Goal: Task Accomplishment & Management: Complete application form

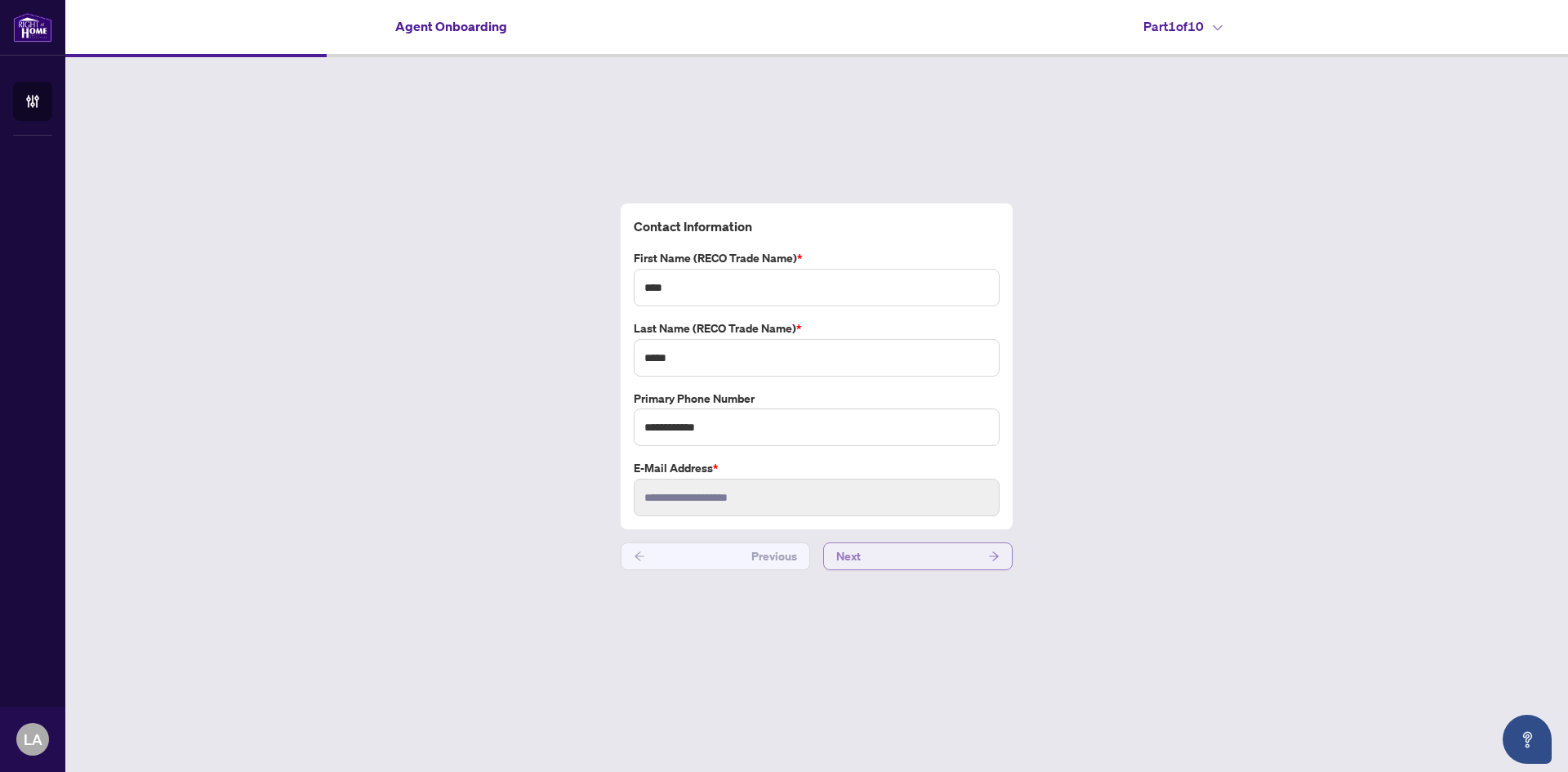
click at [892, 558] on button "Next" at bounding box center [918, 557] width 190 height 28
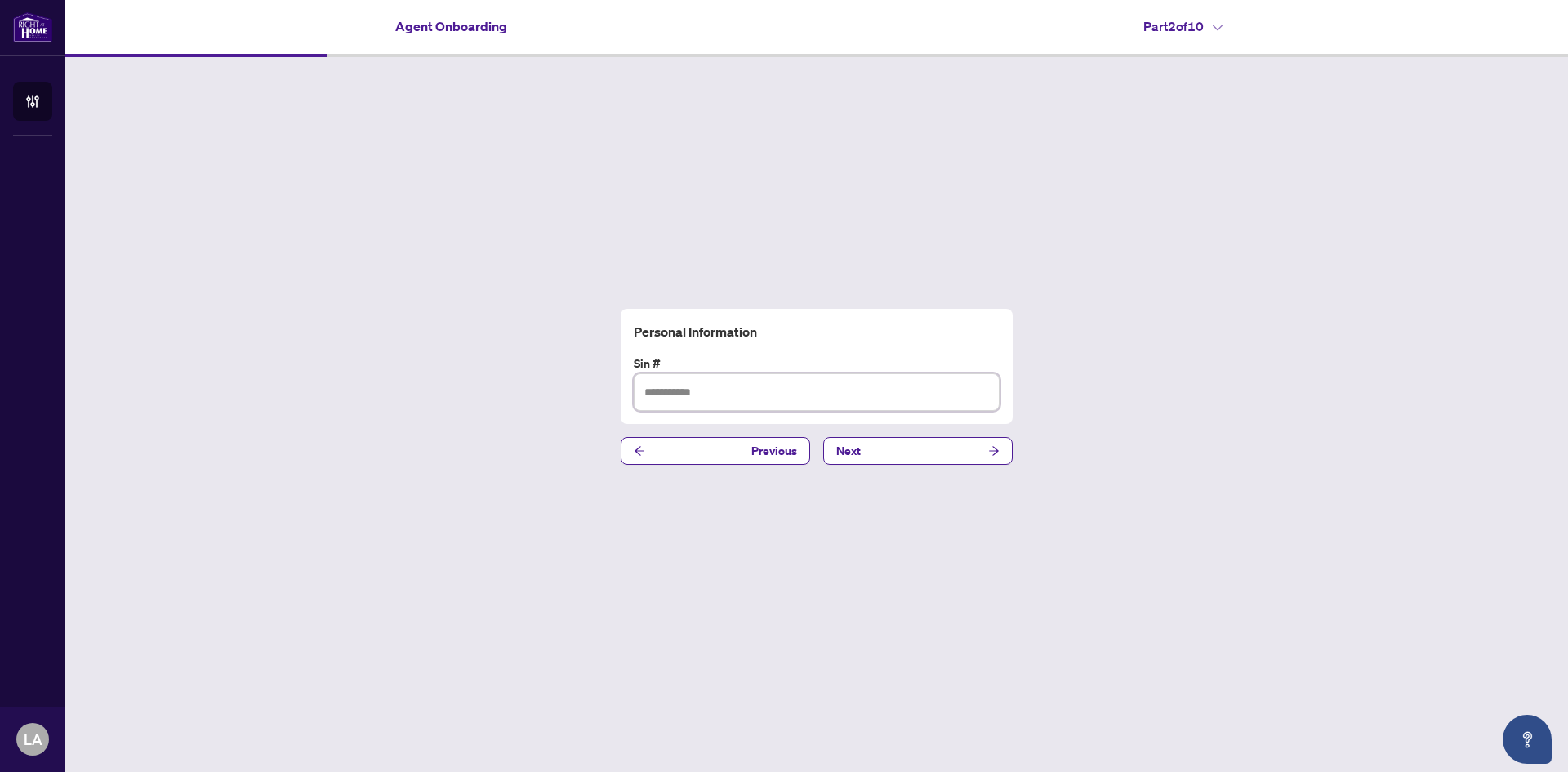
click at [763, 377] on input "text" at bounding box center [817, 393] width 366 height 38
type input "*********"
click at [885, 465] on button "Next" at bounding box center [918, 451] width 190 height 28
click at [713, 393] on input "text" at bounding box center [817, 393] width 366 height 38
click at [727, 393] on input "text" at bounding box center [817, 393] width 366 height 38
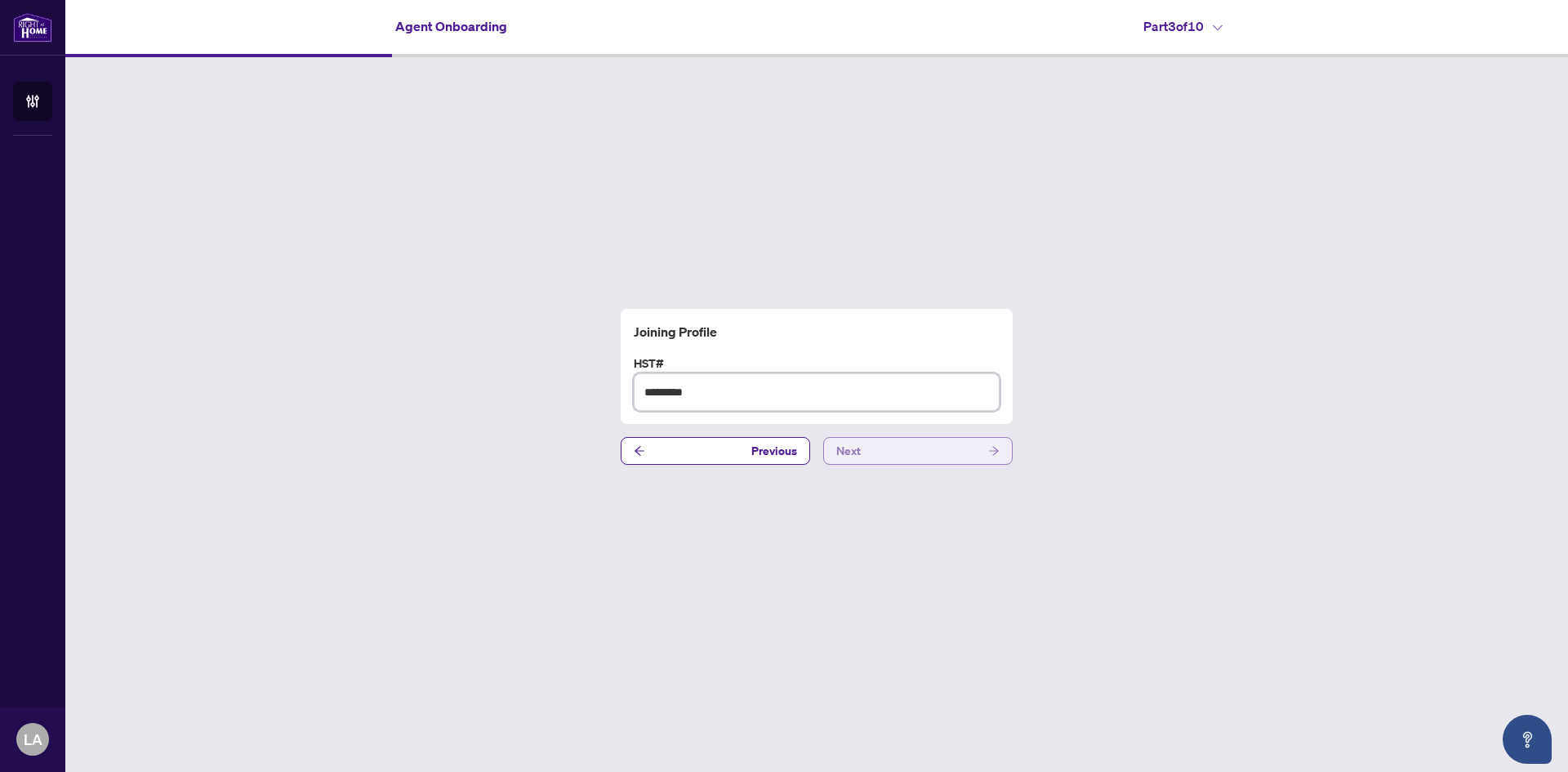
type input "*********"
click at [908, 460] on button "Next" at bounding box center [918, 451] width 190 height 28
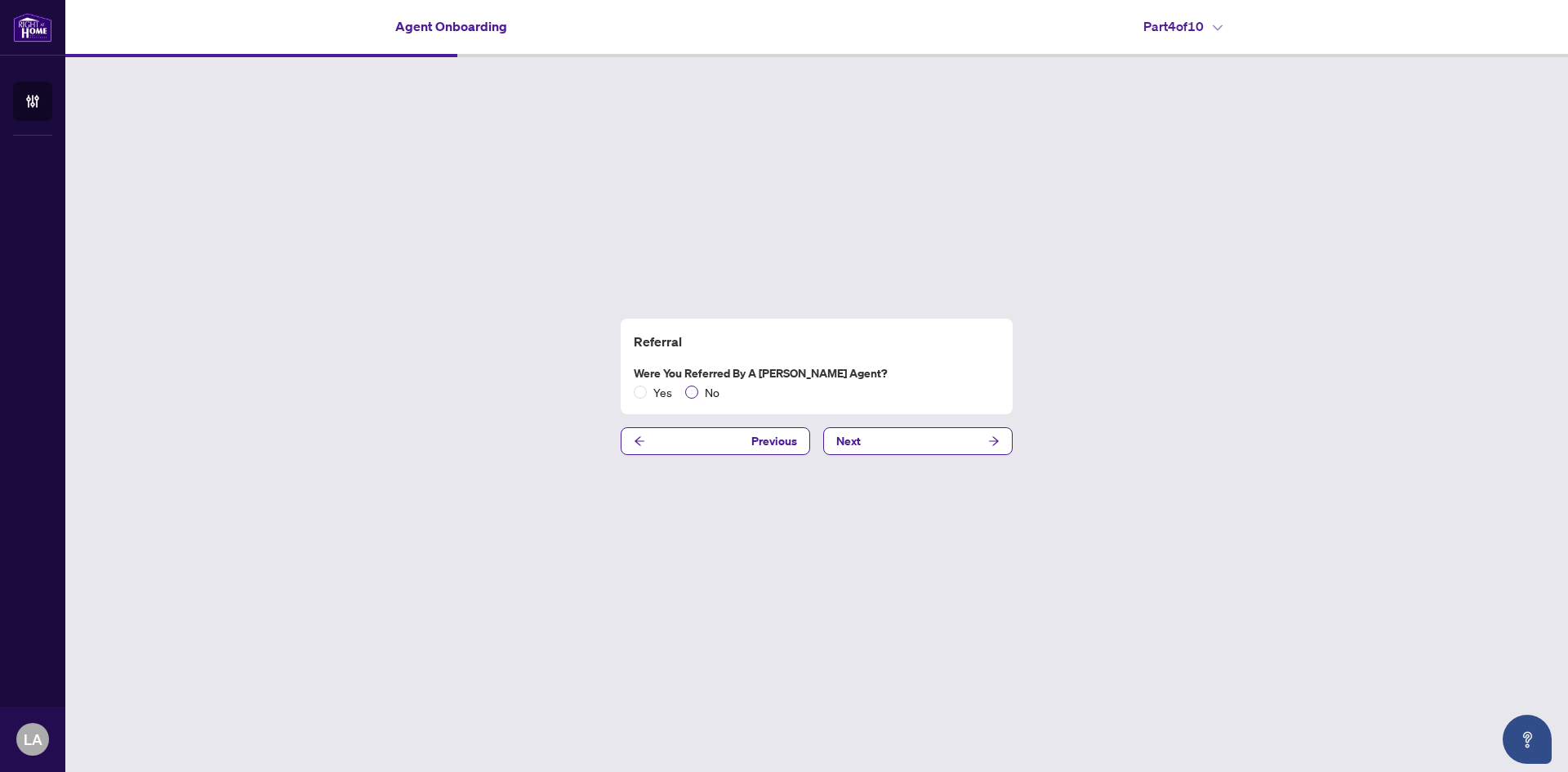
click at [699, 388] on span "No" at bounding box center [713, 393] width 28 height 18
click at [859, 434] on span "Next" at bounding box center [849, 441] width 25 height 26
click at [865, 440] on button "Next" at bounding box center [918, 441] width 190 height 28
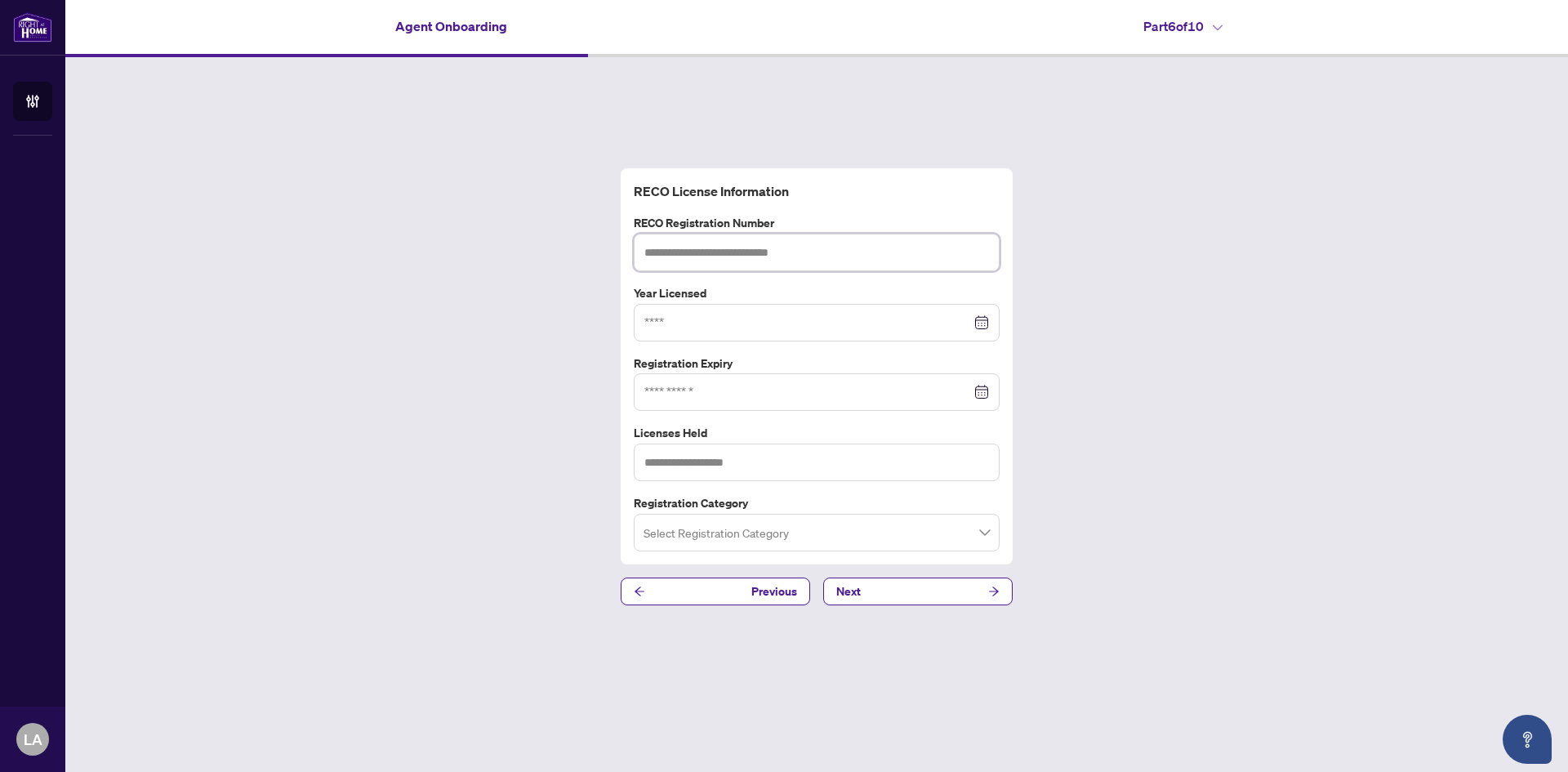
click at [790, 259] on input "text" at bounding box center [817, 253] width 366 height 38
paste input "*******"
type input "*******"
click at [735, 324] on input at bounding box center [808, 323] width 327 height 18
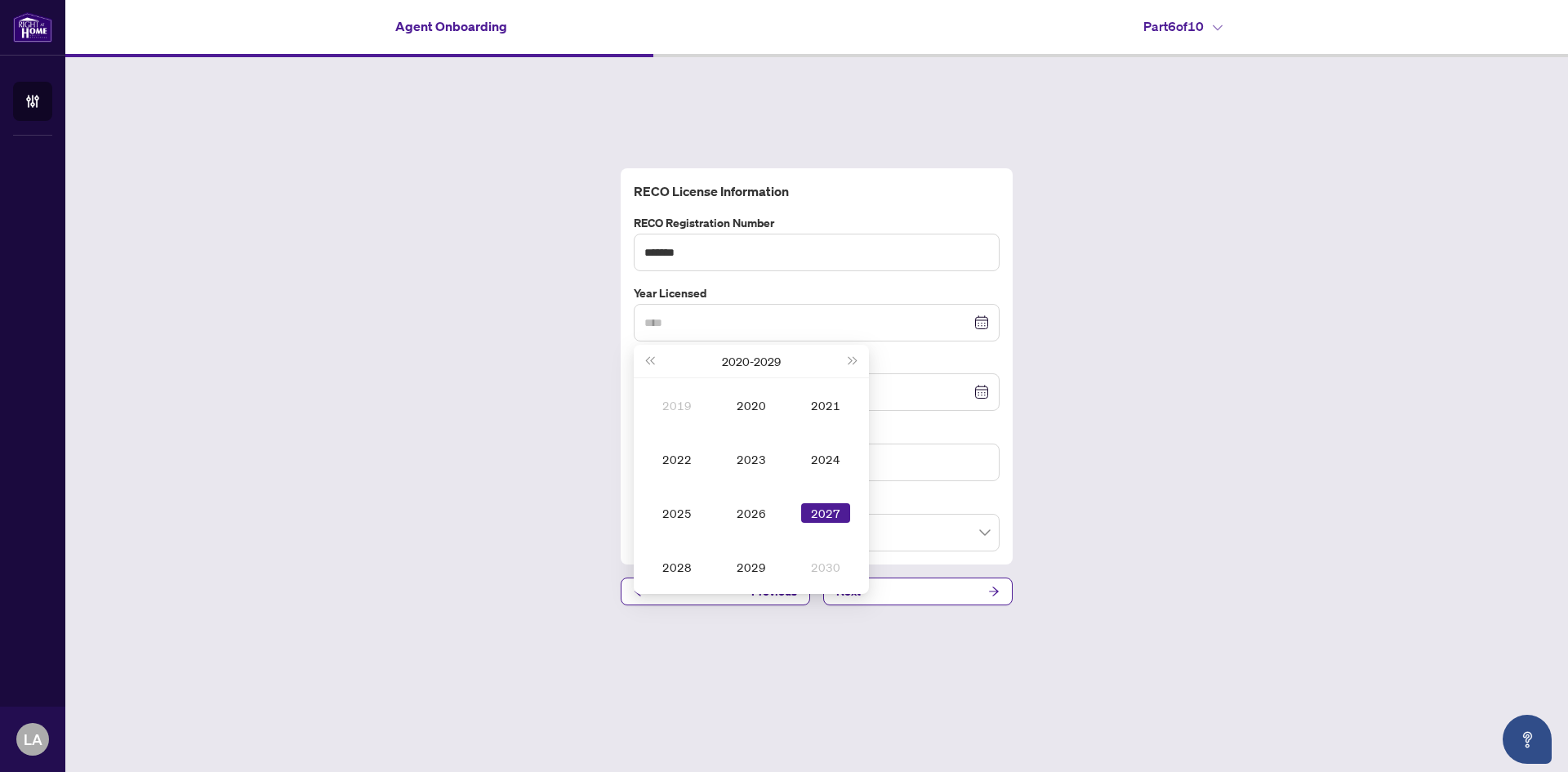
click at [814, 514] on div "2027" at bounding box center [826, 513] width 49 height 20
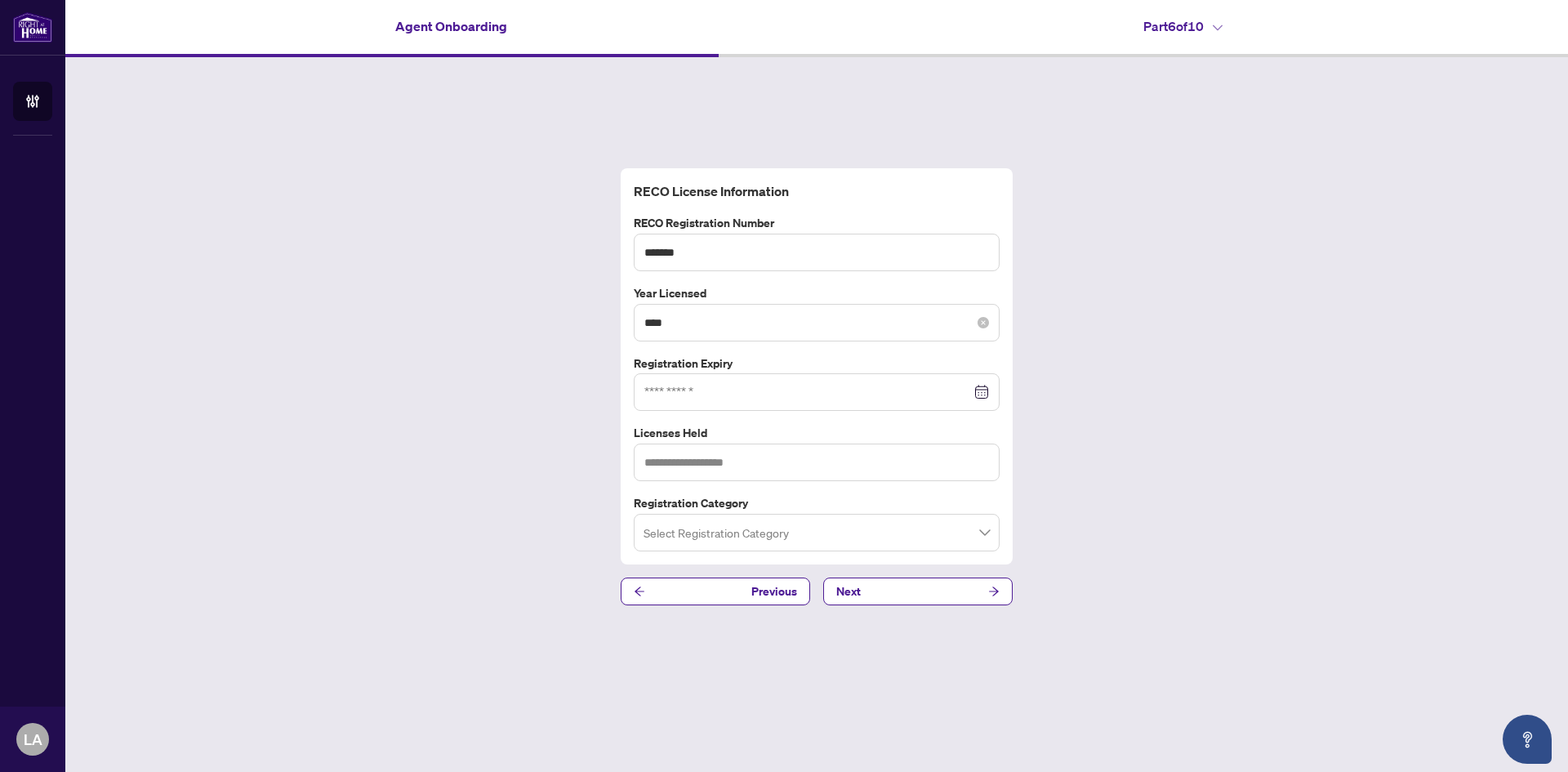
click at [702, 306] on div "****" at bounding box center [817, 323] width 366 height 38
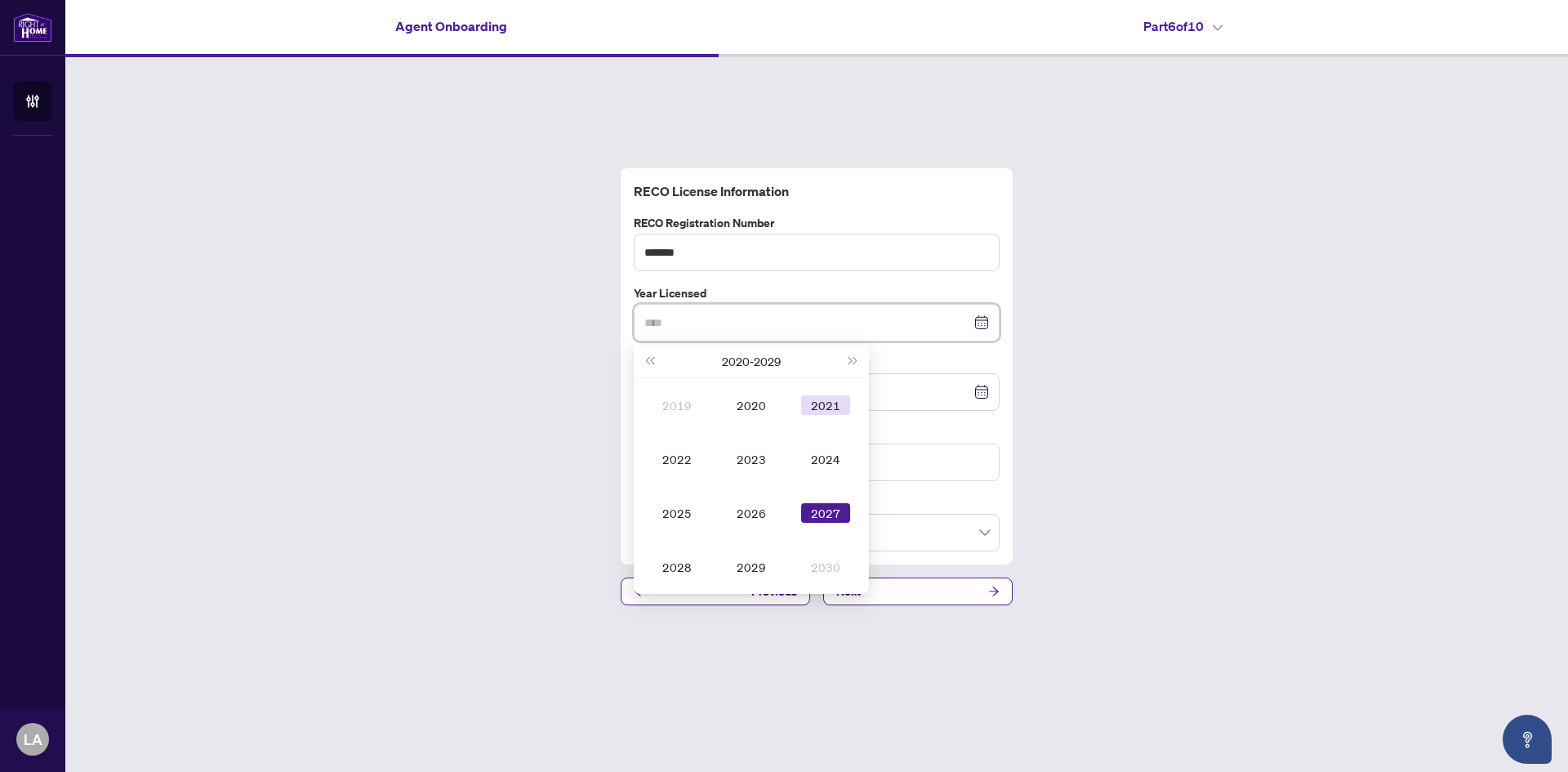
type input "****"
click at [838, 400] on div "2021" at bounding box center [826, 406] width 49 height 20
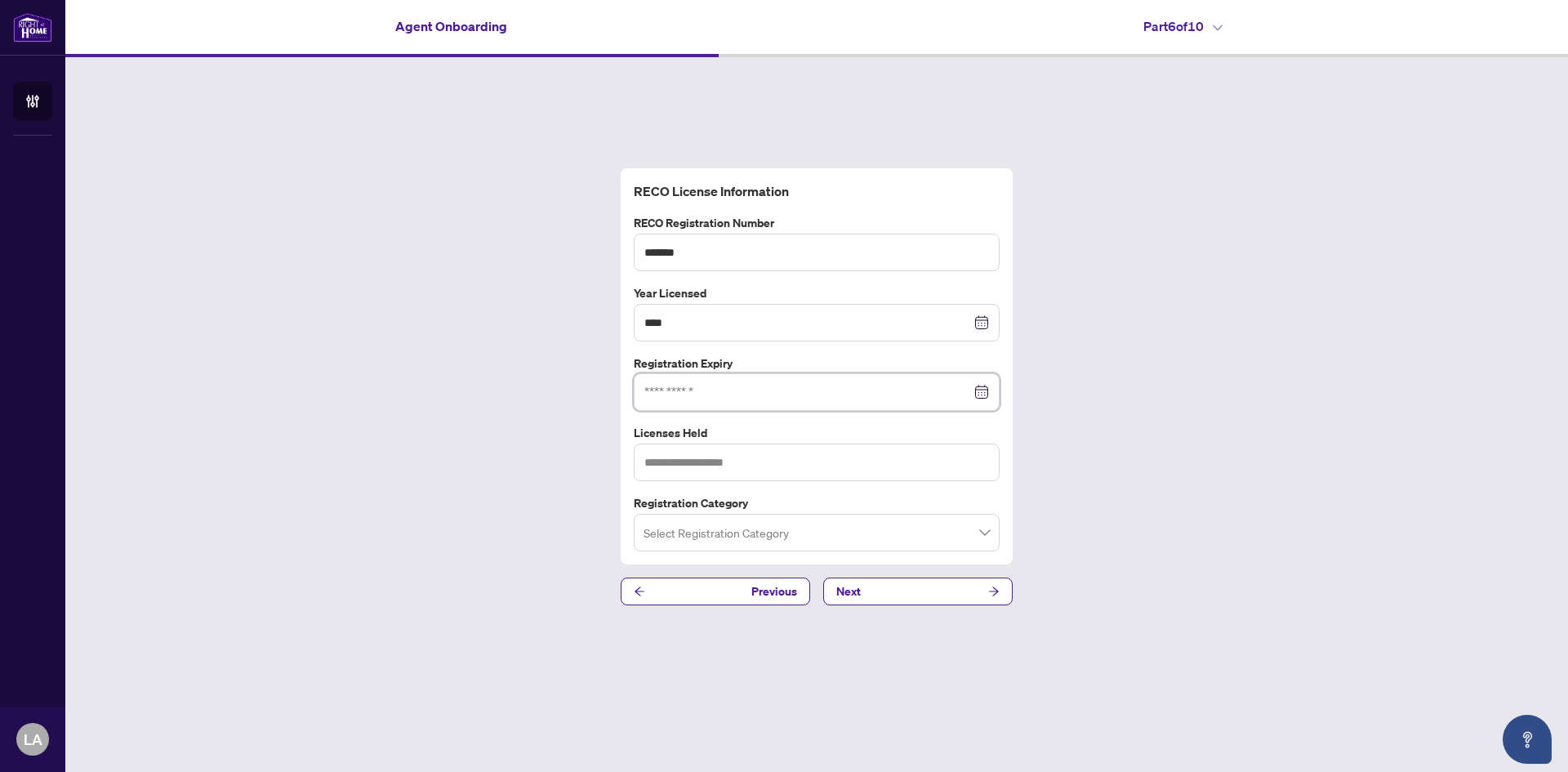
click at [739, 388] on input at bounding box center [808, 393] width 327 height 18
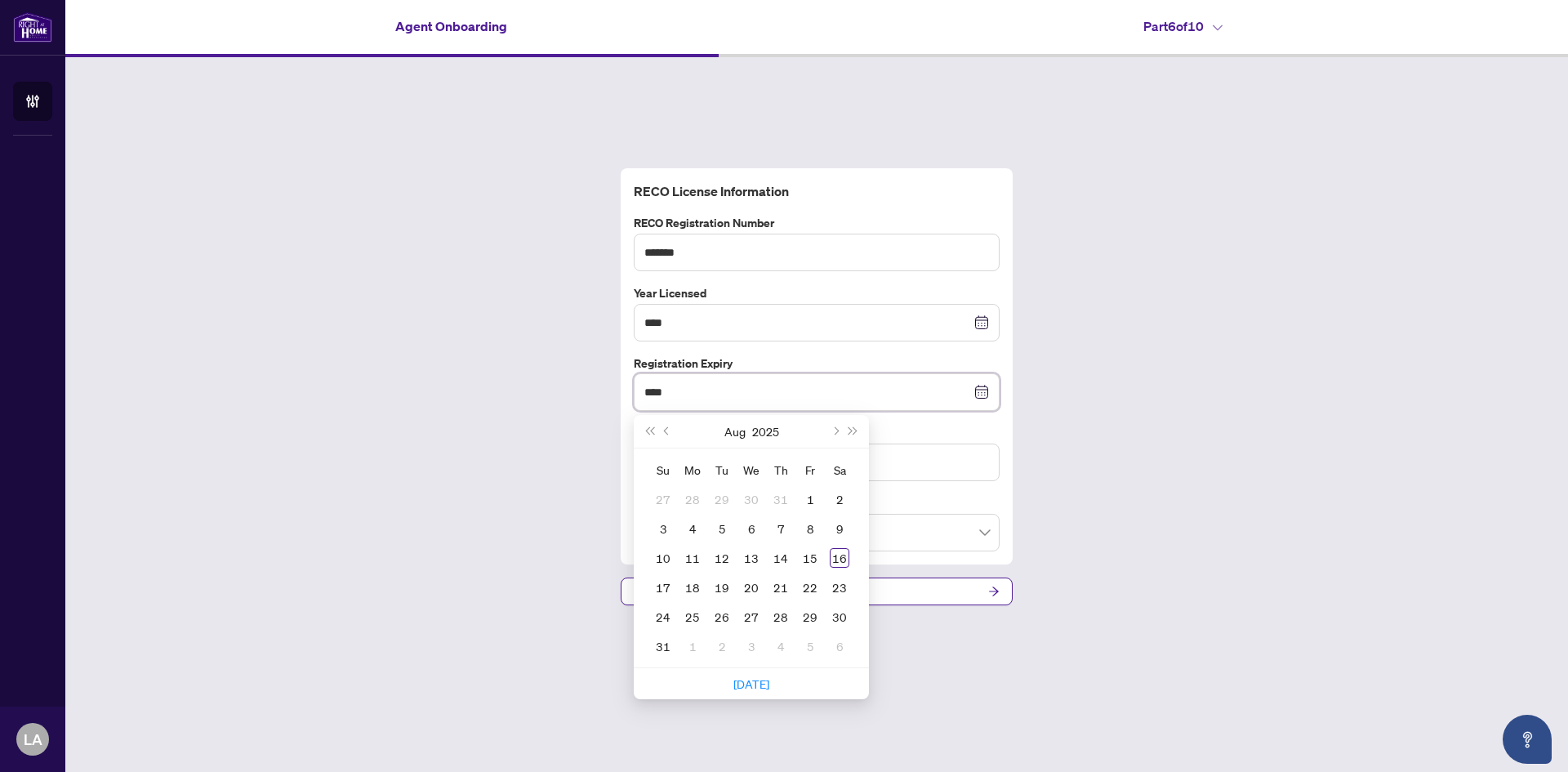
type input "****"
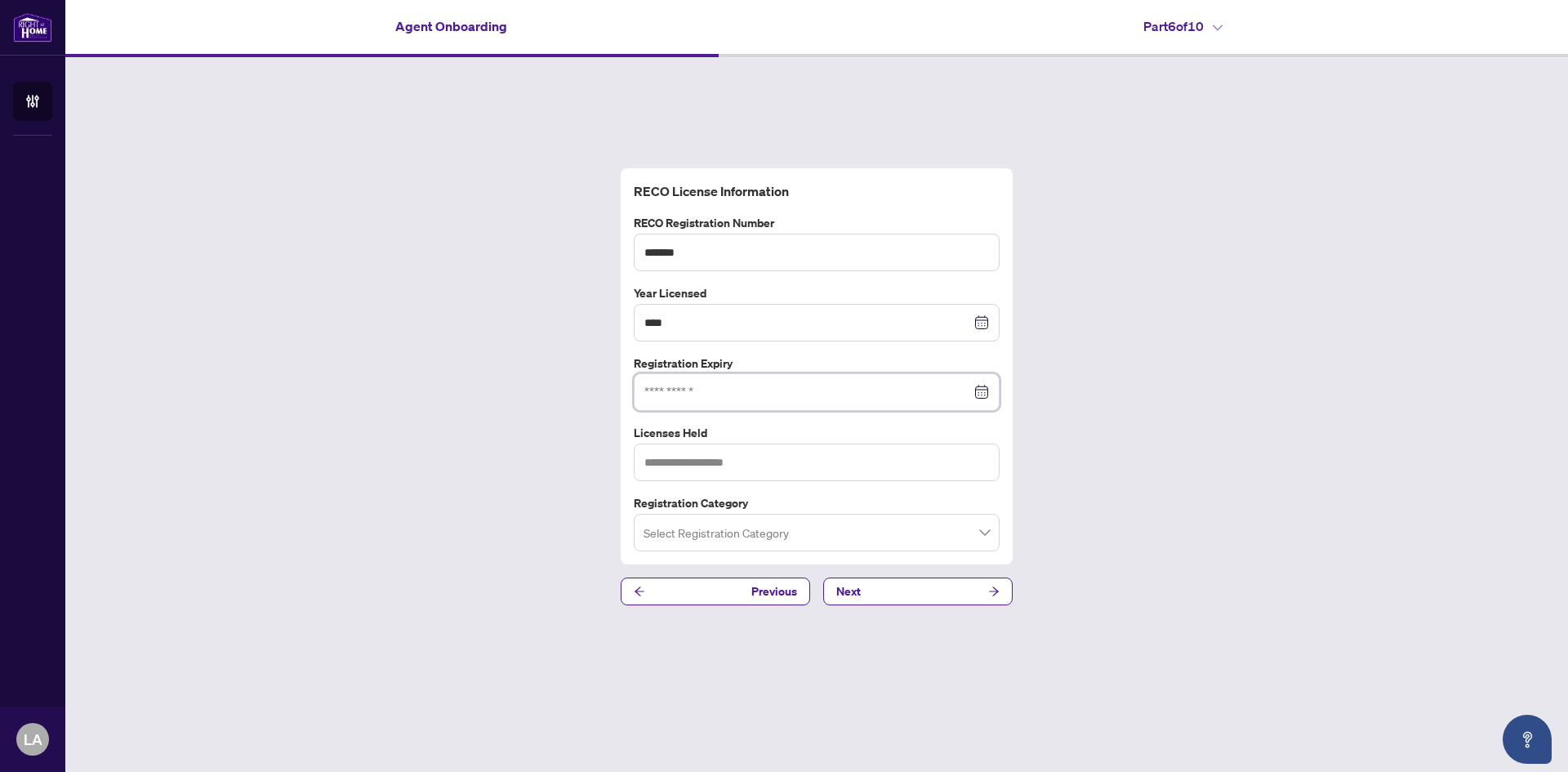
click at [987, 393] on div at bounding box center [817, 393] width 345 height 18
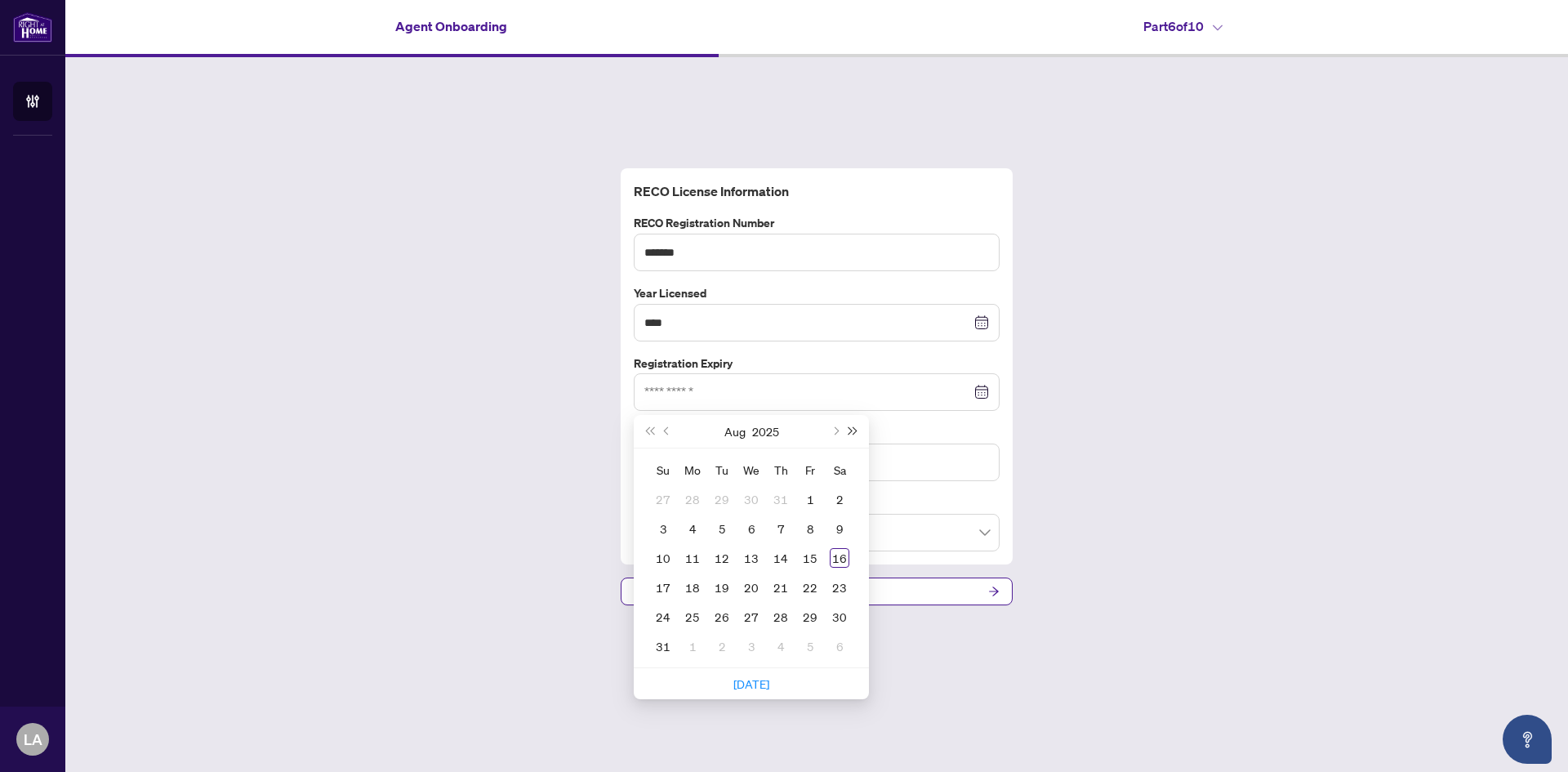
click at [855, 433] on button "Next year (Control + right)" at bounding box center [854, 431] width 18 height 33
click at [664, 430] on span "Previous month (PageUp)" at bounding box center [668, 431] width 8 height 8
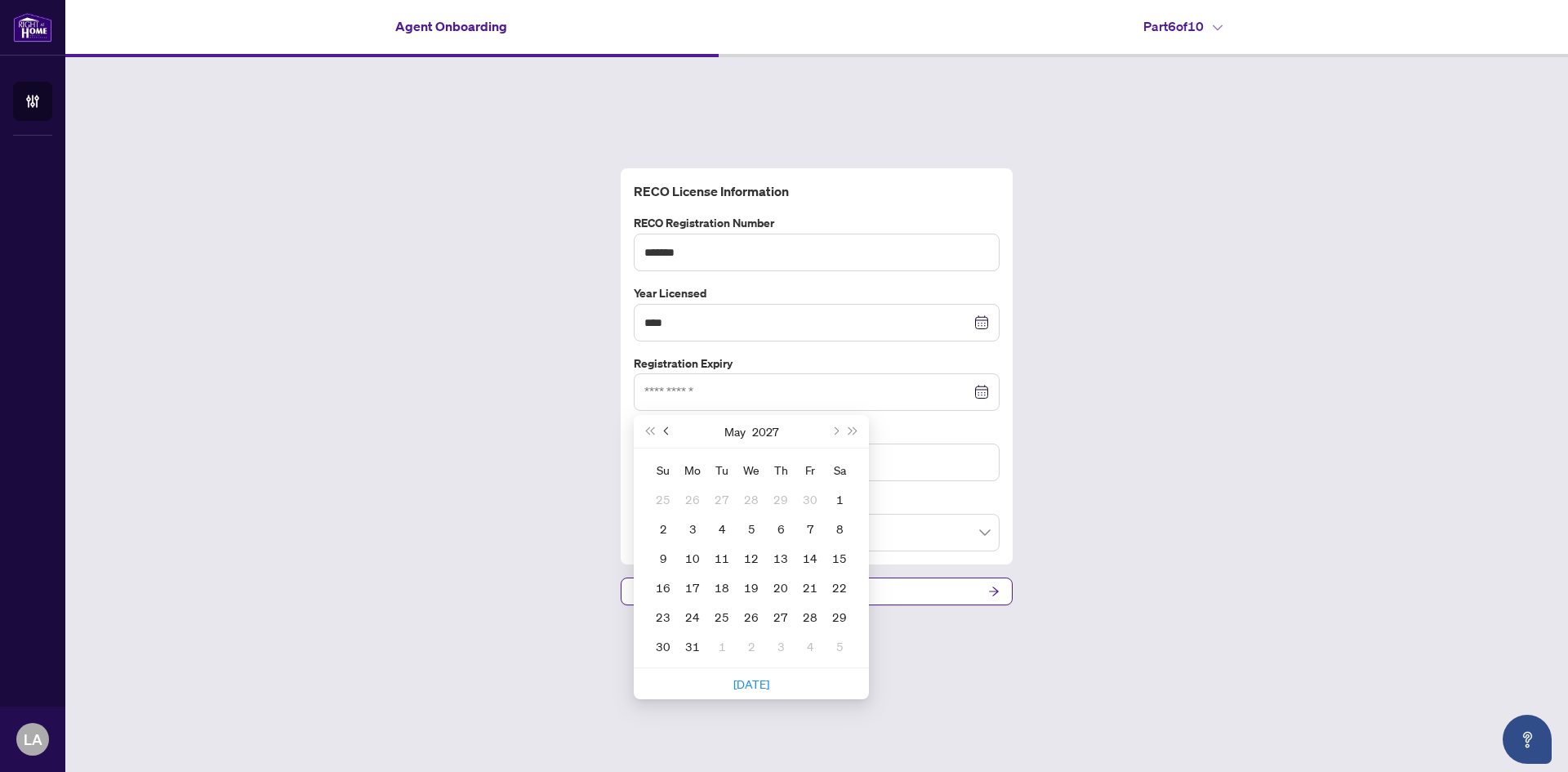
click at [664, 430] on span "Previous month (PageUp)" at bounding box center [668, 431] width 8 height 8
type input "**********"
click at [726, 591] on div "20" at bounding box center [722, 587] width 20 height 20
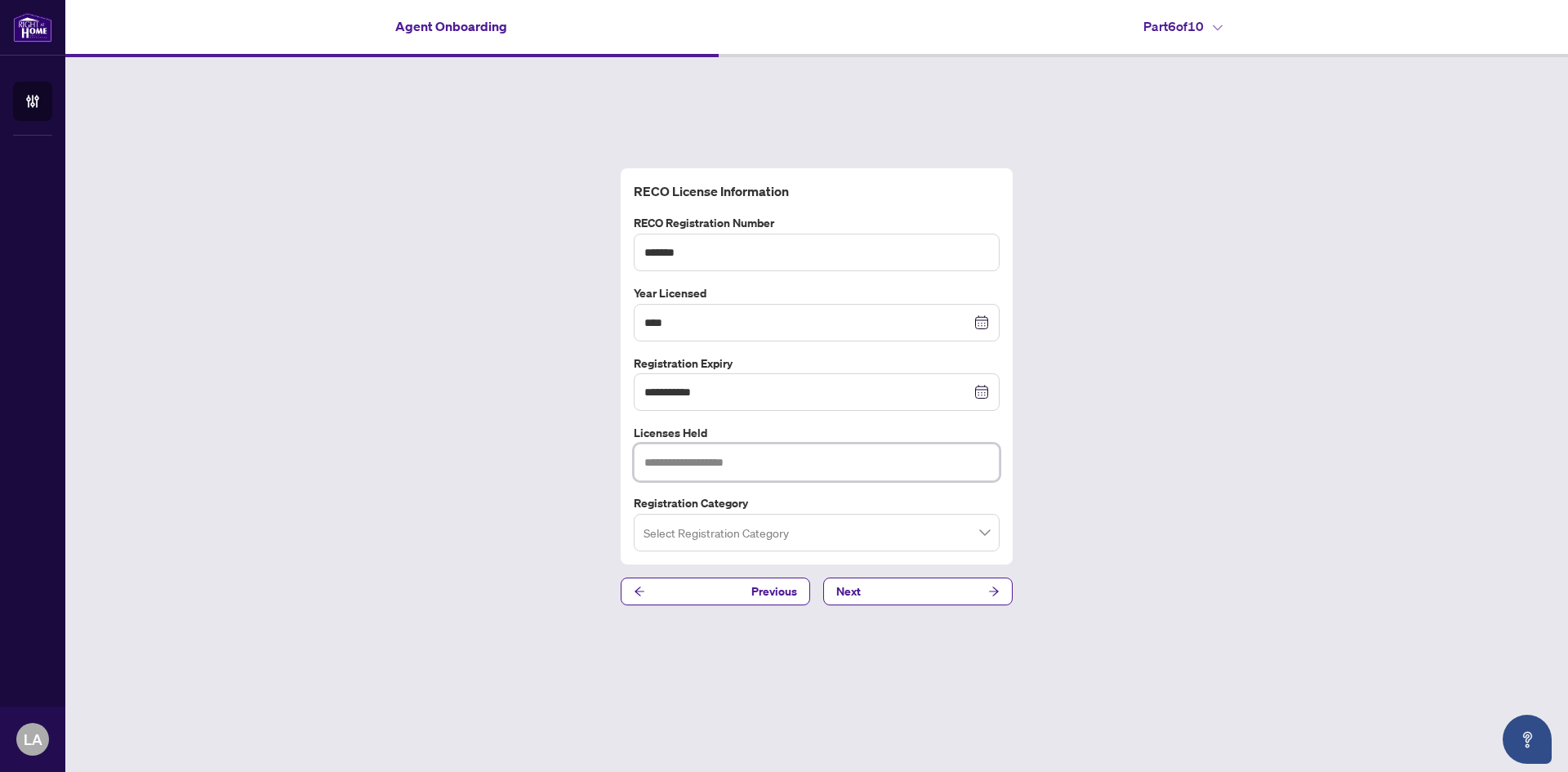
click at [694, 460] on input "text" at bounding box center [817, 462] width 366 height 38
type input "****"
click at [739, 526] on input "search" at bounding box center [809, 535] width 332 height 36
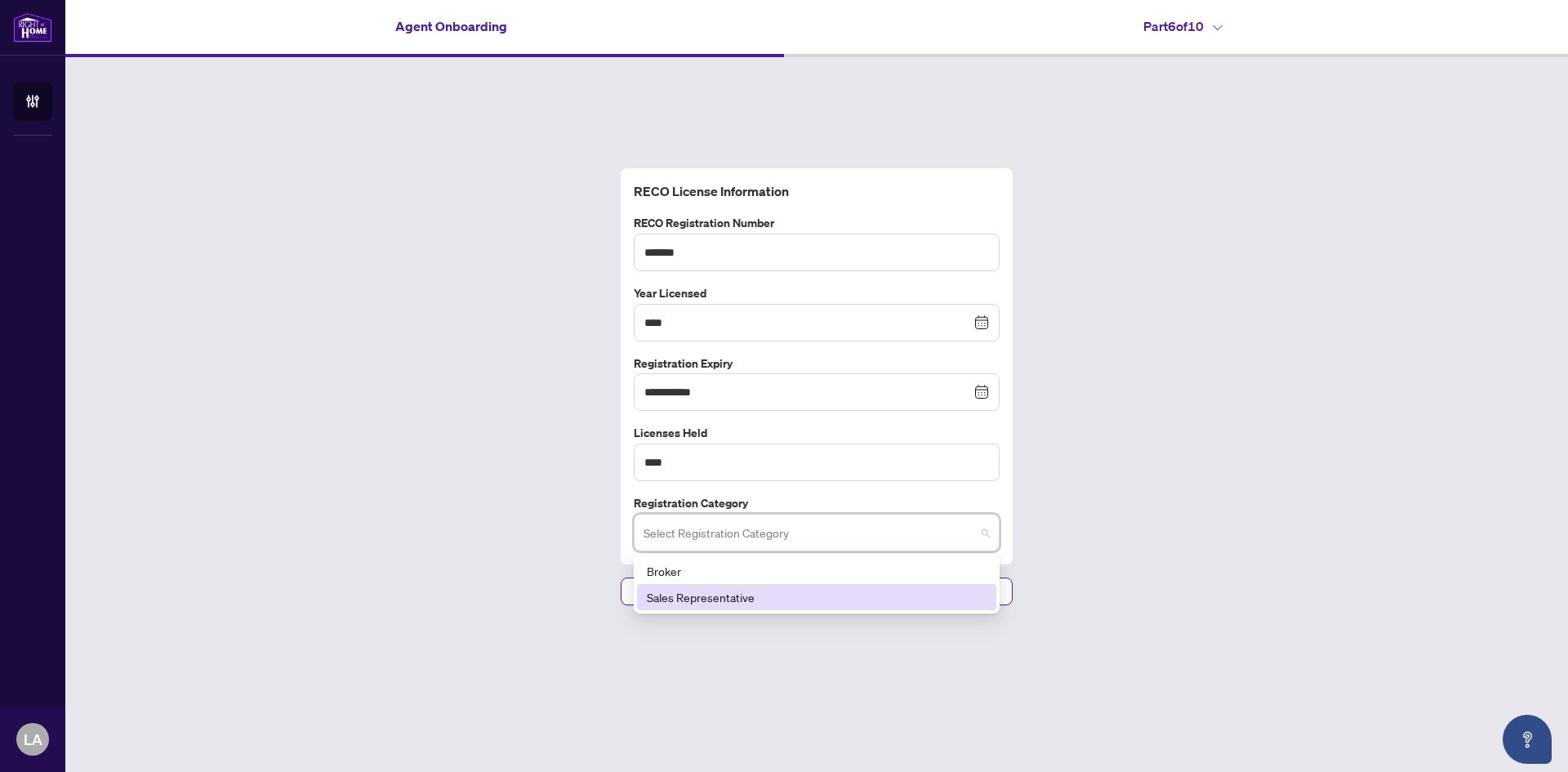
click at [714, 601] on div "Sales Representative" at bounding box center [817, 597] width 340 height 18
click at [901, 586] on button "Next" at bounding box center [918, 591] width 190 height 28
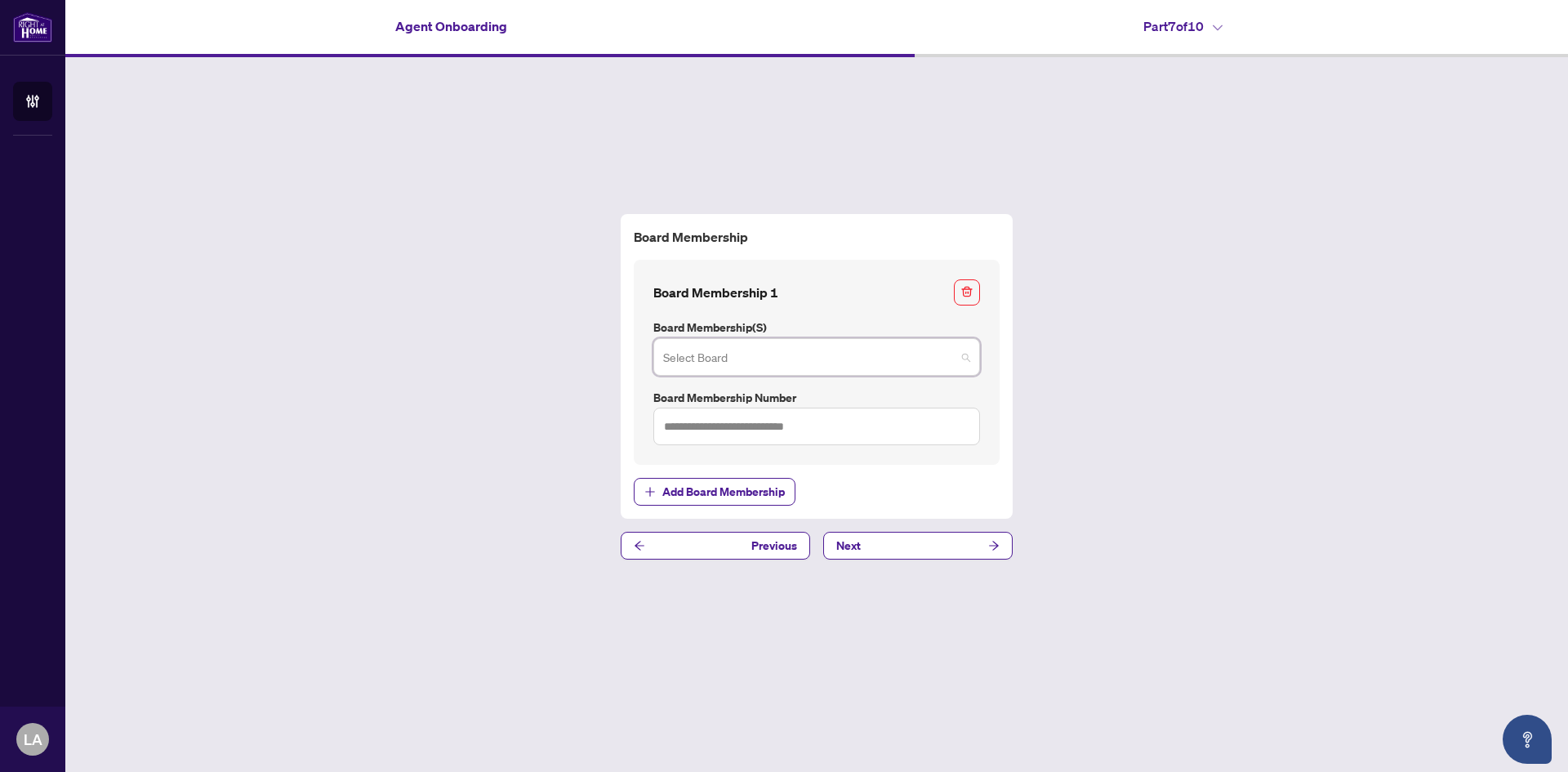
click at [815, 357] on input "search" at bounding box center [809, 360] width 292 height 36
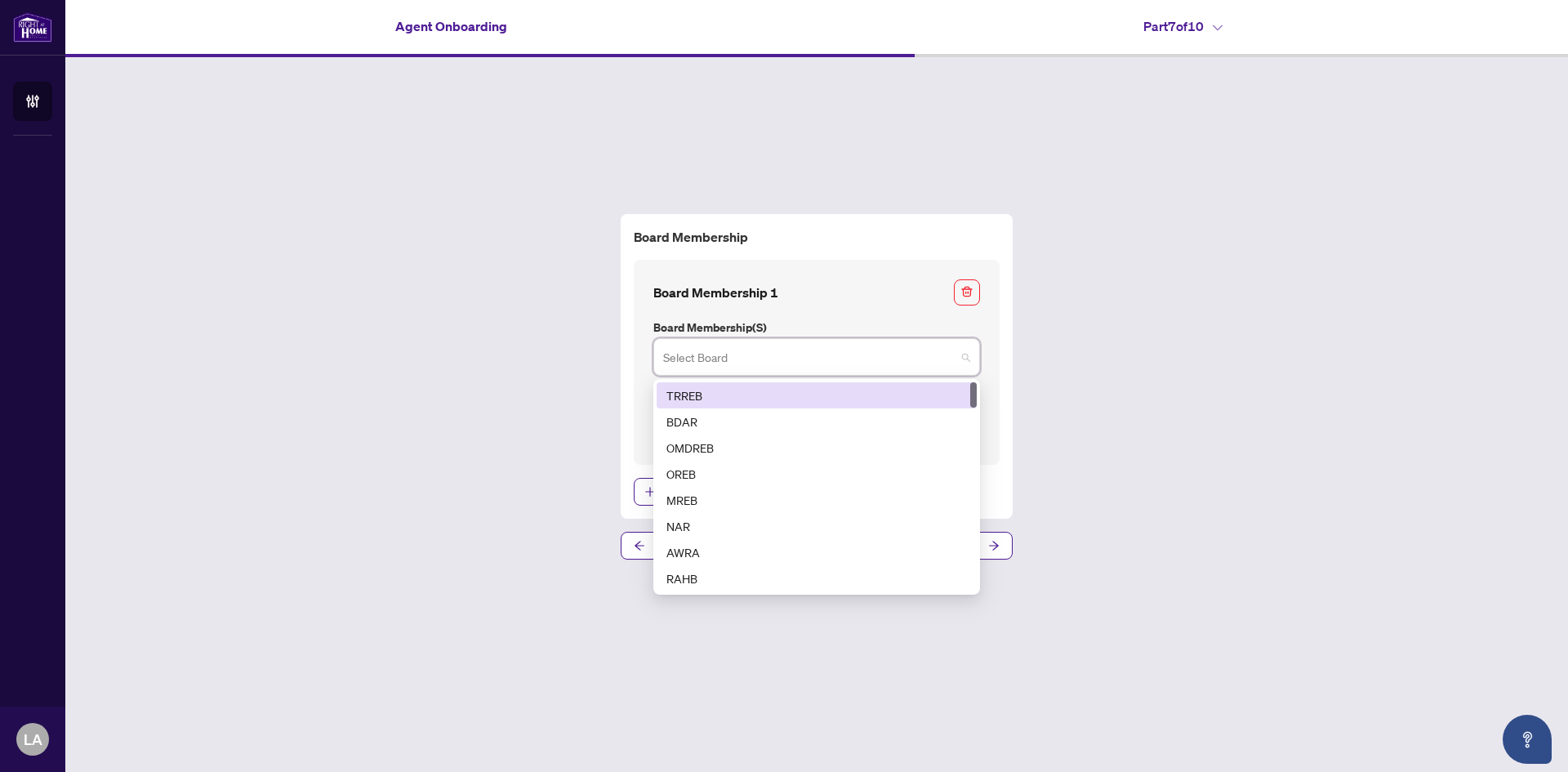
click at [759, 398] on div "TRREB" at bounding box center [817, 396] width 300 height 18
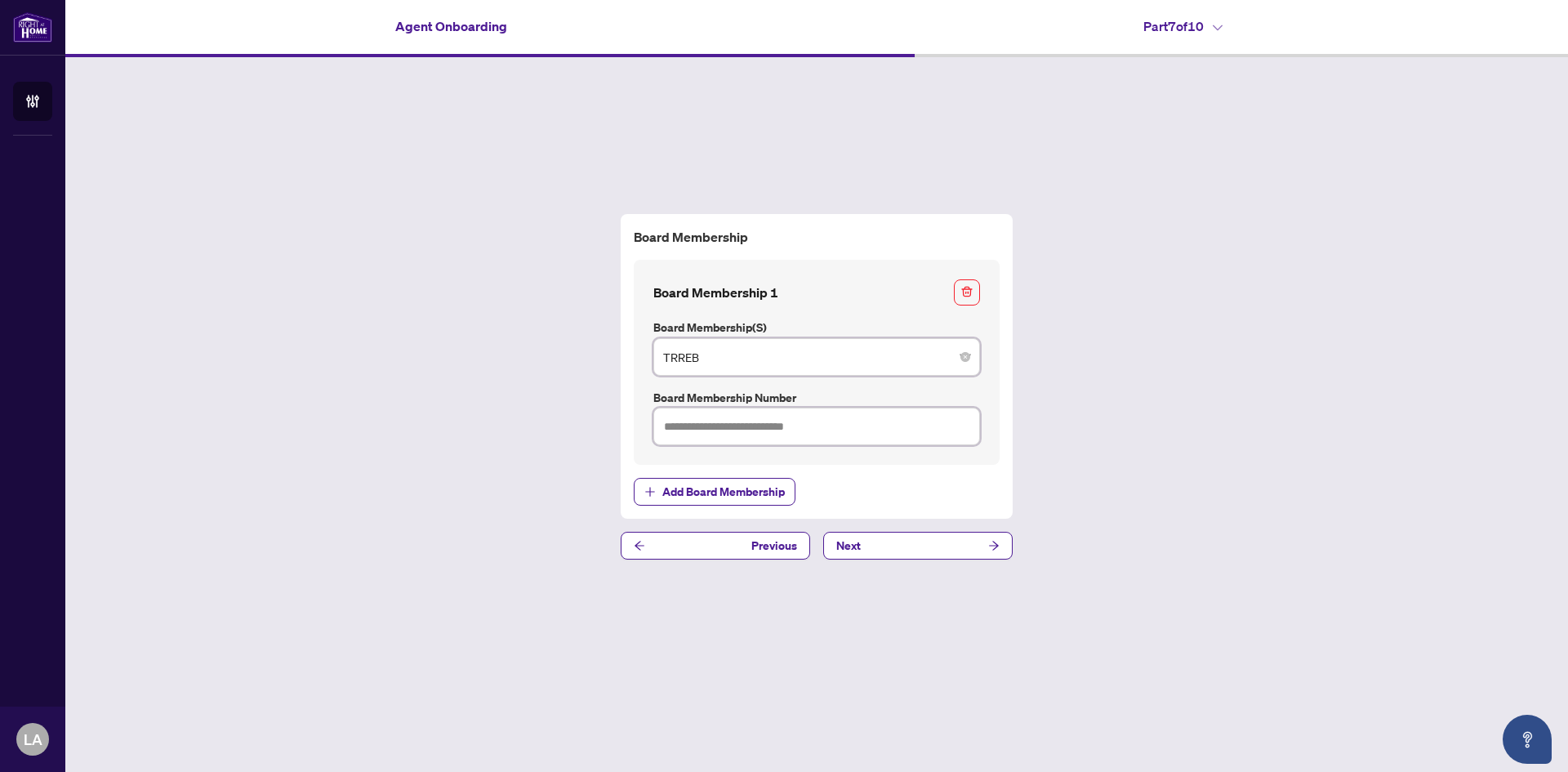
click at [759, 430] on input "text" at bounding box center [817, 426] width 327 height 38
type input "*******"
click at [870, 549] on button "Next" at bounding box center [918, 546] width 190 height 28
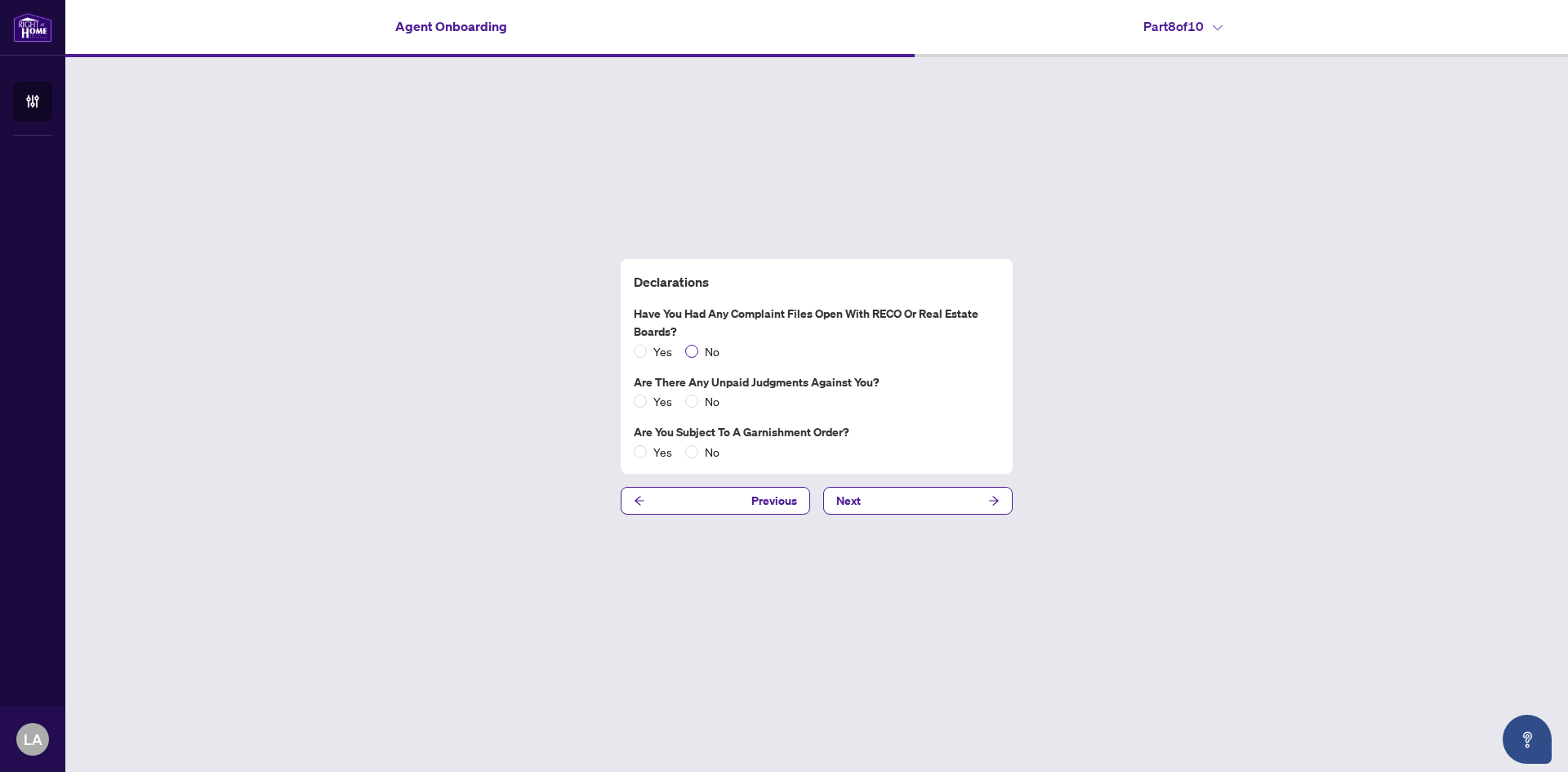
click at [705, 348] on span "No" at bounding box center [713, 352] width 28 height 18
click at [705, 397] on span "No" at bounding box center [713, 402] width 28 height 18
click at [708, 454] on span "No" at bounding box center [713, 452] width 28 height 18
click at [891, 501] on button "Next" at bounding box center [918, 501] width 190 height 28
click at [895, 506] on button "Next" at bounding box center [918, 501] width 190 height 28
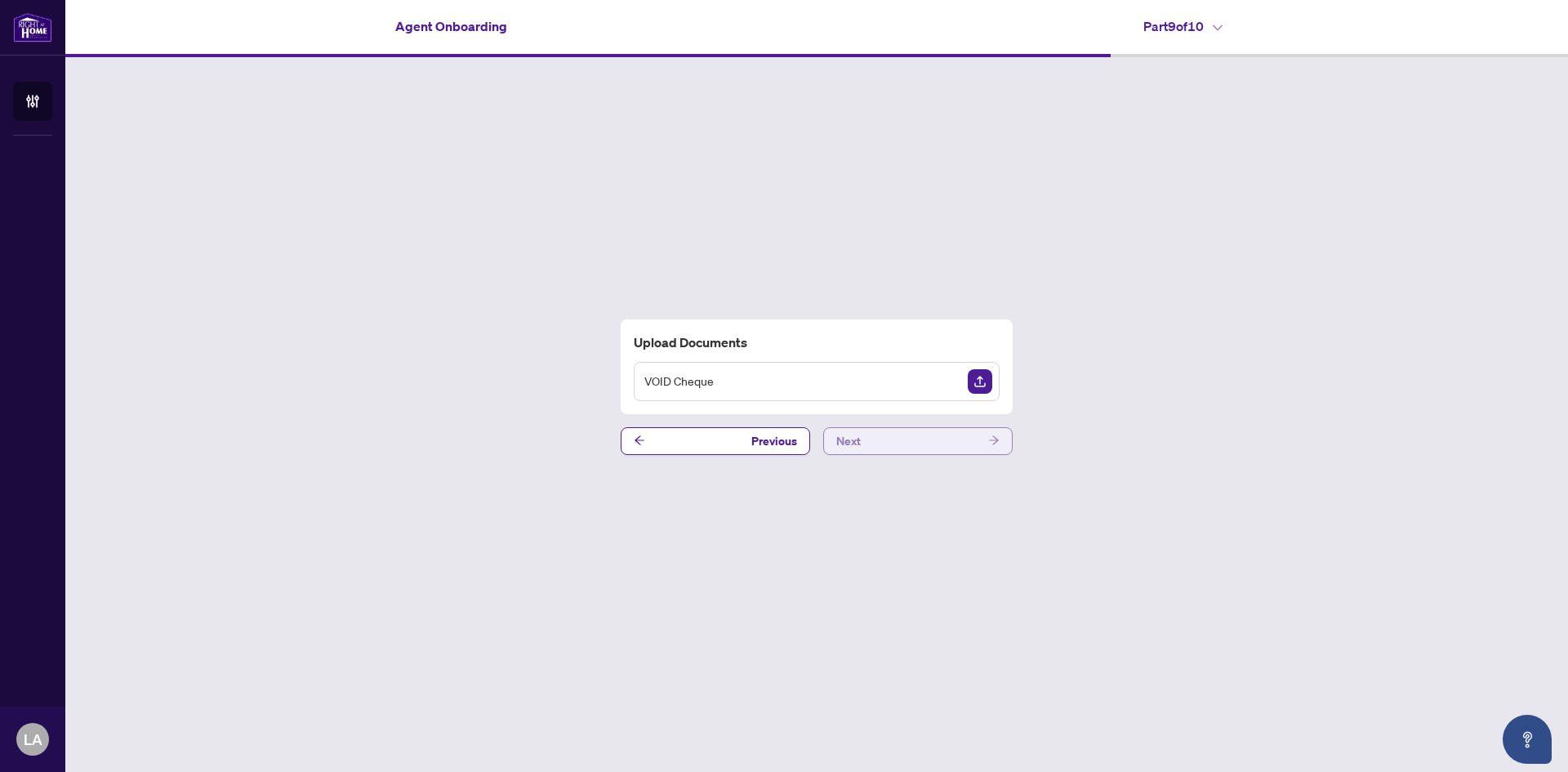
click at [923, 439] on button "Next" at bounding box center [918, 441] width 190 height 28
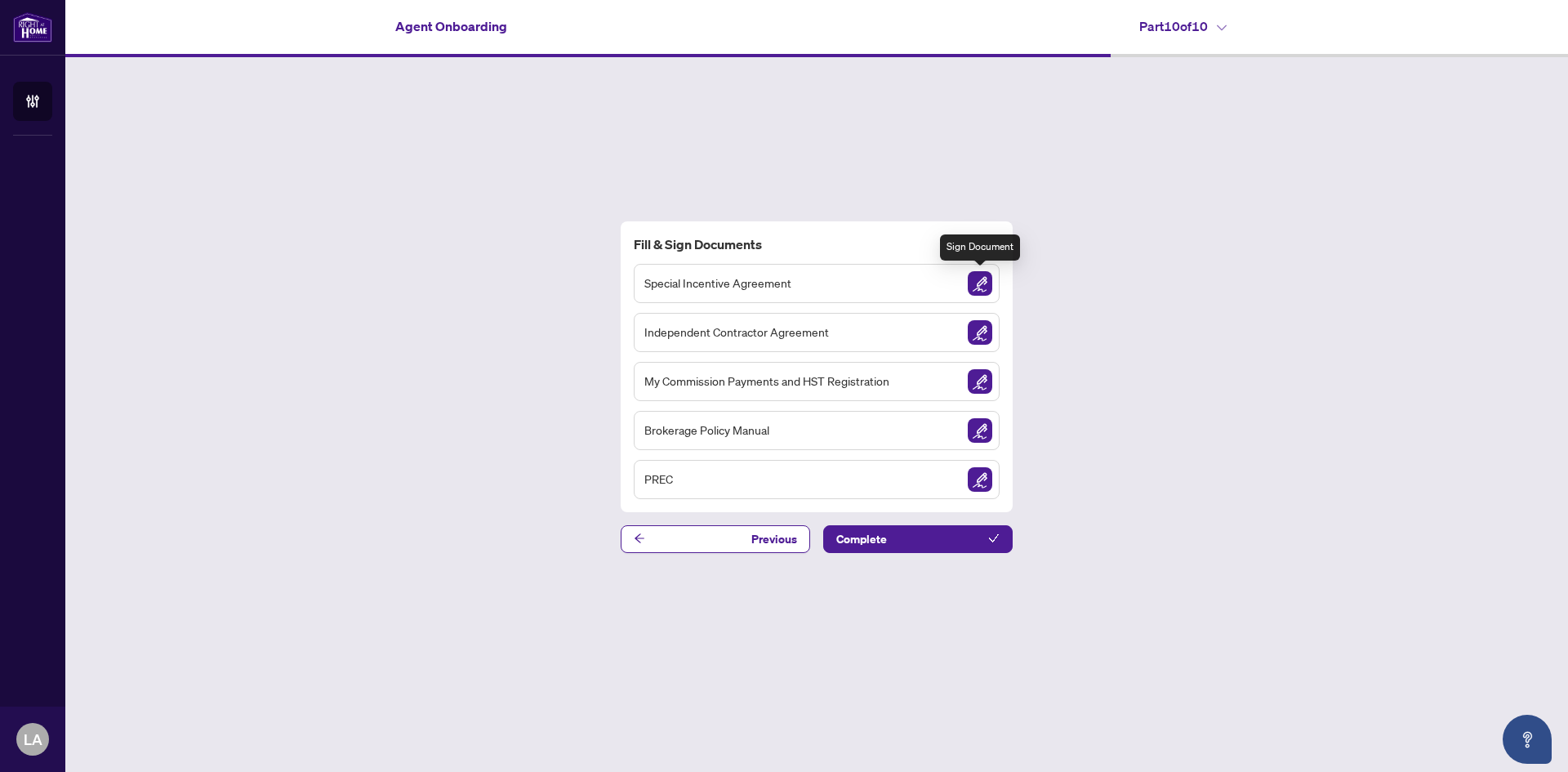
click at [971, 287] on img "Sign Document" at bounding box center [980, 283] width 25 height 25
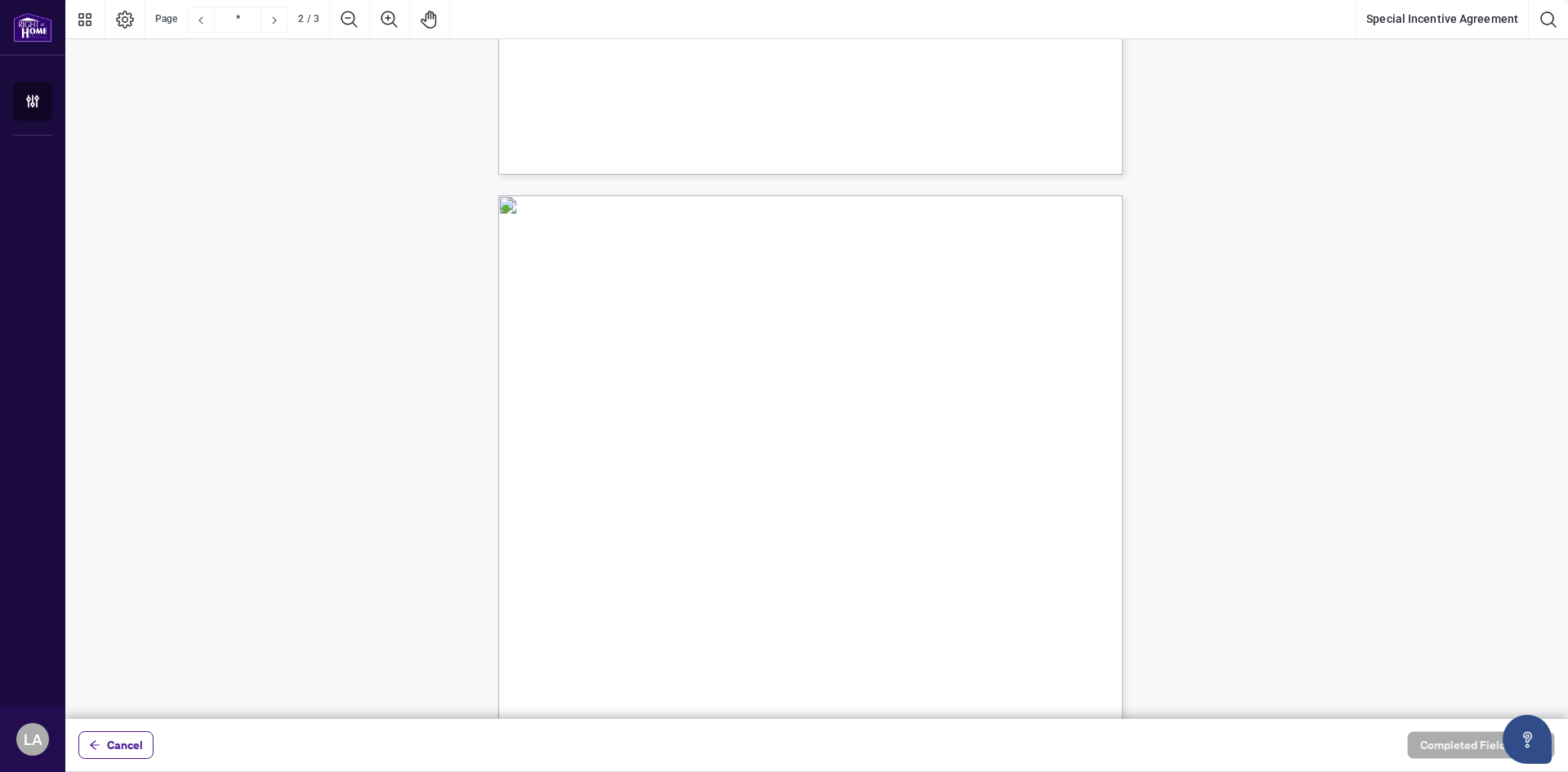
scroll to position [817, 0]
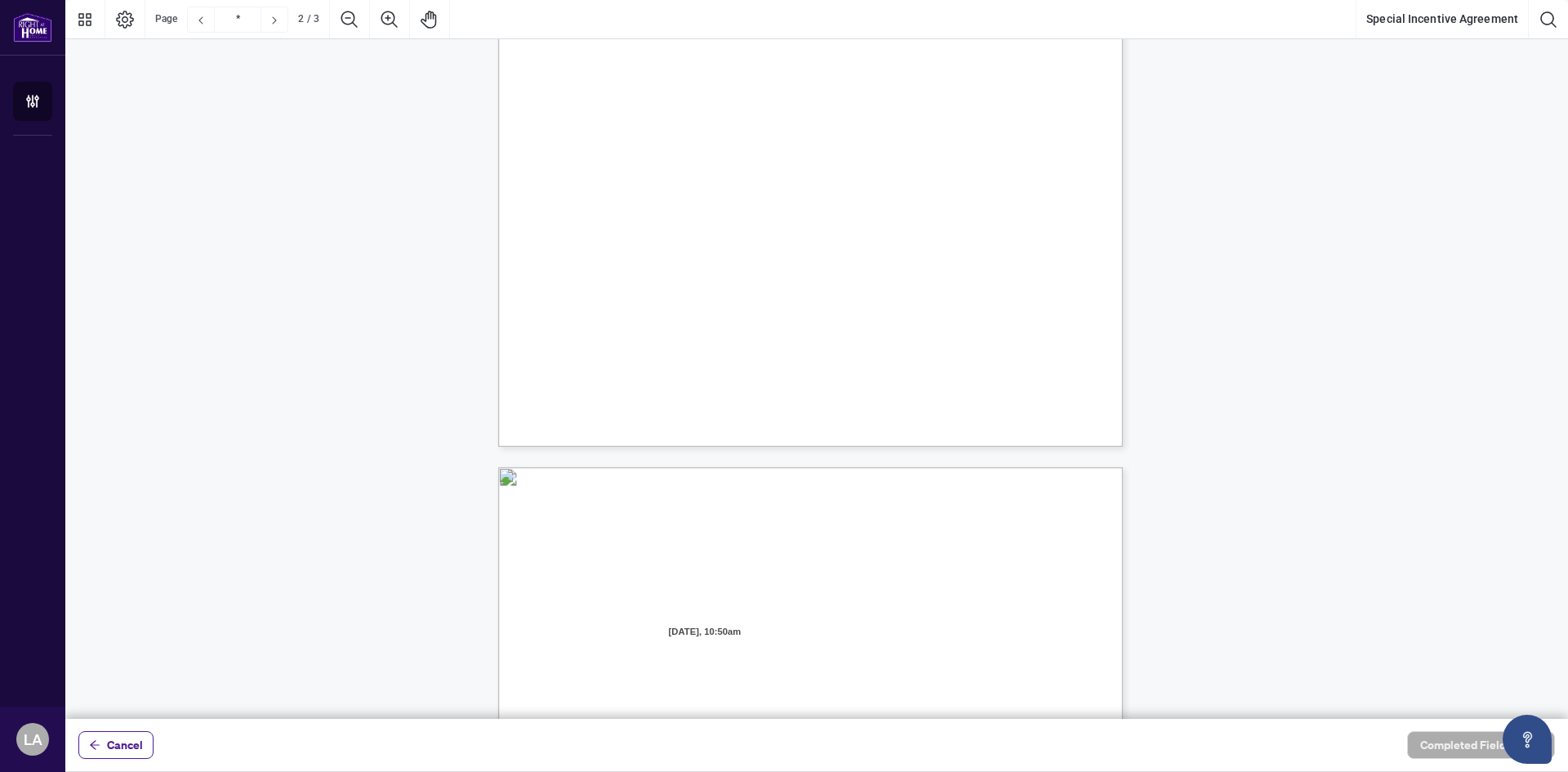
type input "*"
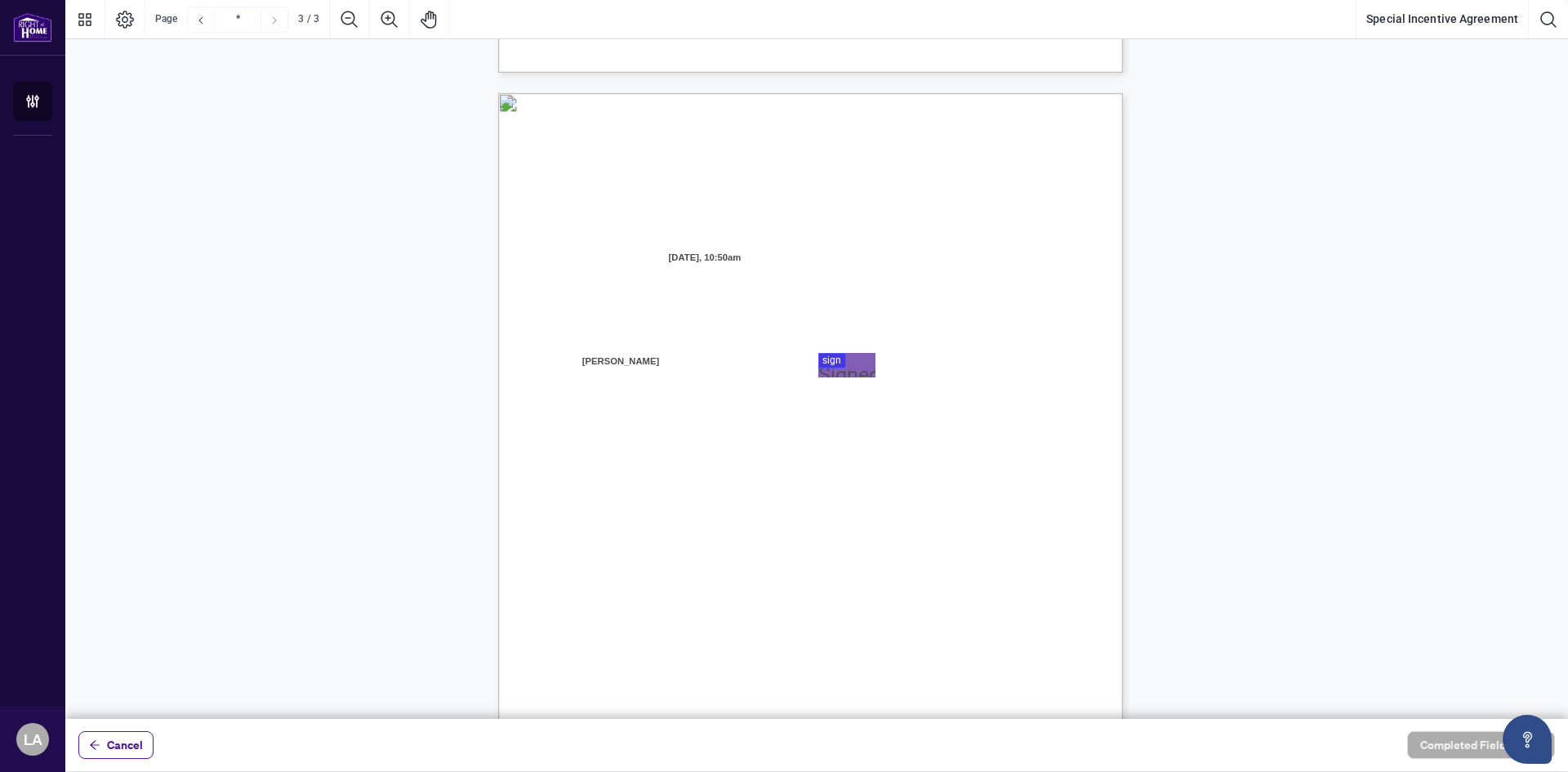
scroll to position [1634, 0]
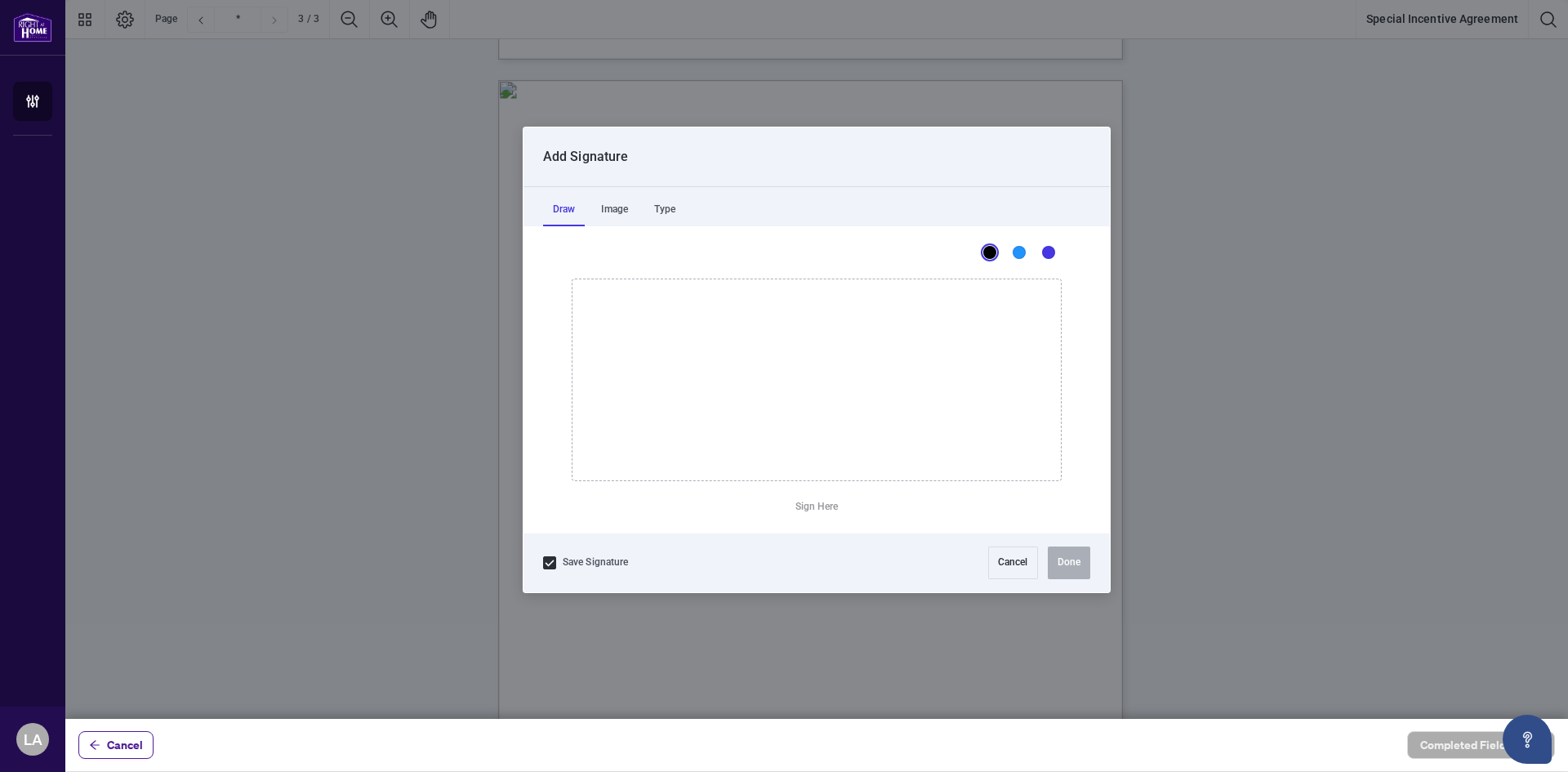
click at [841, 355] on div at bounding box center [817, 360] width 1503 height 719
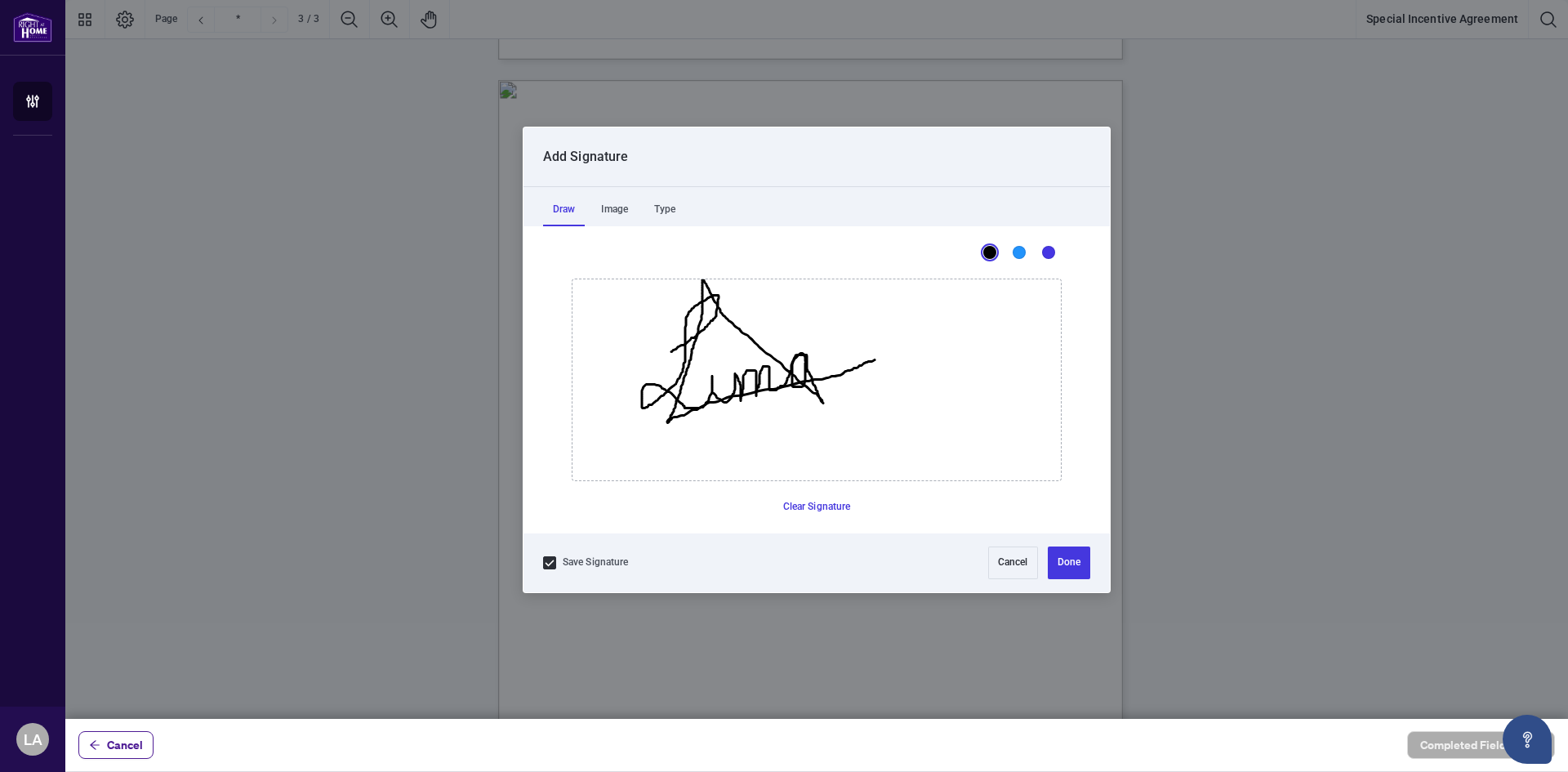
drag, startPoint x: 672, startPoint y: 352, endPoint x: 875, endPoint y: 360, distance: 203.2
click at [875, 360] on icon "Drawing canvas" at bounding box center [816, 379] width 488 height 201
click at [713, 361] on icon "Drawing canvas" at bounding box center [816, 379] width 488 height 201
click at [1057, 557] on button "Done" at bounding box center [1070, 563] width 43 height 33
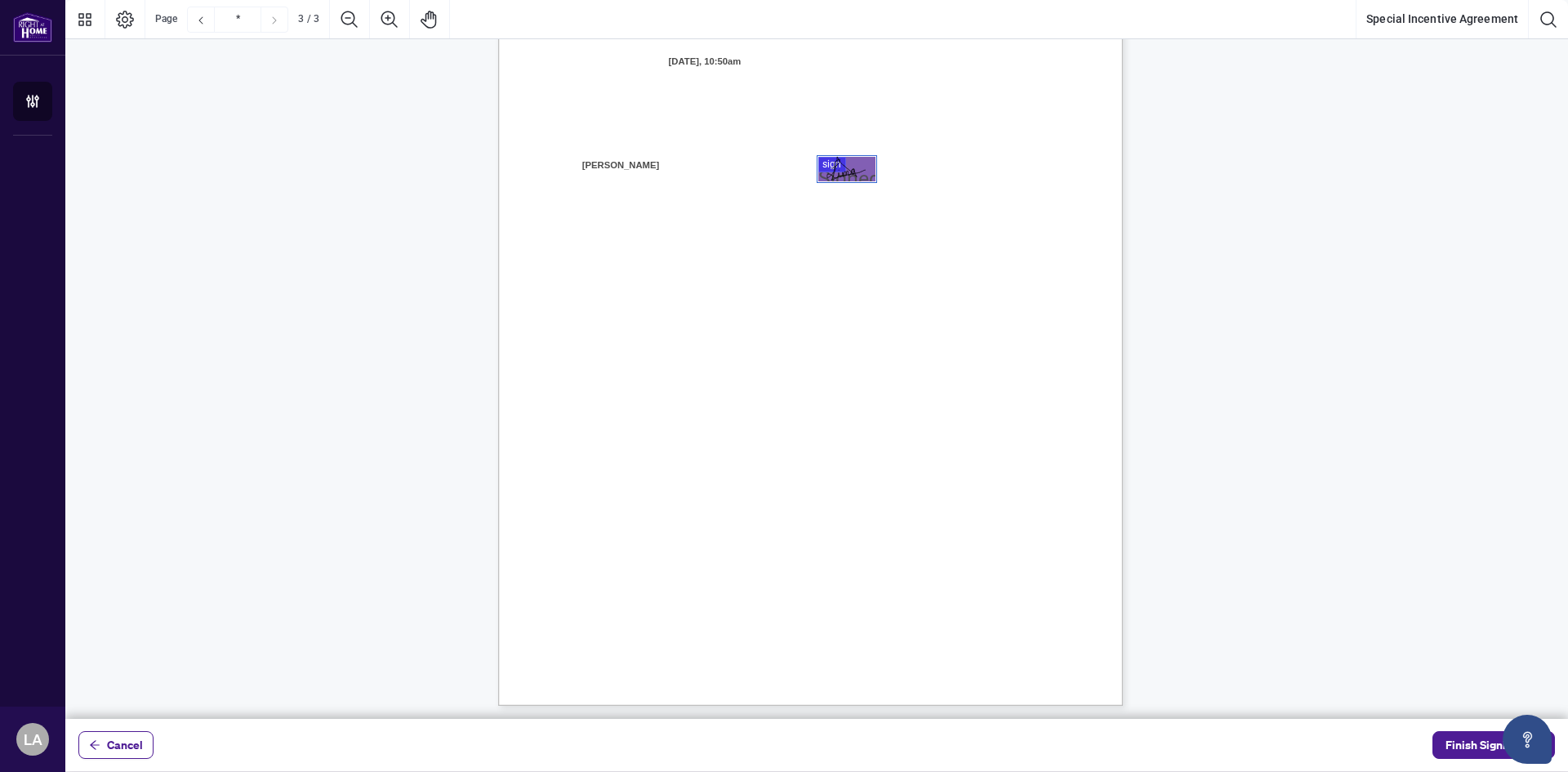
scroll to position [1821, 0]
click at [1459, 744] on span "Finish Signing" at bounding box center [1483, 746] width 74 height 26
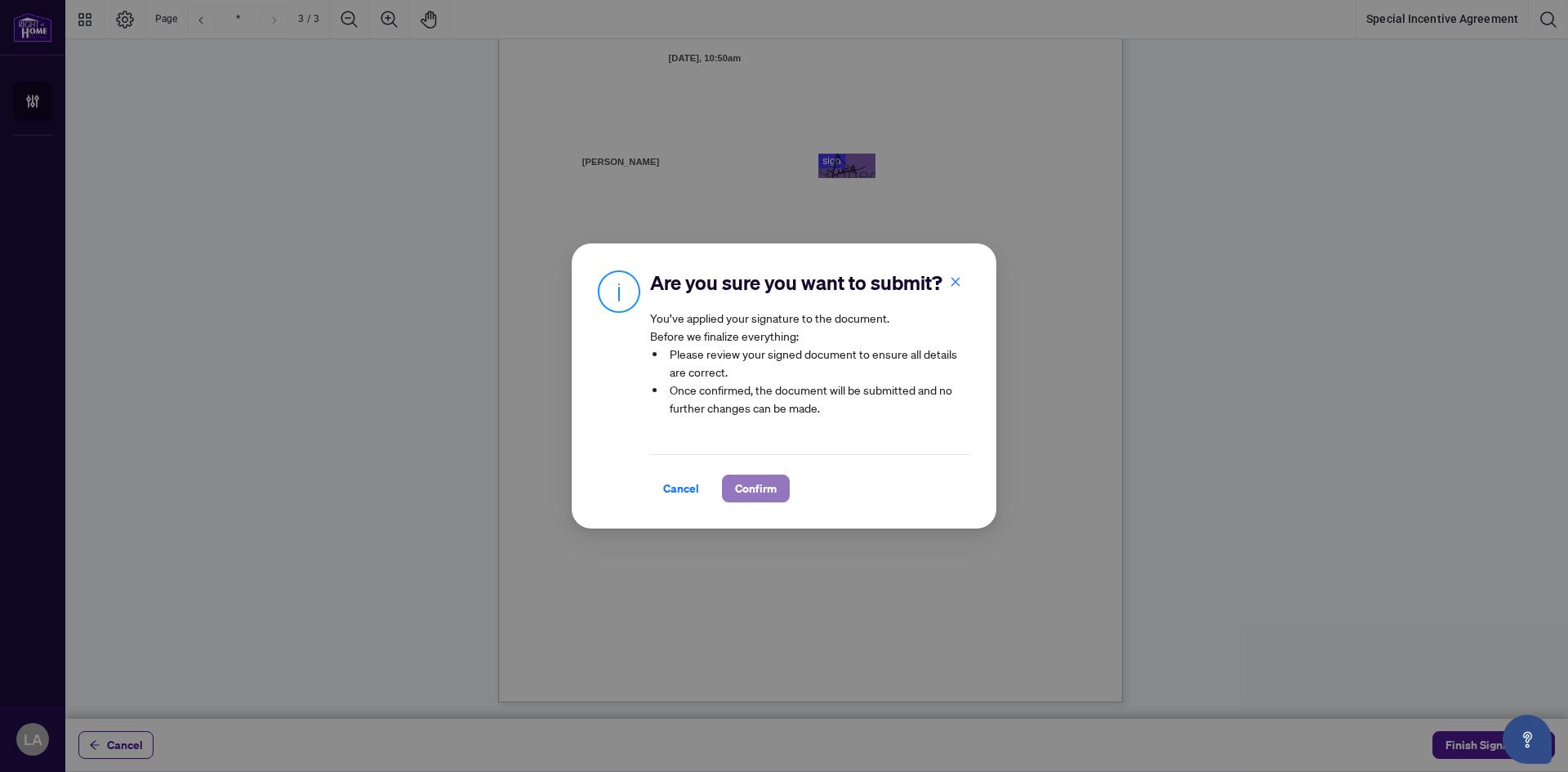
click at [736, 502] on span "Confirm" at bounding box center [755, 489] width 42 height 26
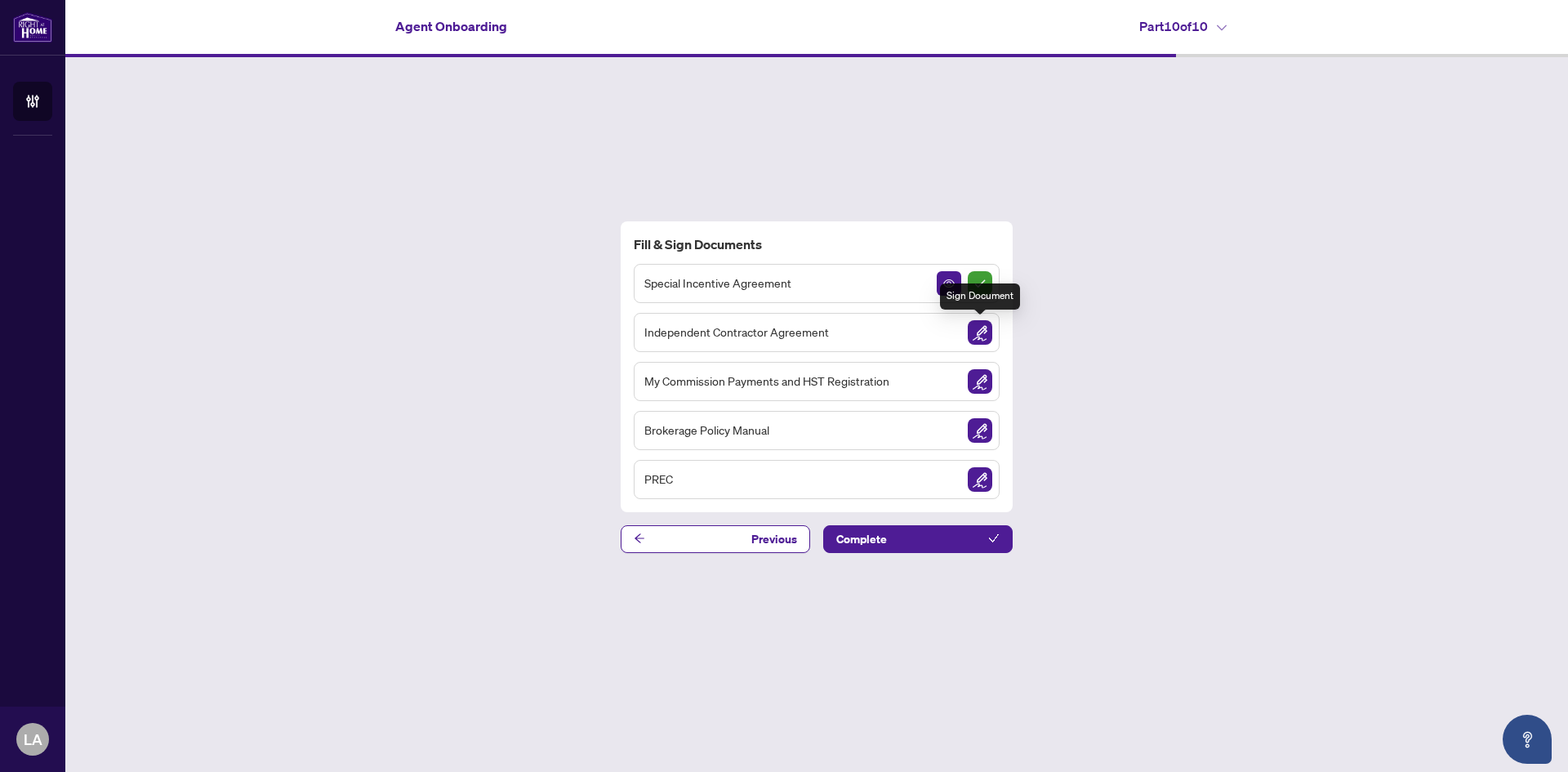
click at [987, 336] on img "Sign Document" at bounding box center [980, 333] width 25 height 25
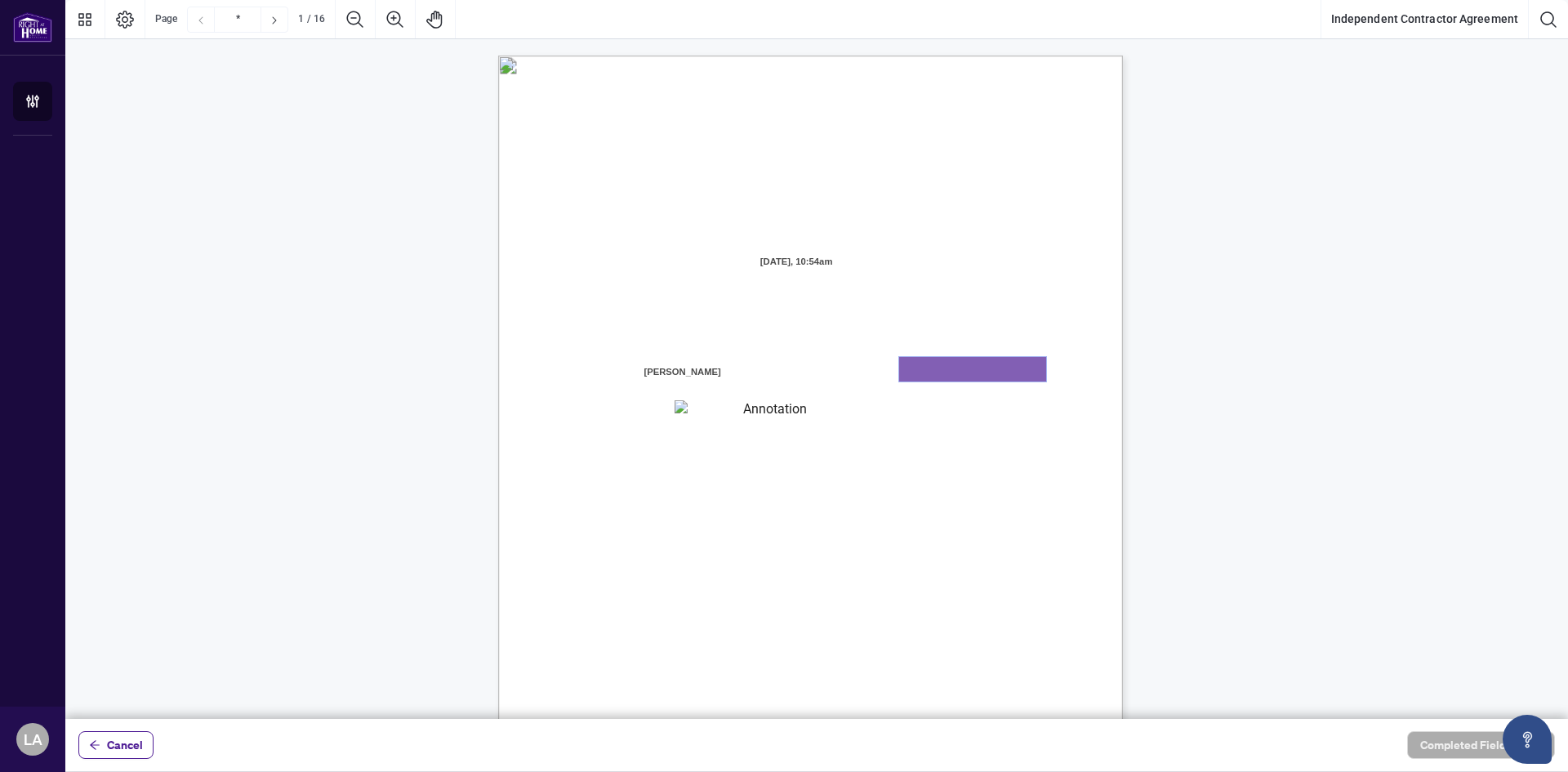
click at [979, 365] on textarea "01K2N7ZVXADQDZS13CP82GTG0Z" at bounding box center [972, 370] width 147 height 25
type textarea "******"
click at [826, 418] on textarea "01K2N800VRNZWEDT7GS4268ZBH" at bounding box center [768, 411] width 188 height 21
type textarea "******"
click at [843, 450] on div "INDEPENDENT CONTRACTOR AGREEMENT THIS AGREEMENT is made as of (the “Effective D…" at bounding box center [888, 562] width 781 height 1012
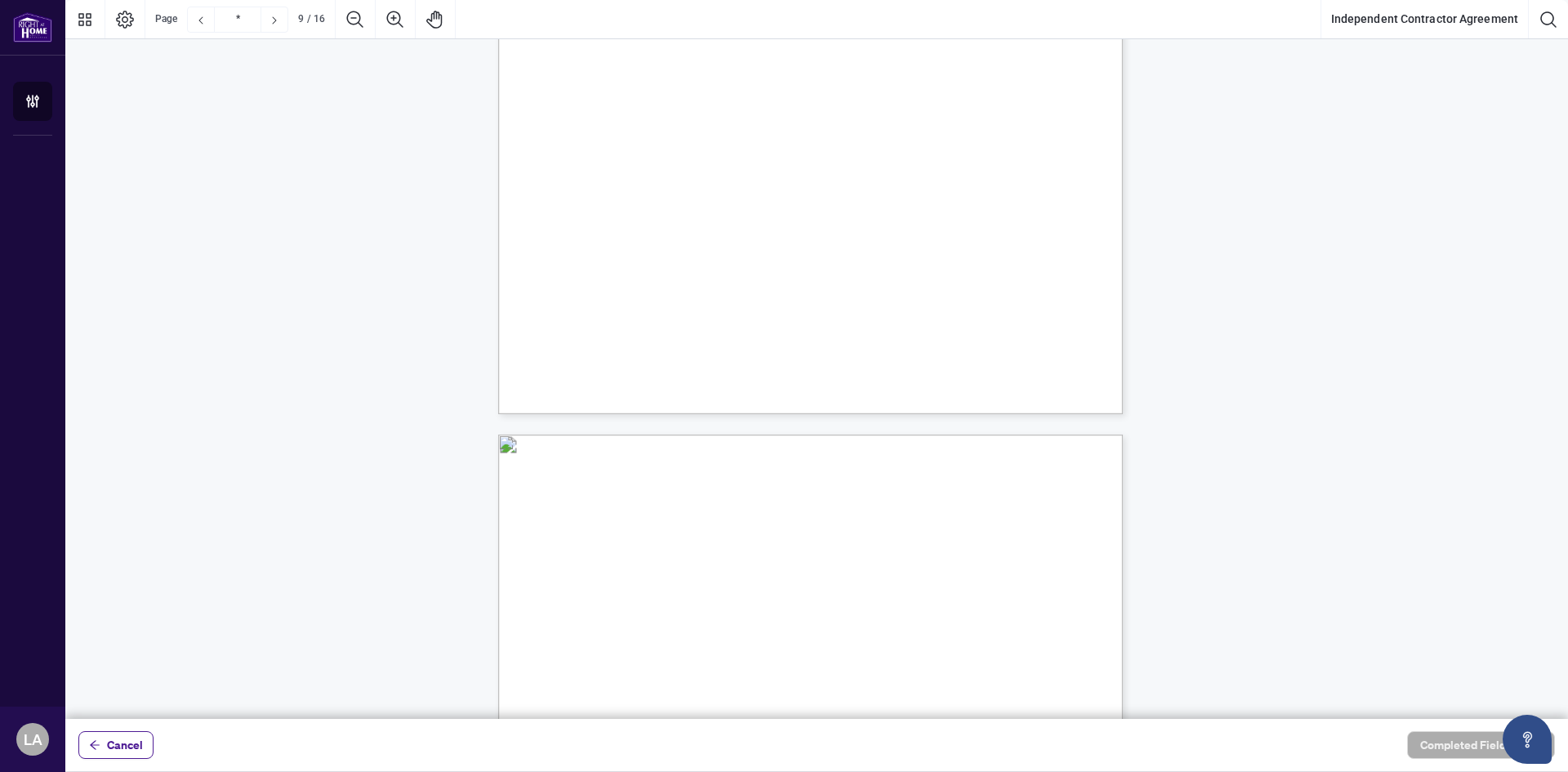
scroll to position [7109, 0]
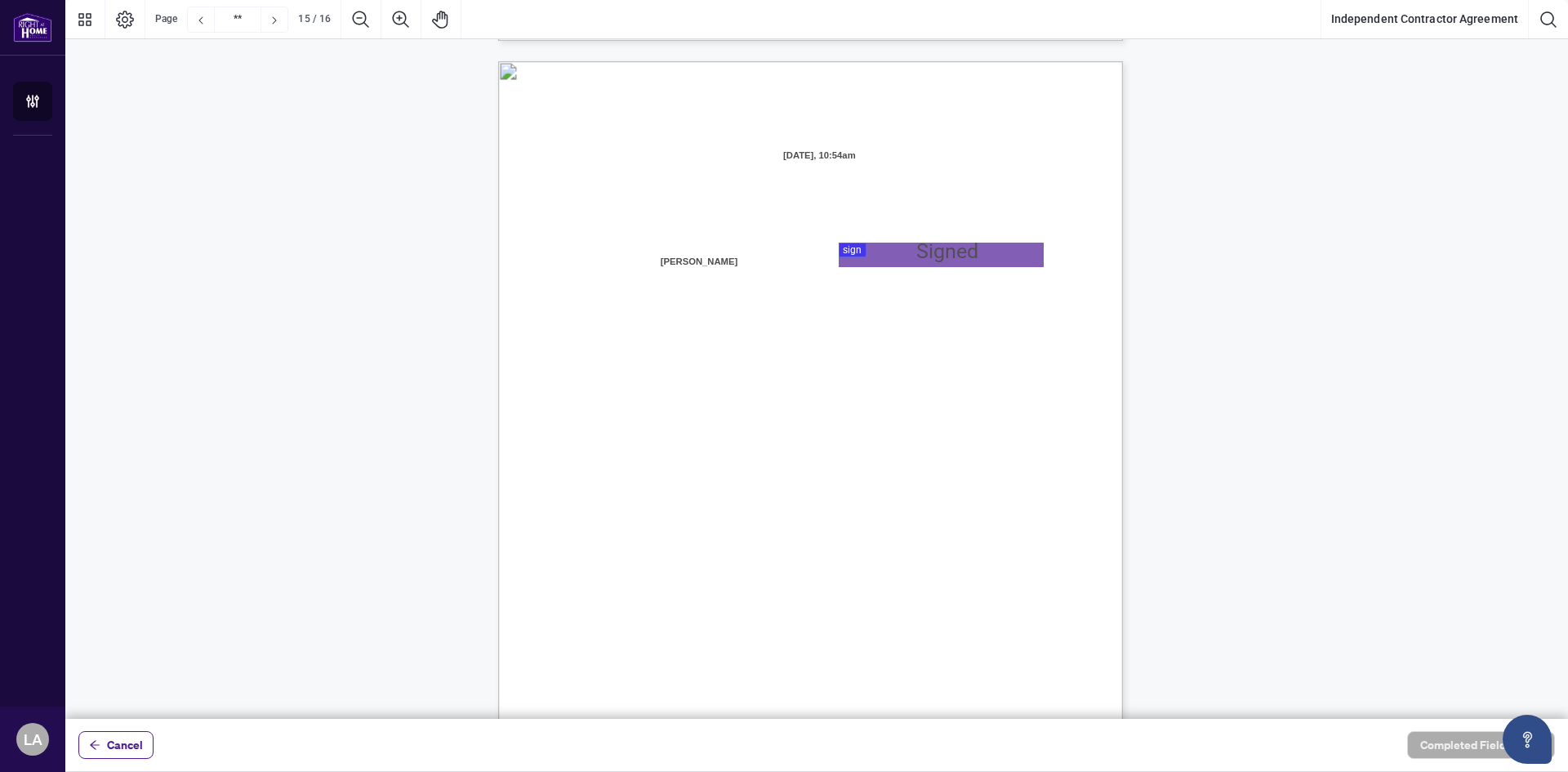
type input "**"
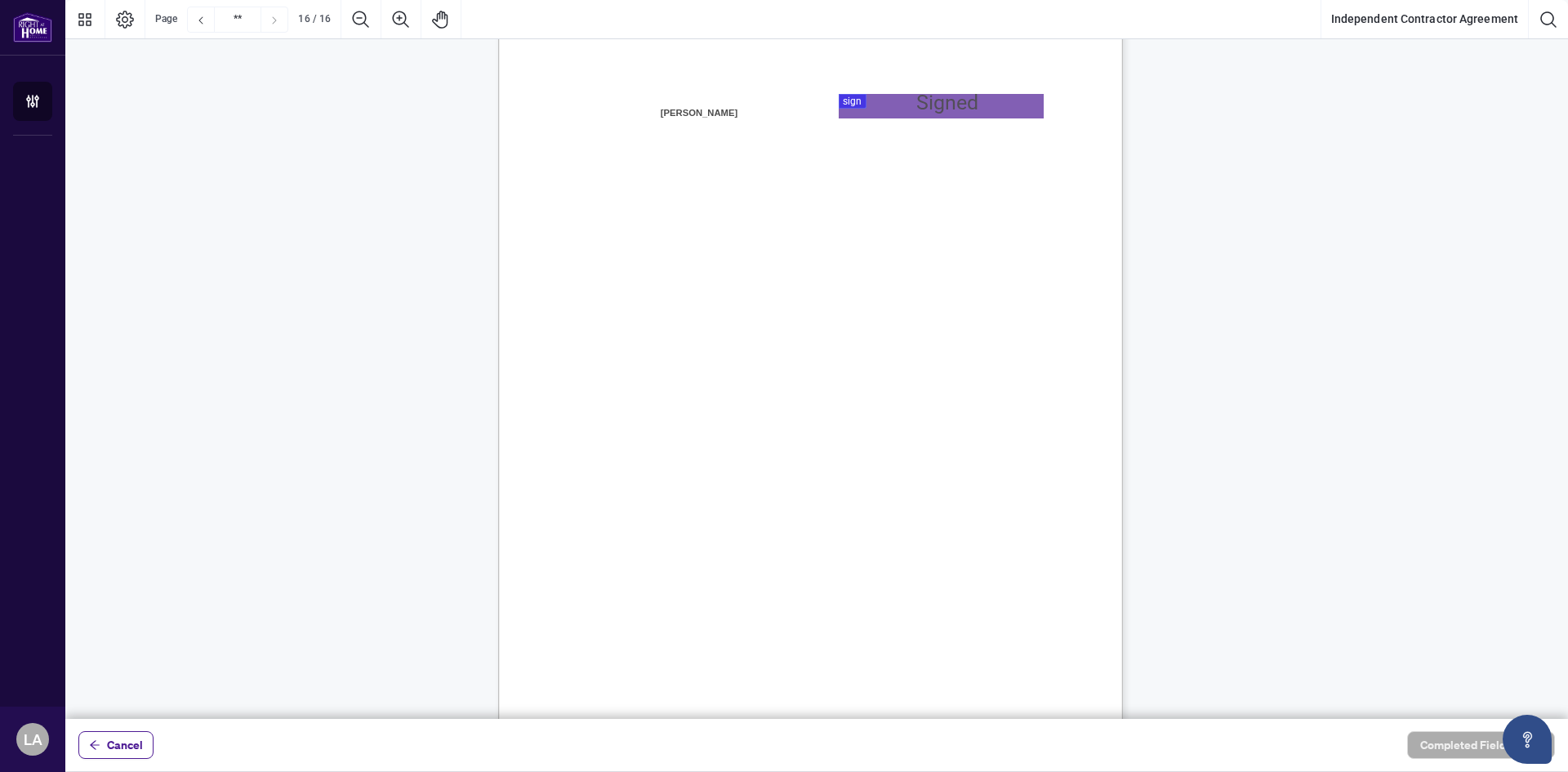
scroll to position [12339, 0]
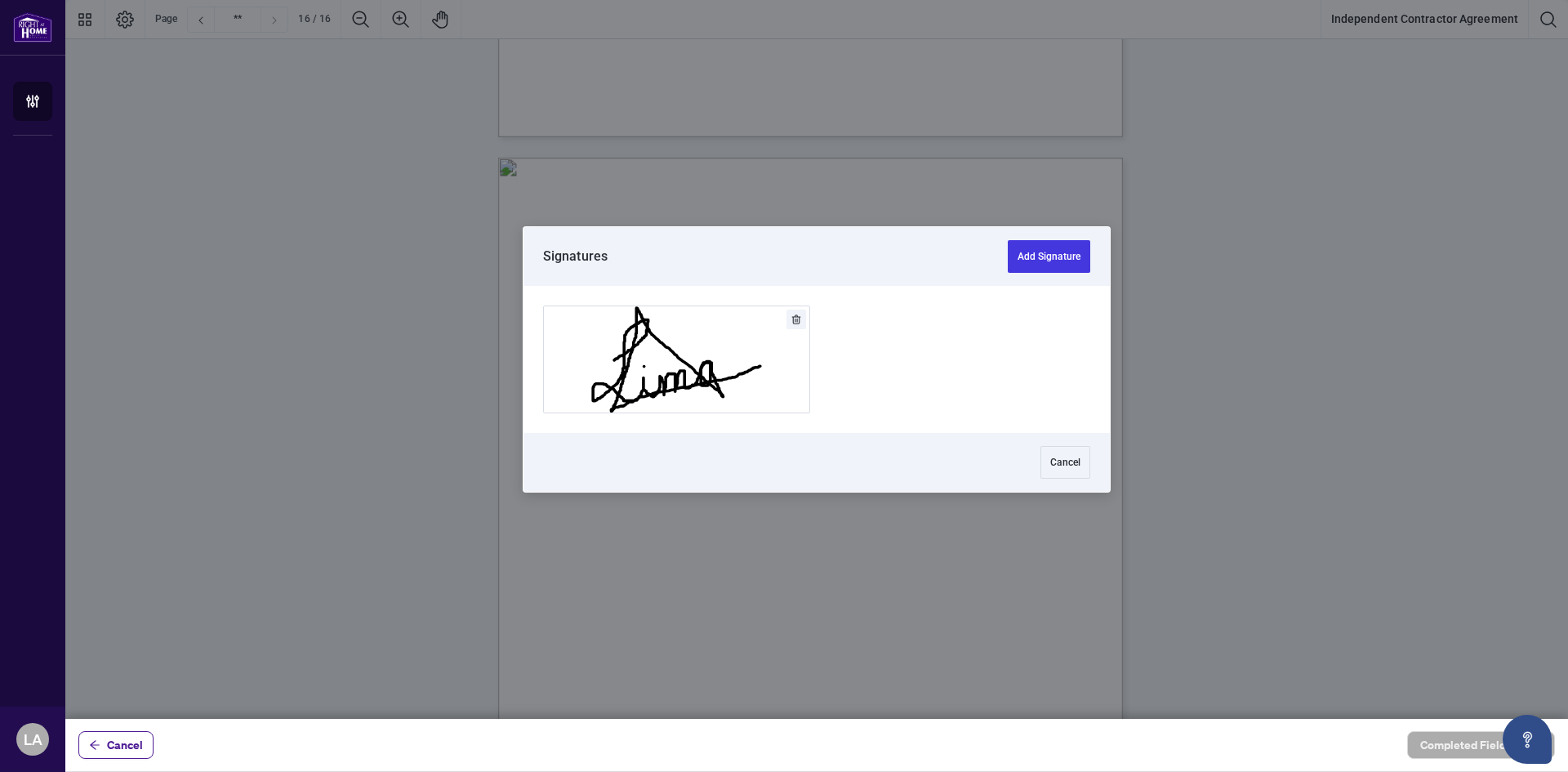
click at [910, 356] on div at bounding box center [817, 360] width 1503 height 719
click at [1048, 262] on button "Add Signature" at bounding box center [1049, 257] width 82 height 33
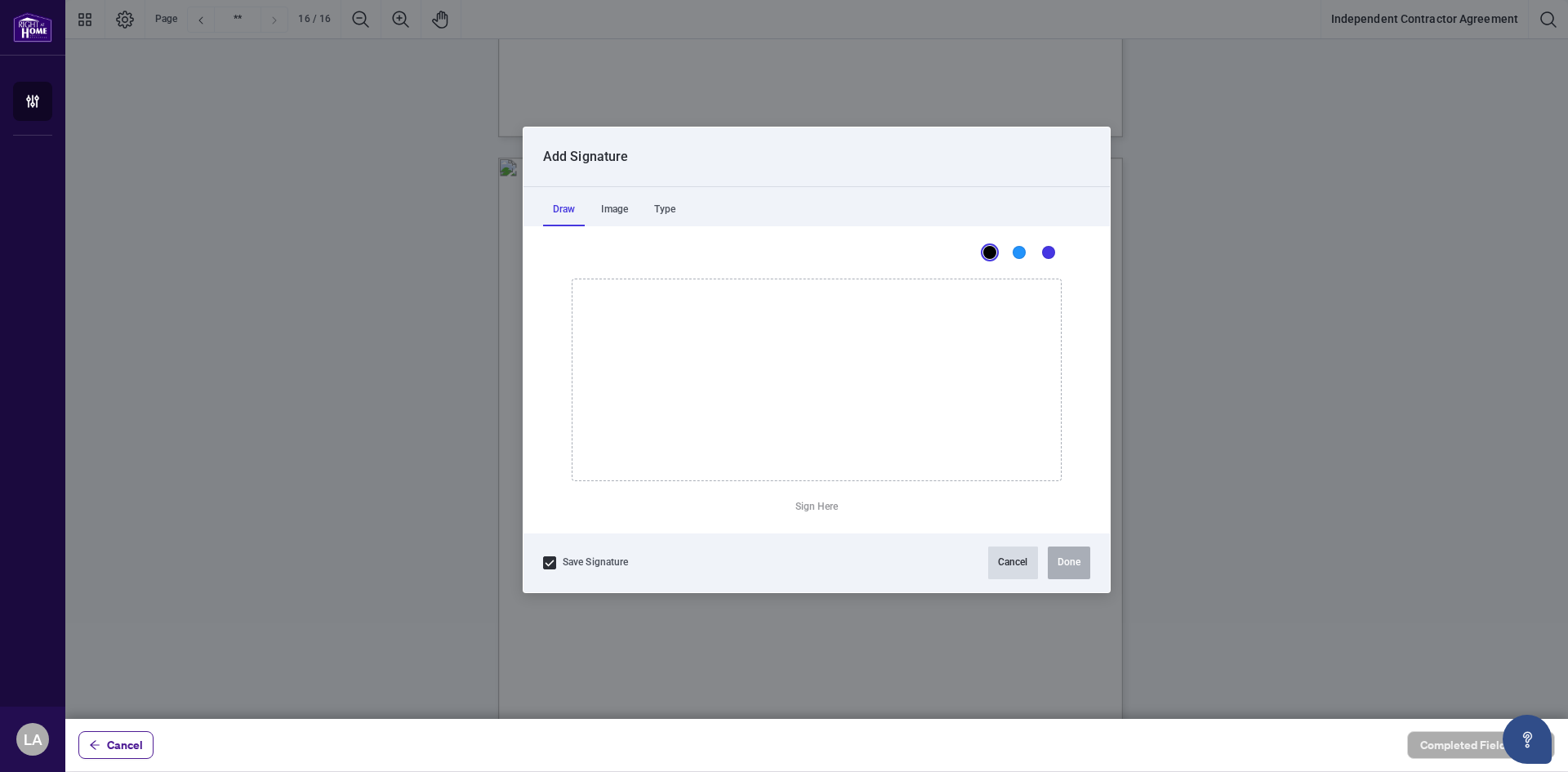
click at [1020, 563] on button "Cancel" at bounding box center [1013, 563] width 50 height 33
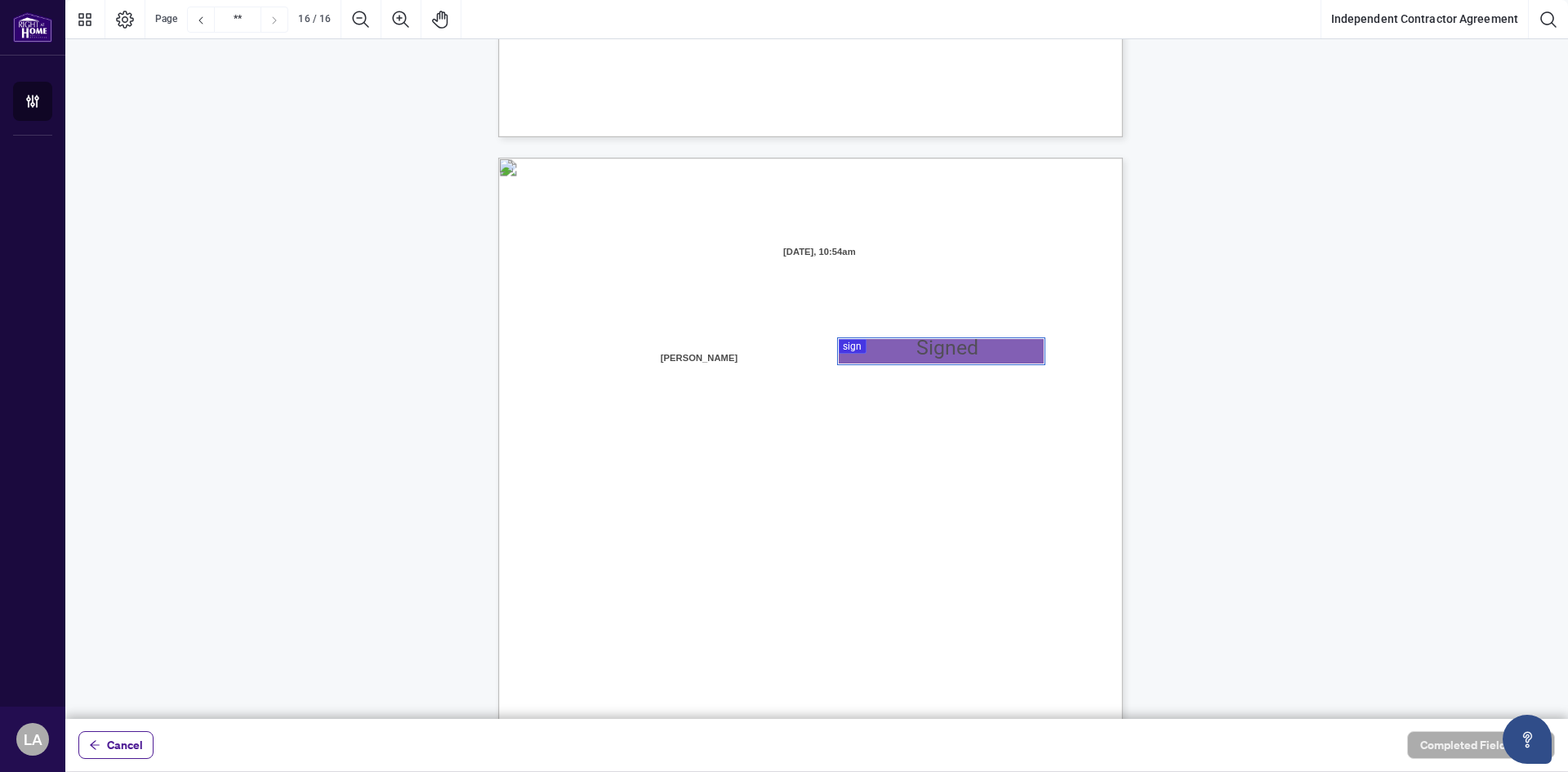
click at [905, 353] on div at bounding box center [817, 360] width 1503 height 719
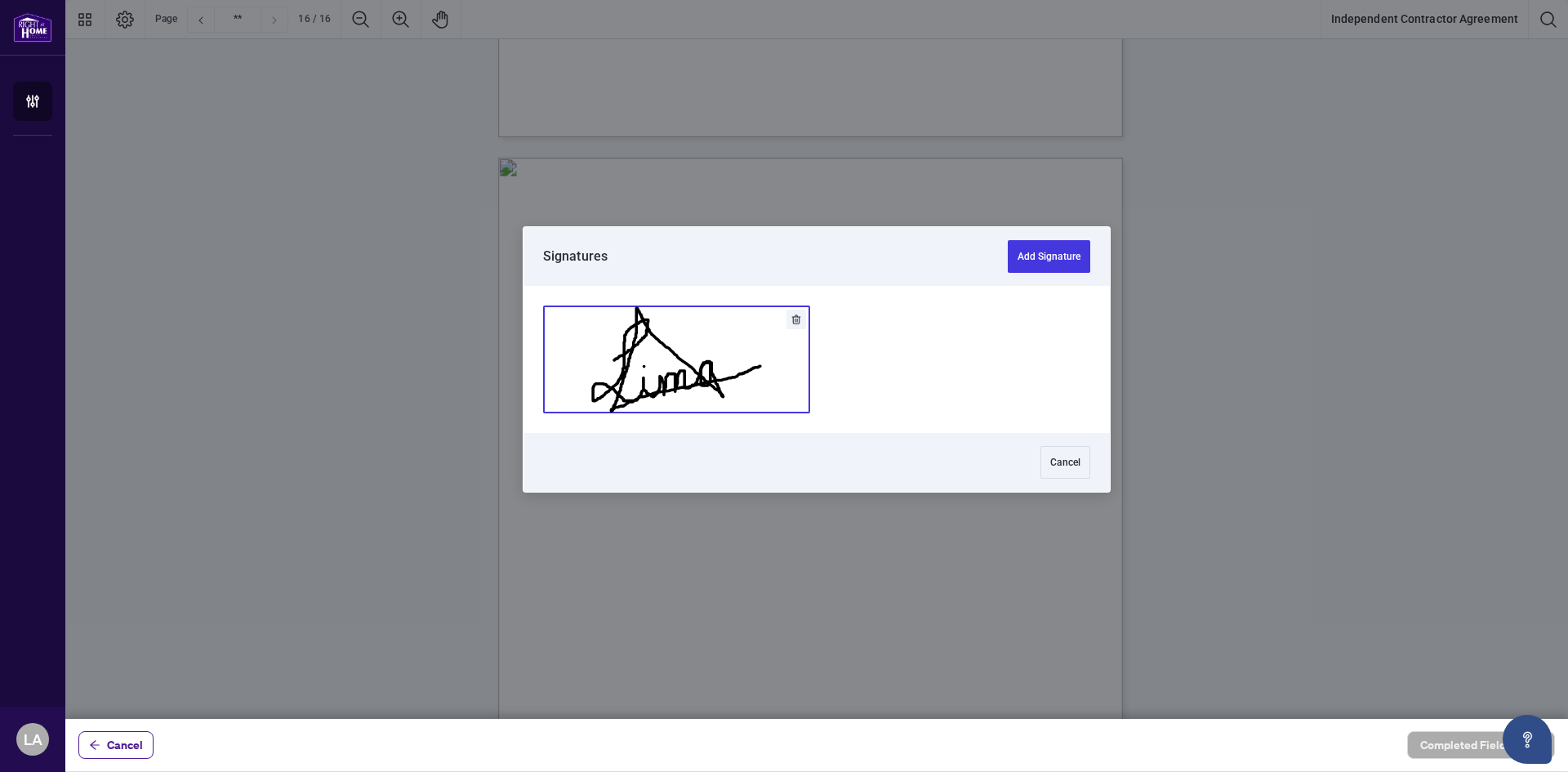
click at [755, 370] on button "Add Signature" at bounding box center [676, 359] width 265 height 106
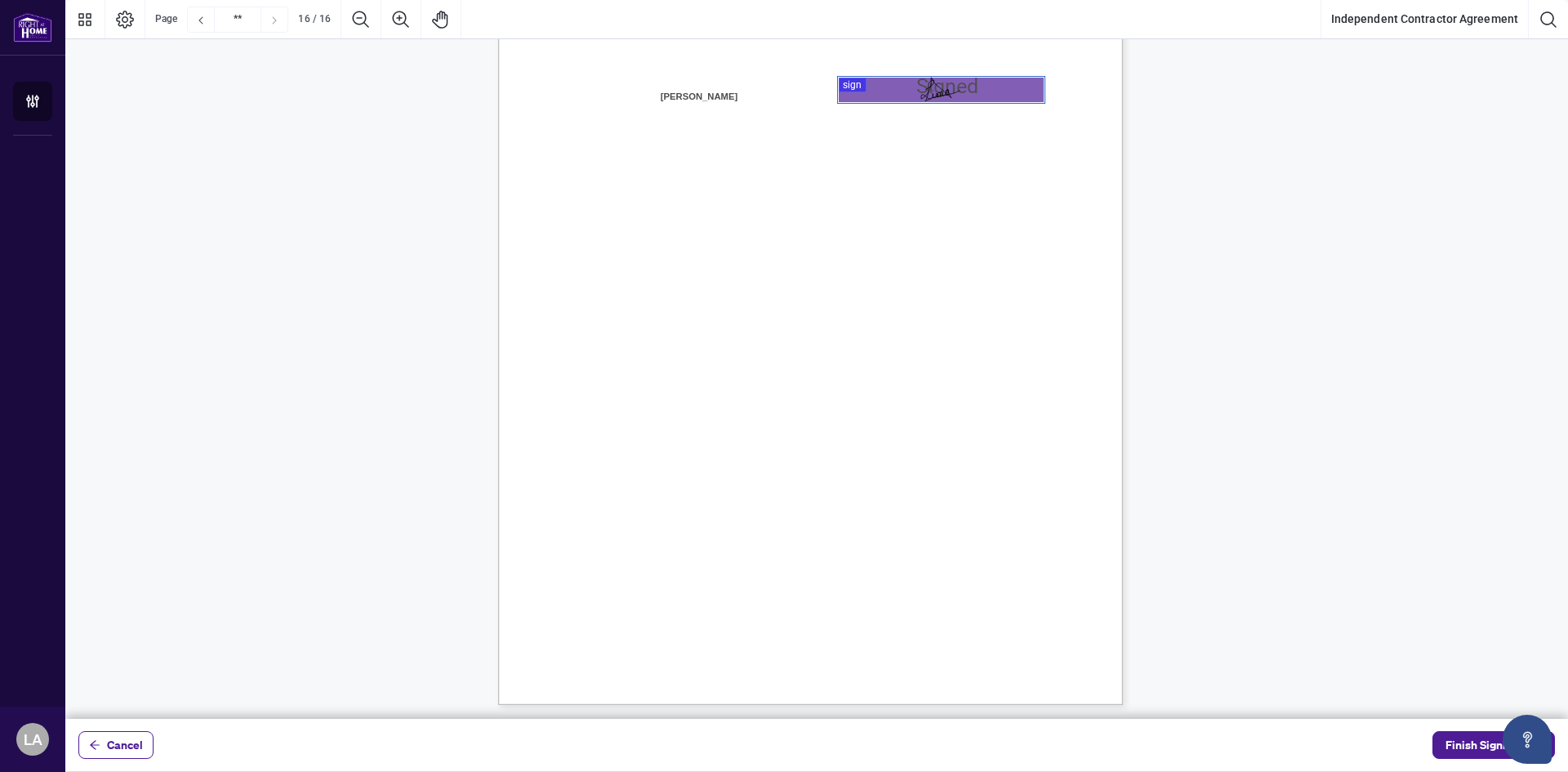
scroll to position [12603, 0]
click at [1447, 738] on button "Finish Signing" at bounding box center [1493, 746] width 122 height 28
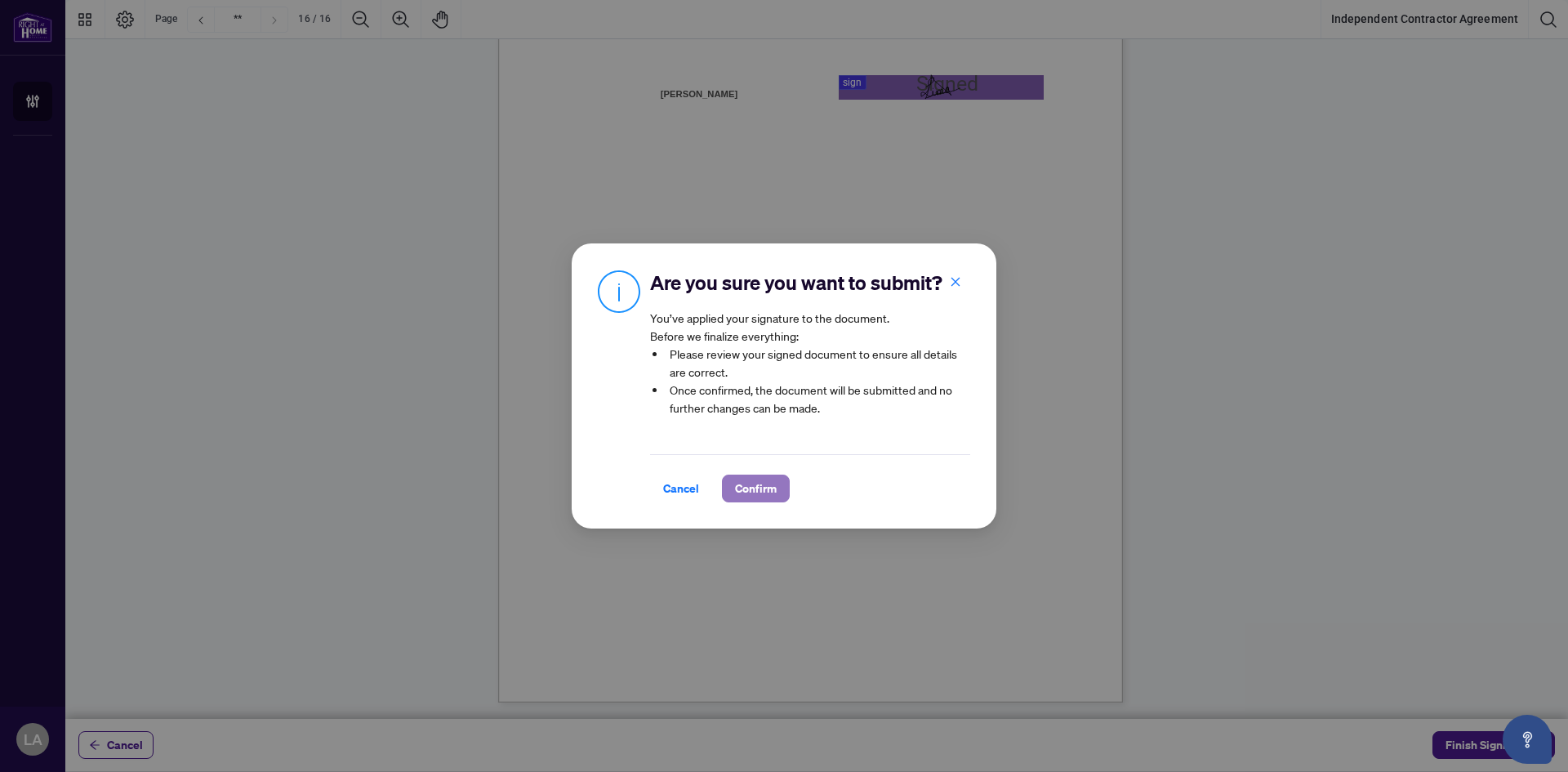
click at [768, 502] on span "Confirm" at bounding box center [755, 489] width 42 height 26
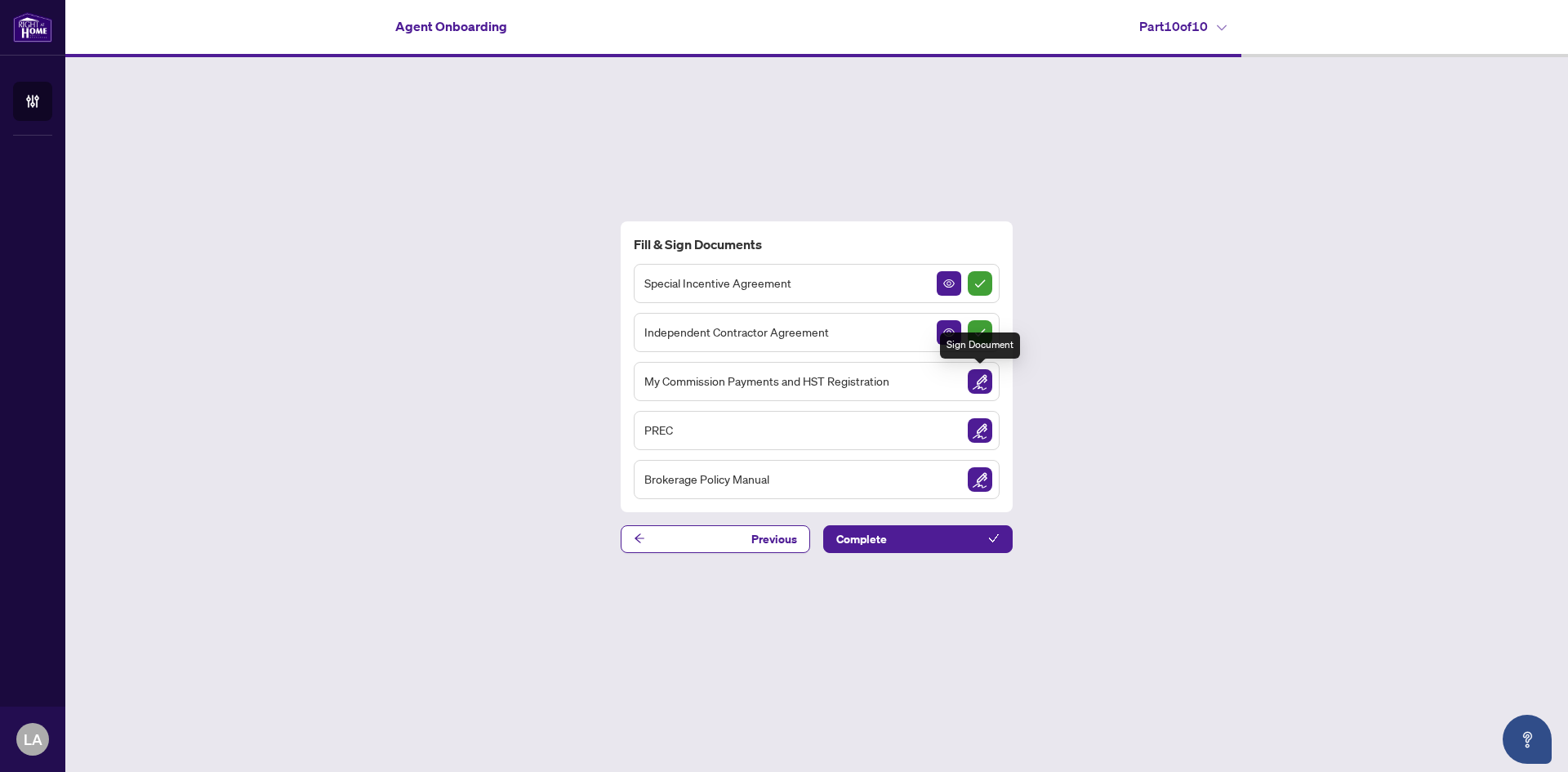
click at [987, 389] on img "Sign Document" at bounding box center [980, 382] width 25 height 25
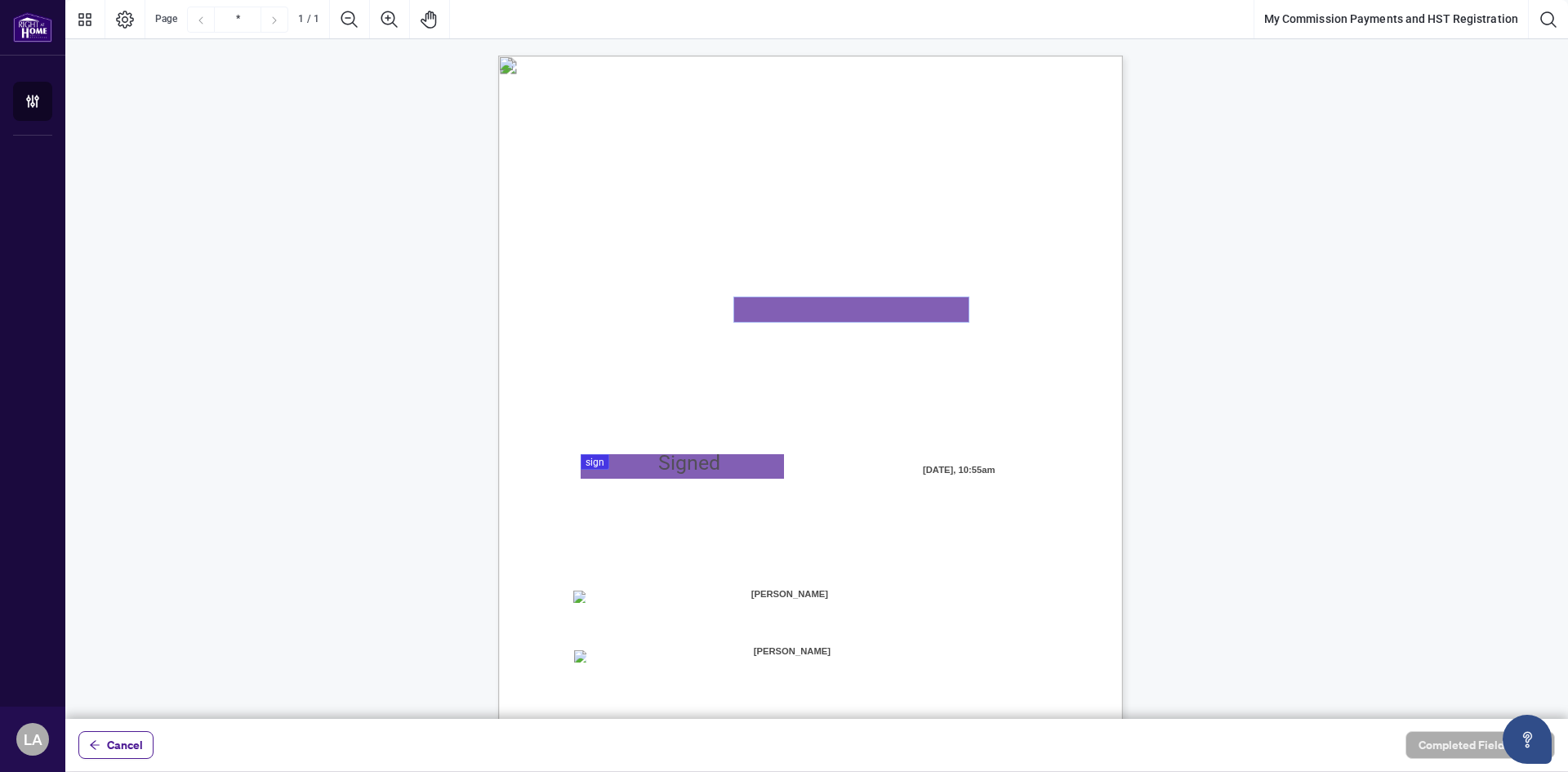
click at [841, 306] on textarea "01K2N82W0617PR3KA8X9DYAB9F" at bounding box center [851, 310] width 235 height 25
type textarea "*********"
click at [654, 466] on div at bounding box center [817, 360] width 1503 height 719
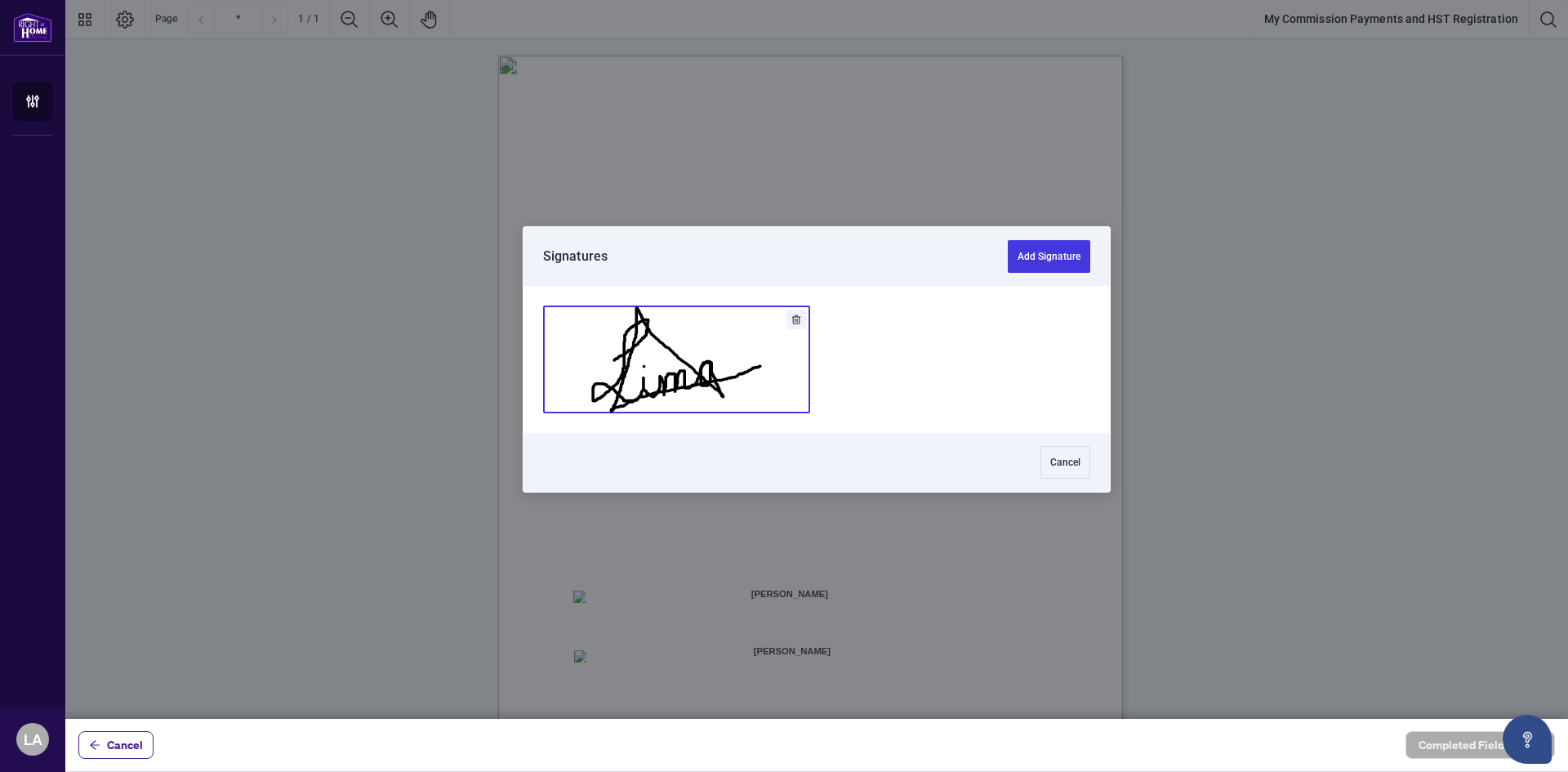
click at [716, 351] on button "Add Signature" at bounding box center [676, 359] width 265 height 106
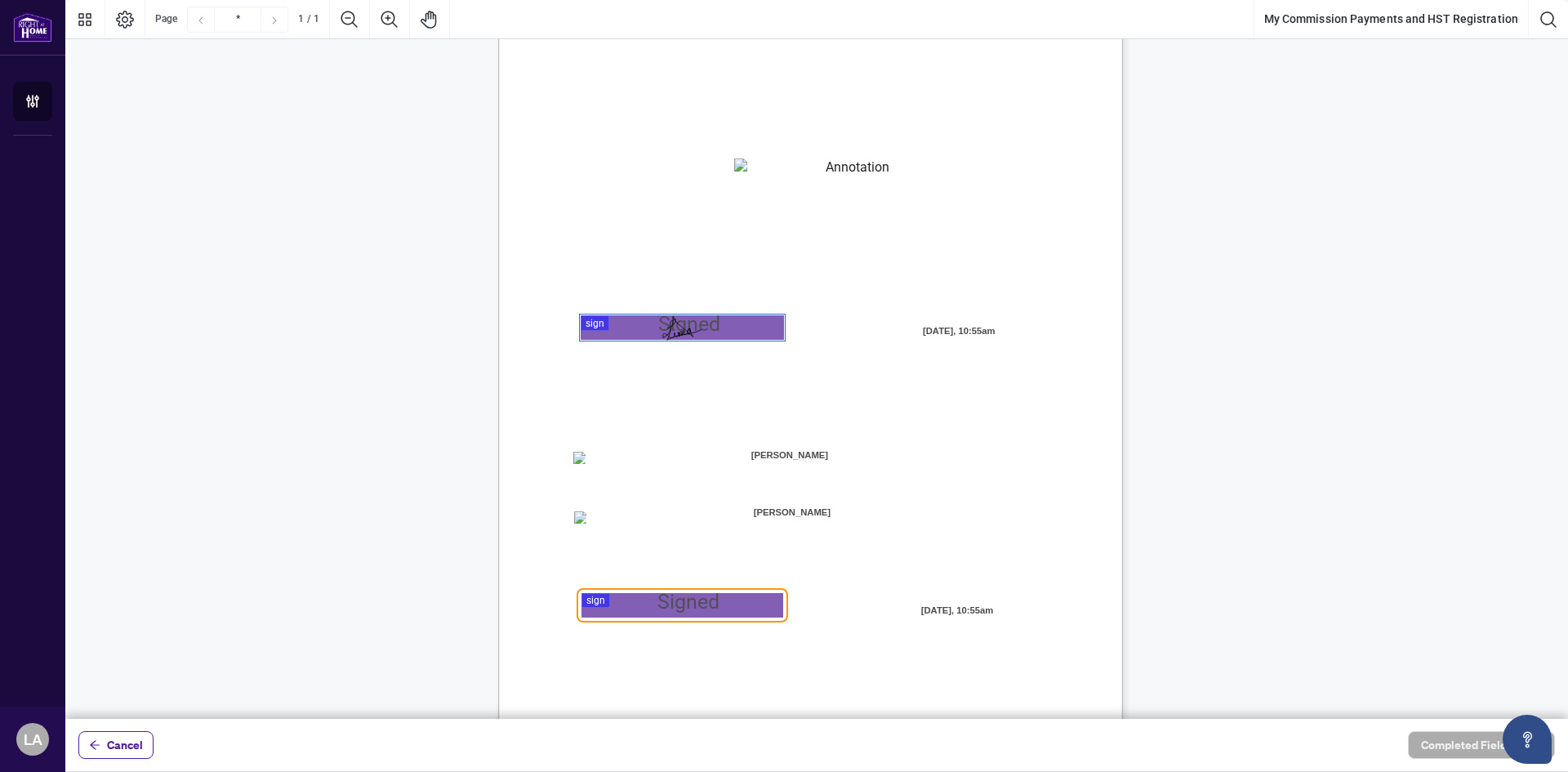
scroll to position [162, 0]
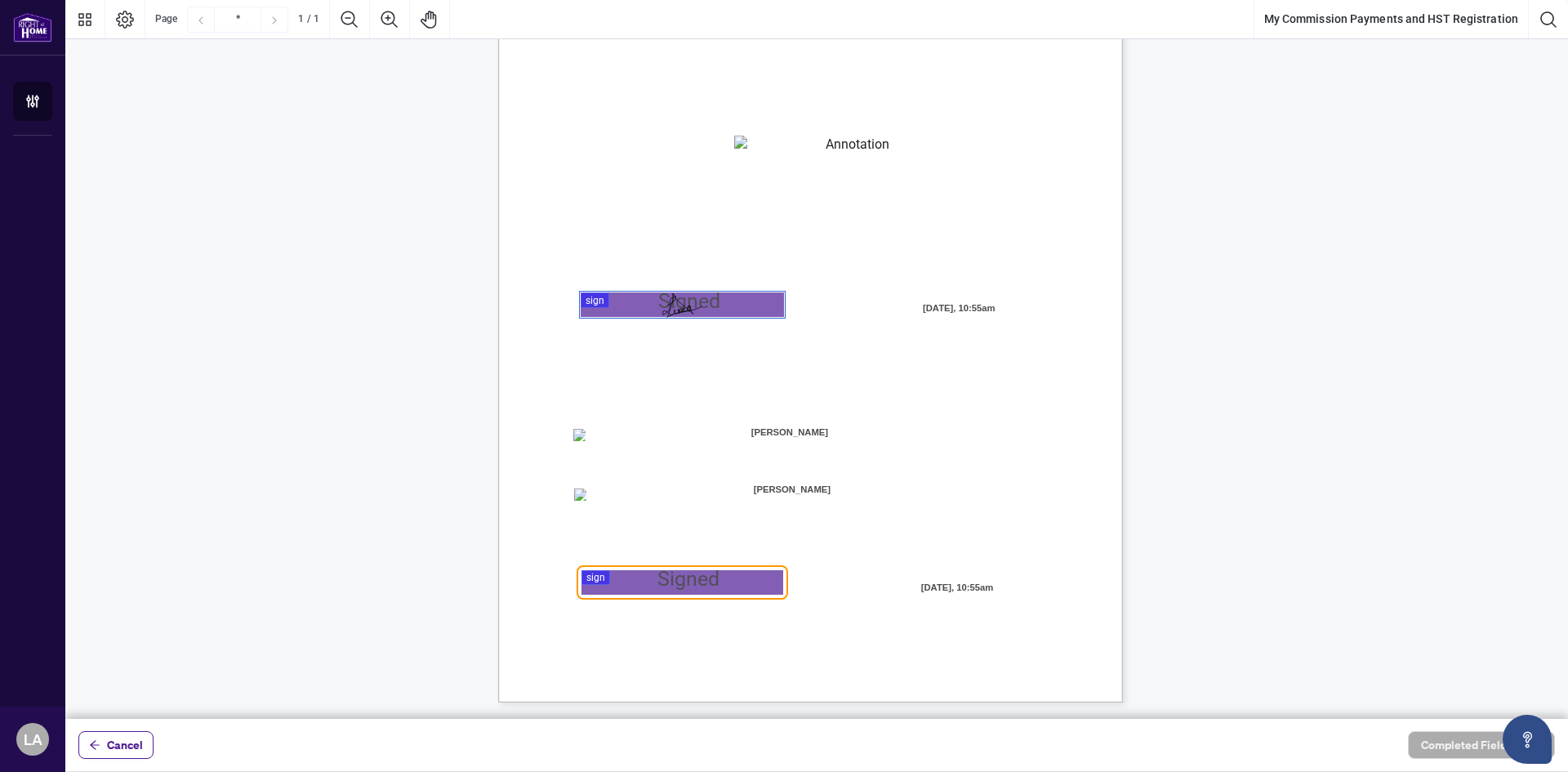
click at [712, 582] on div at bounding box center [817, 360] width 1503 height 719
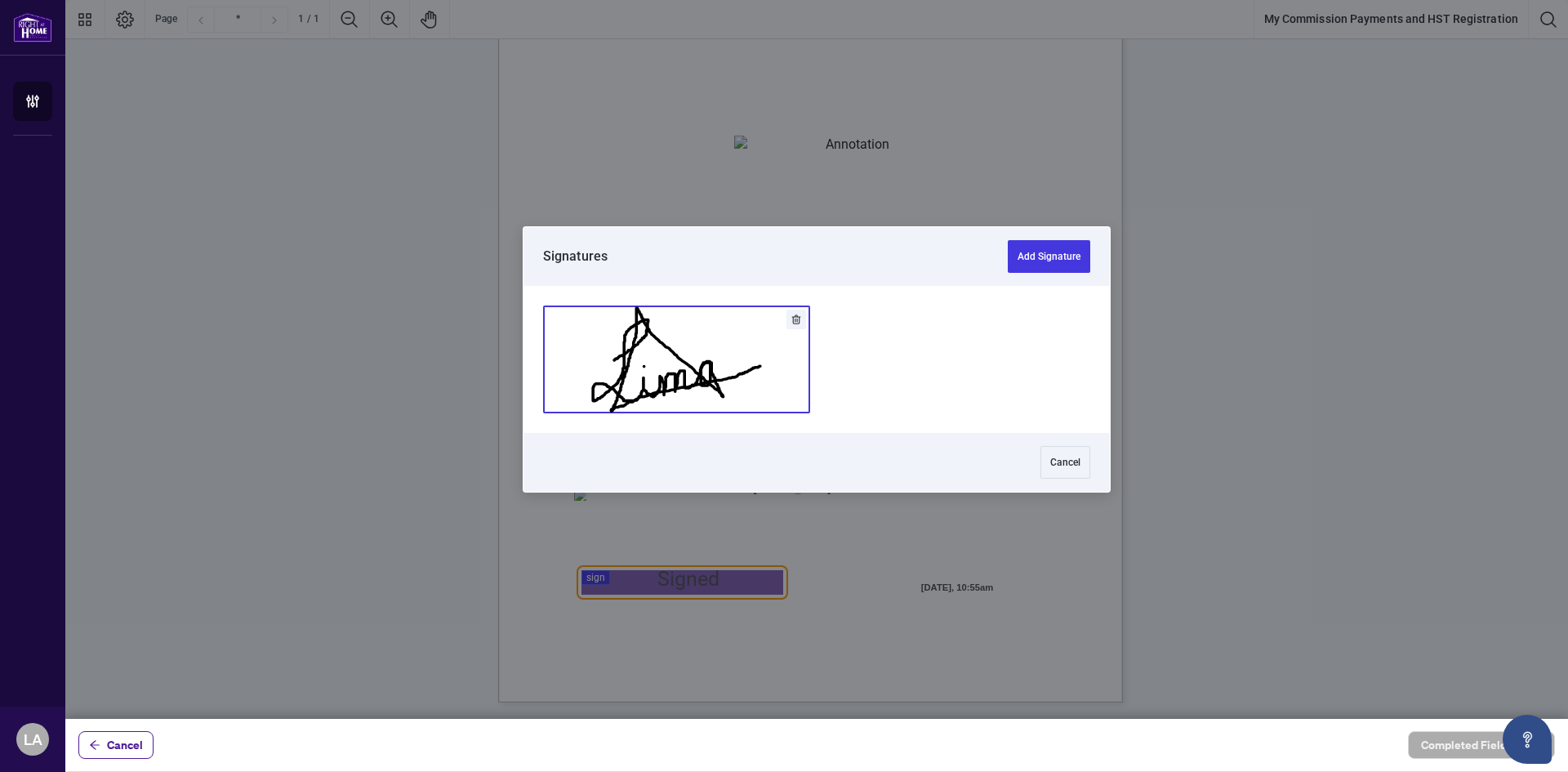
click at [700, 355] on button "Add Signature" at bounding box center [676, 359] width 265 height 106
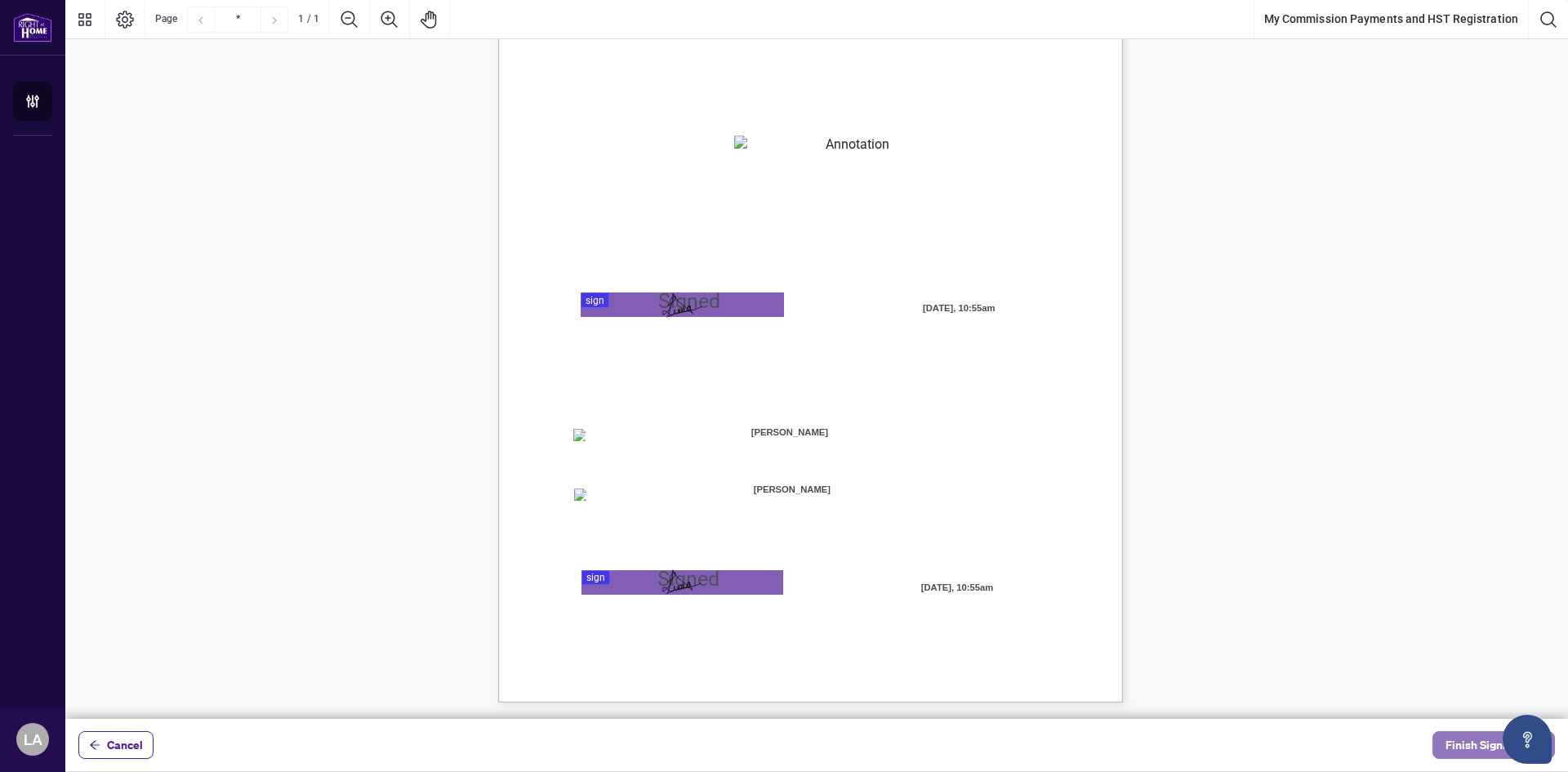
click at [1467, 751] on span "Finish Signing" at bounding box center [1483, 746] width 74 height 26
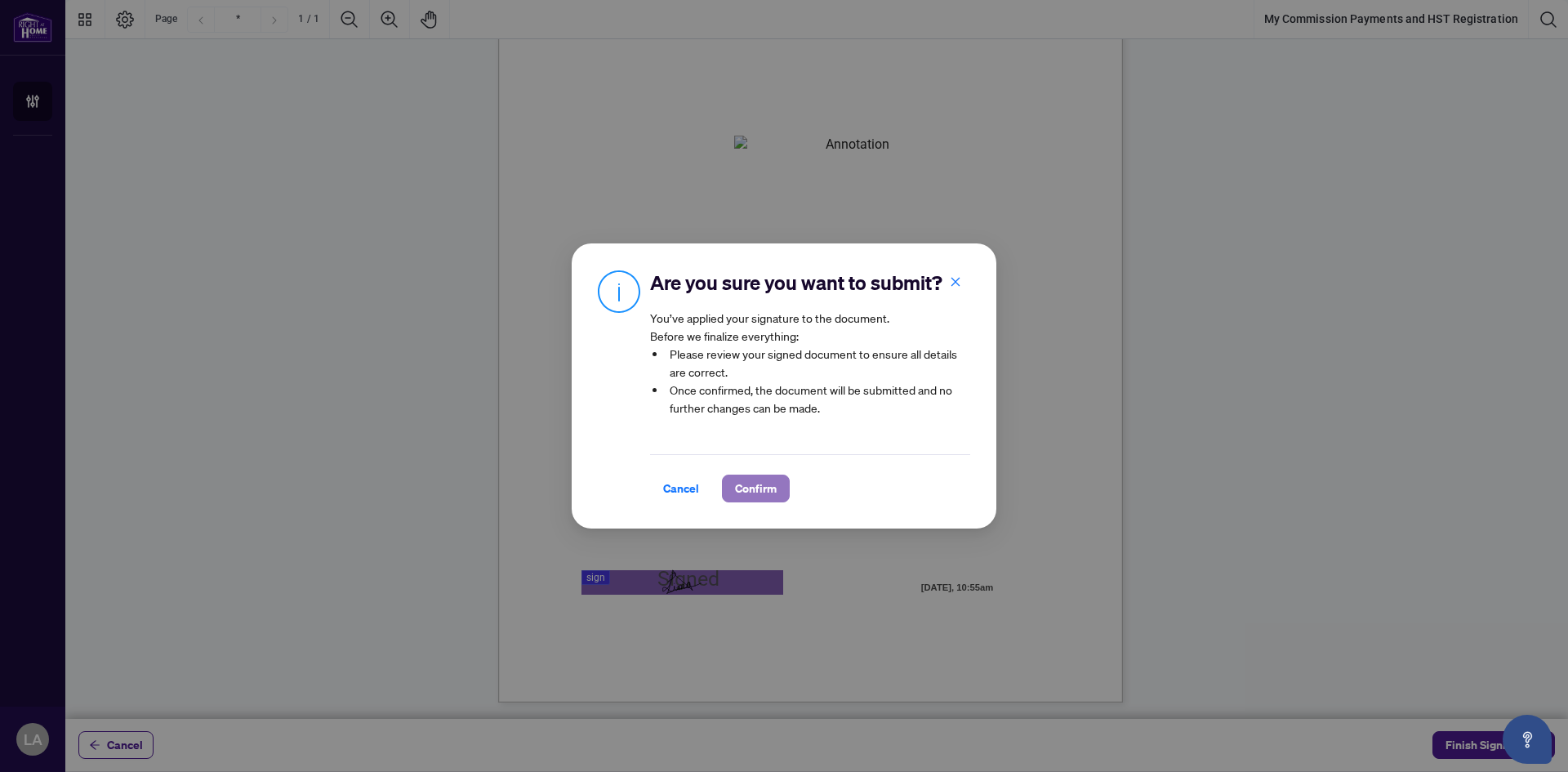
click at [766, 502] on span "Confirm" at bounding box center [755, 489] width 42 height 26
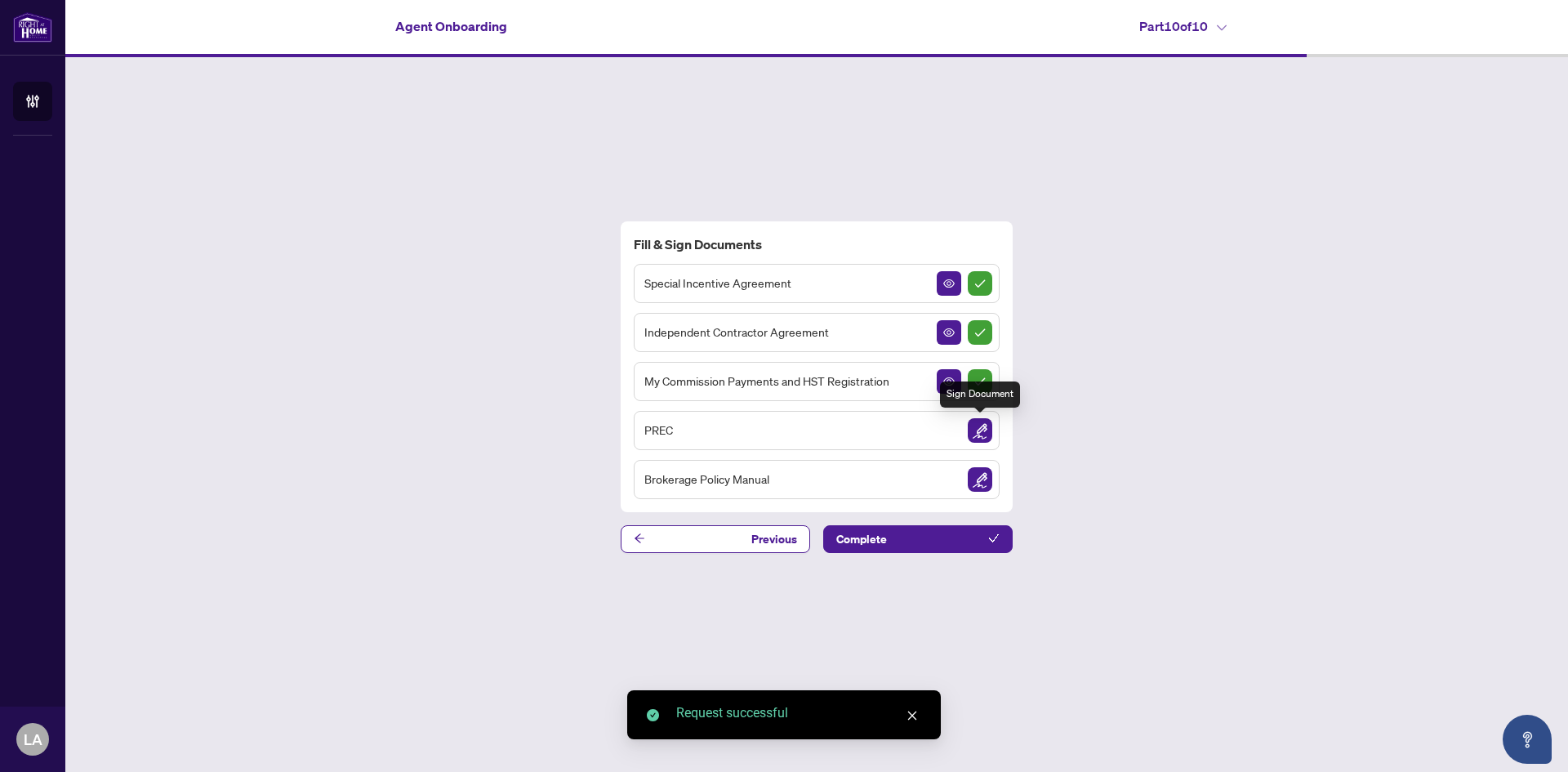
click at [982, 430] on img "Sign Document" at bounding box center [980, 430] width 25 height 25
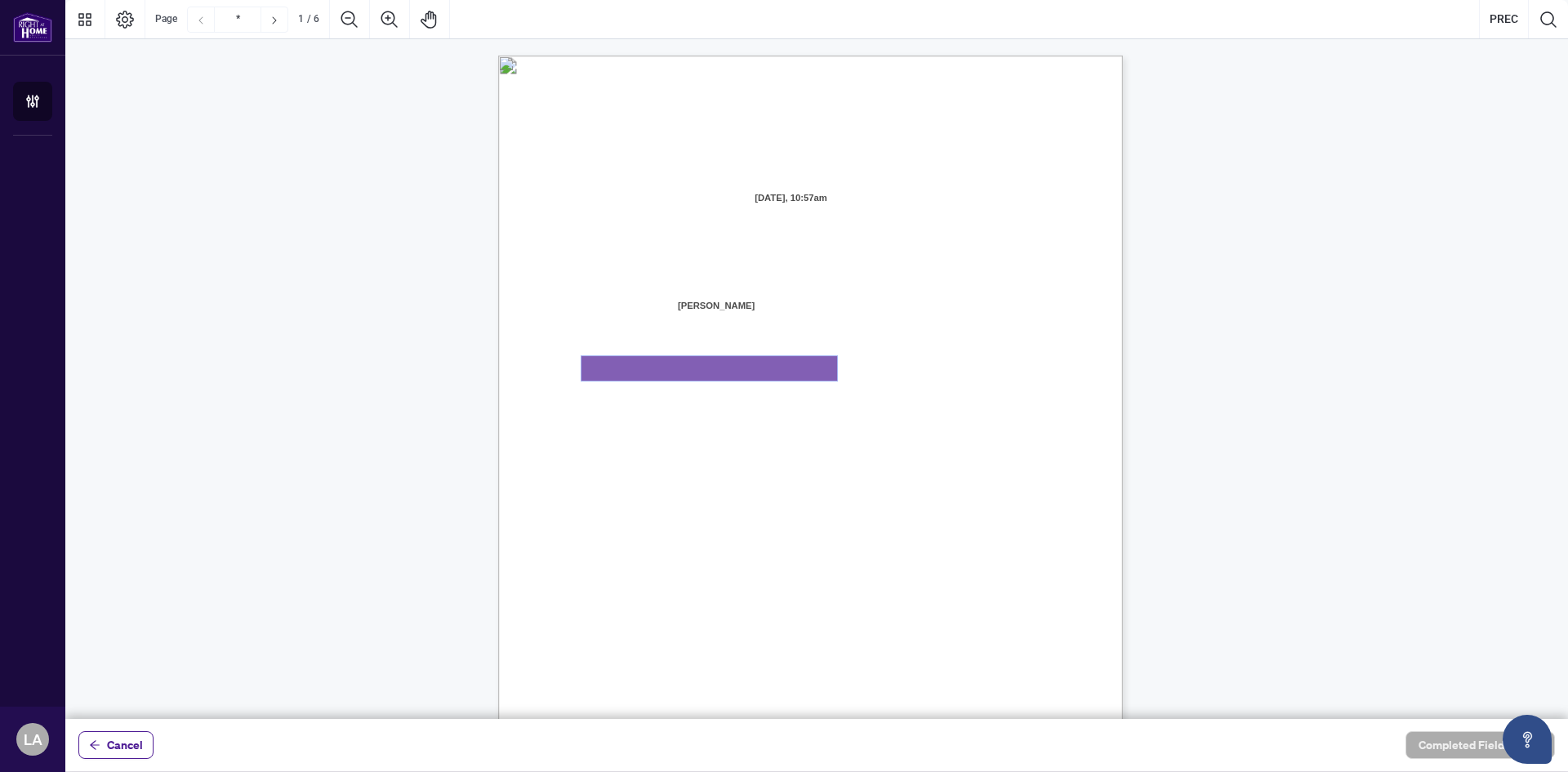
click at [718, 365] on textarea "01K2N871QHNVQQYWWGNNAD92Y4" at bounding box center [708, 369] width 255 height 25
type textarea "**********"
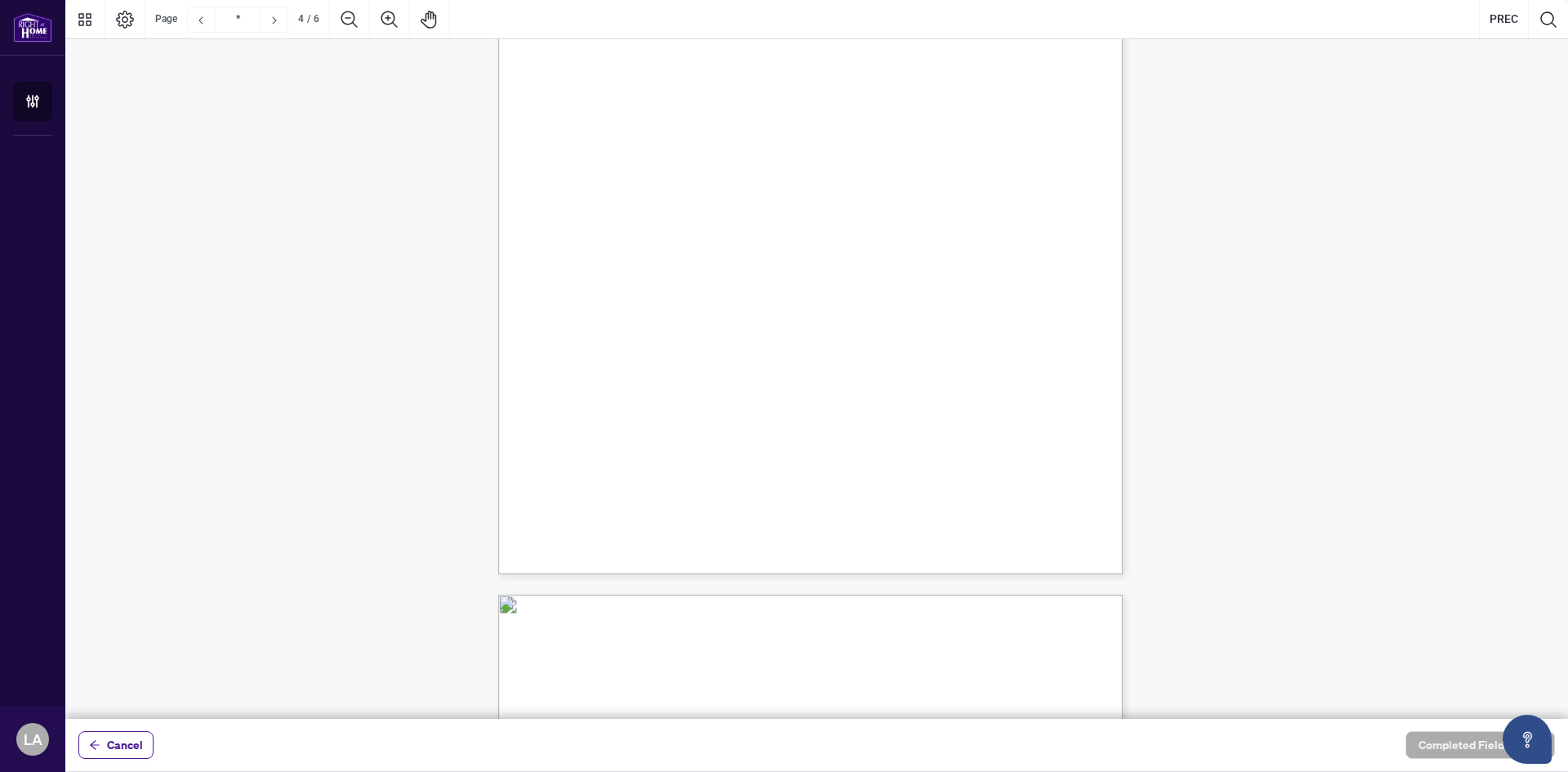
scroll to position [2696, 0]
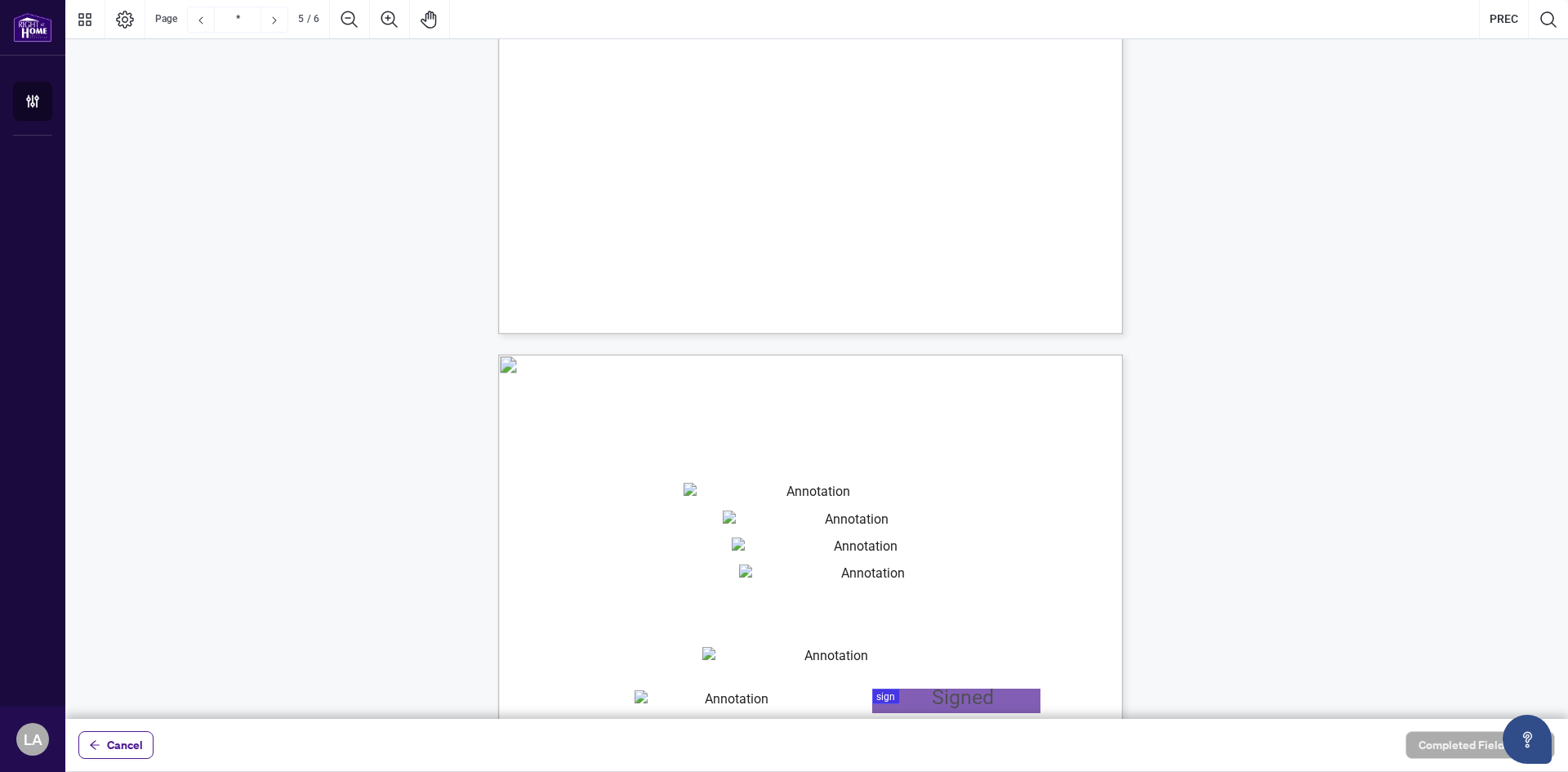
type input "*"
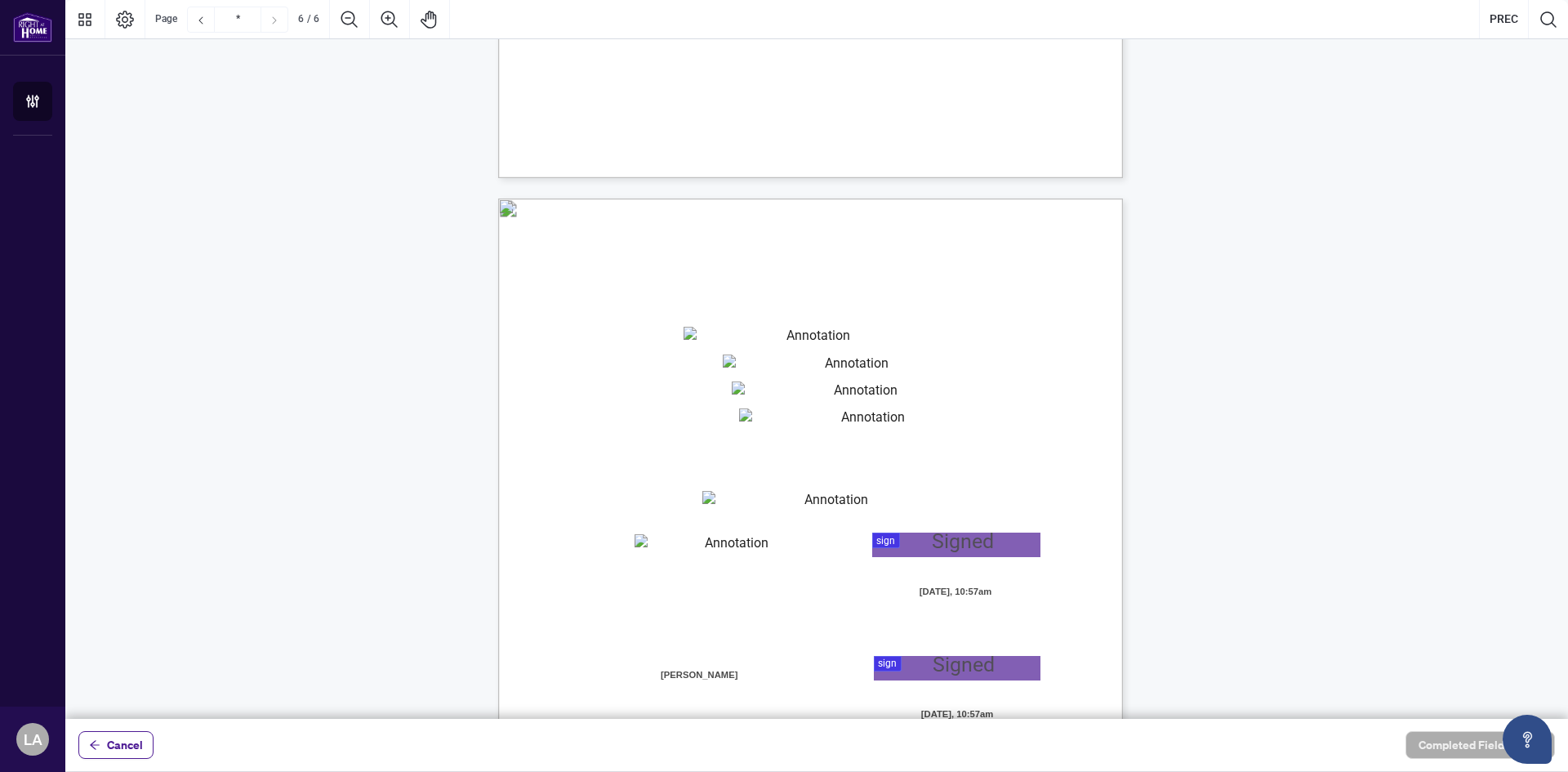
type textarea "**********"
click at [783, 330] on textarea "01K2N87DY2TBBAEEYXCWHWSGMG" at bounding box center [811, 339] width 255 height 25
type textarea "**********"
click at [849, 355] on textarea "01K2N87QNZ52YW6DM5F5ZP82YQ" at bounding box center [850, 367] width 255 height 25
type textarea "**********"
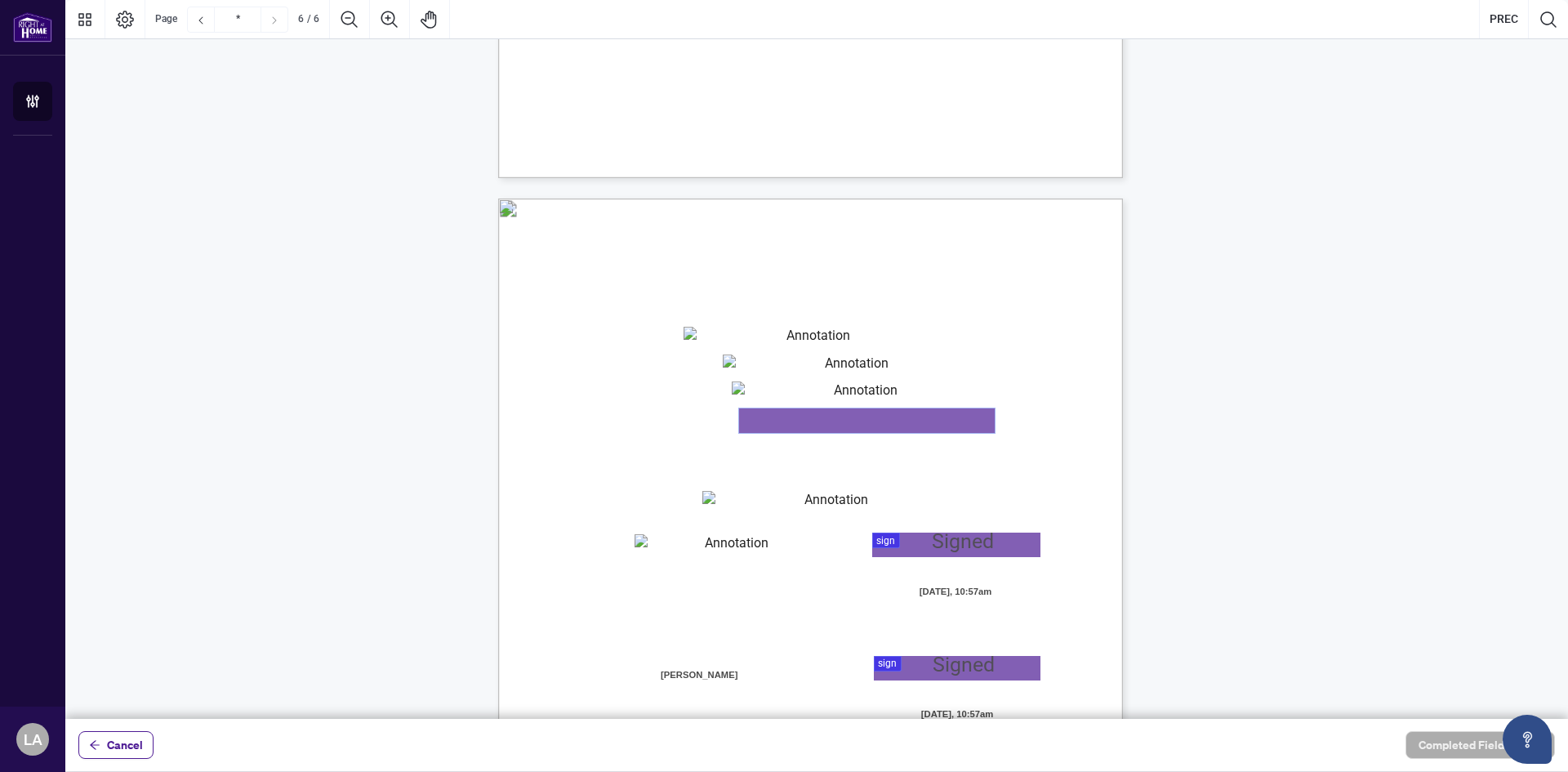
click at [798, 419] on textarea "01K2N87J80Q9953MCJDTE5Z6QM" at bounding box center [866, 420] width 255 height 25
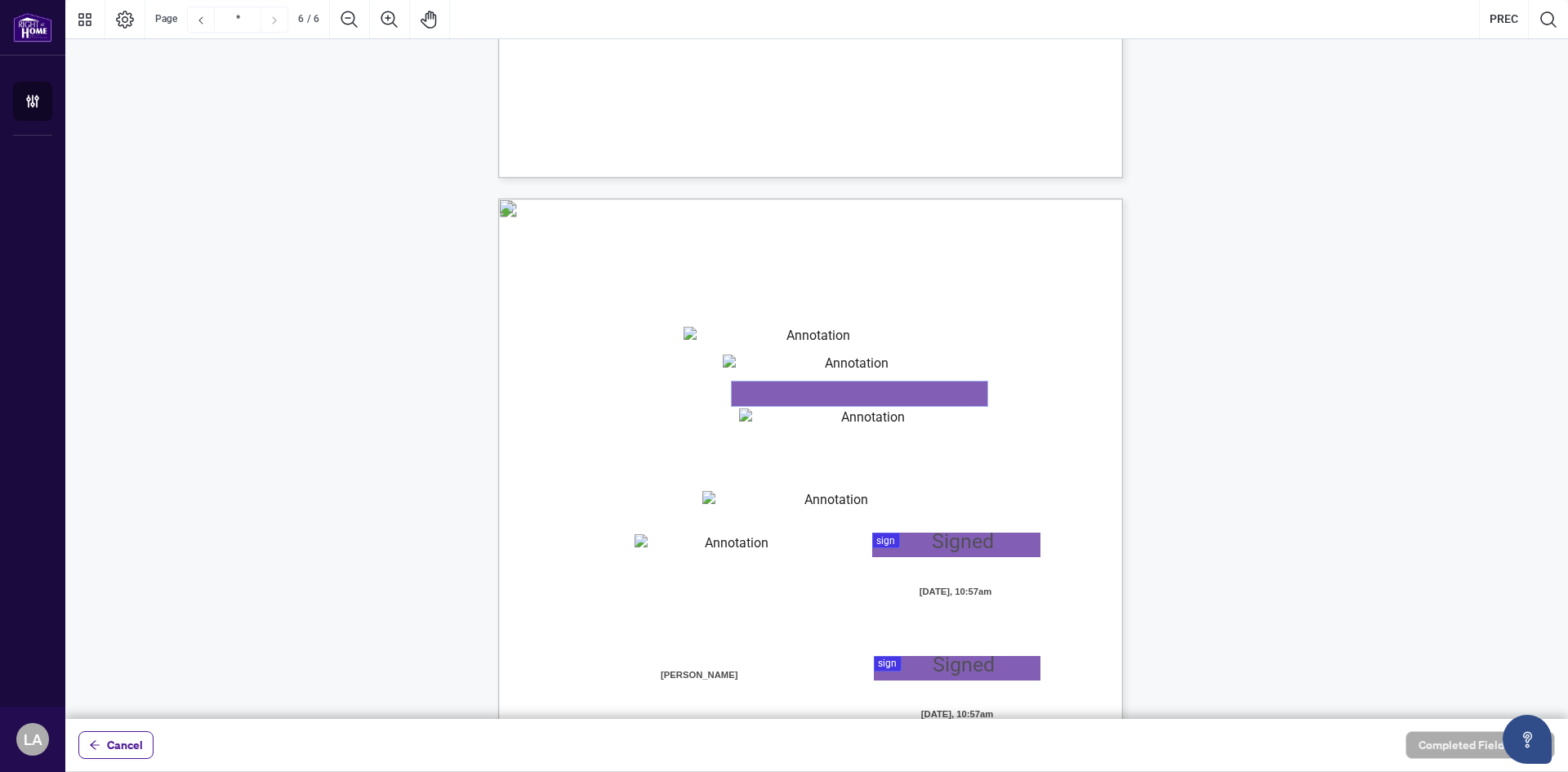
click at [785, 390] on textarea "01K2N87VWX9FSG7KFZDP3WWF8Q" at bounding box center [860, 394] width 255 height 25
type textarea "**********"
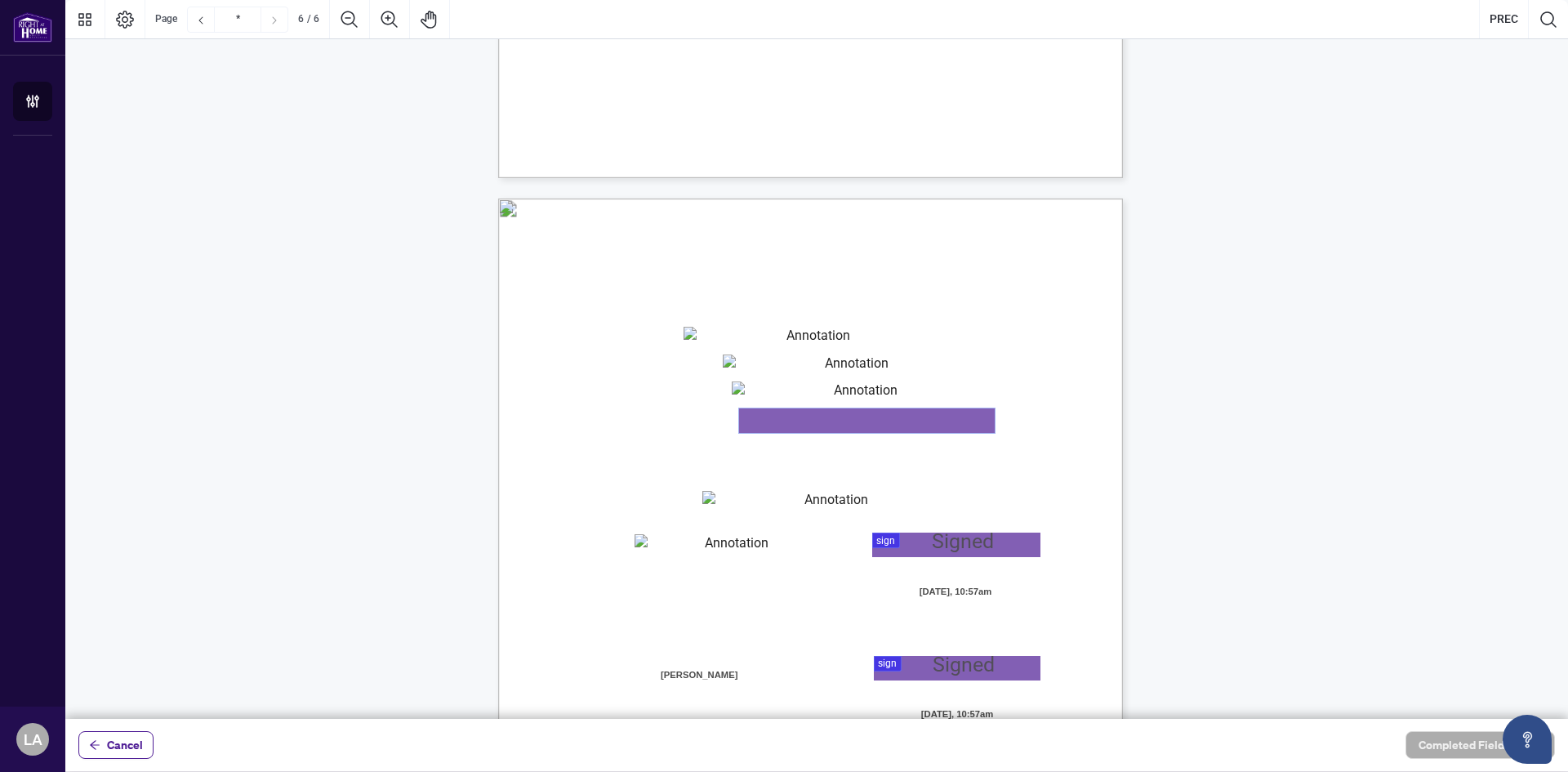
click at [804, 426] on textarea "01K2N87J80Q9953MCJDTE5Z6QM" at bounding box center [866, 420] width 255 height 25
type textarea "*********"
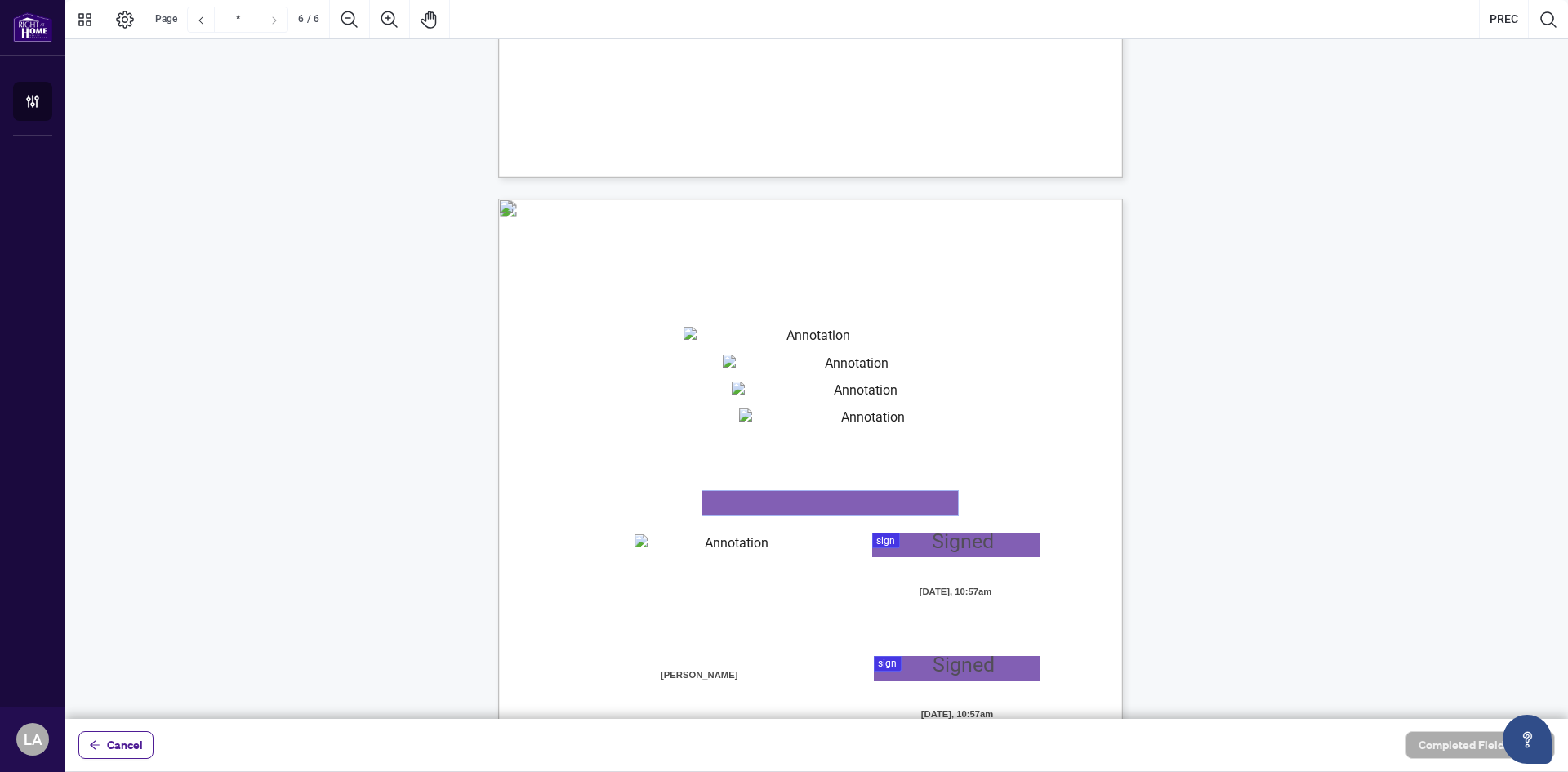
click at [753, 509] on textarea "01K2N880SMA538W6PVWWG0JWA7" at bounding box center [830, 503] width 255 height 25
type textarea "**********"
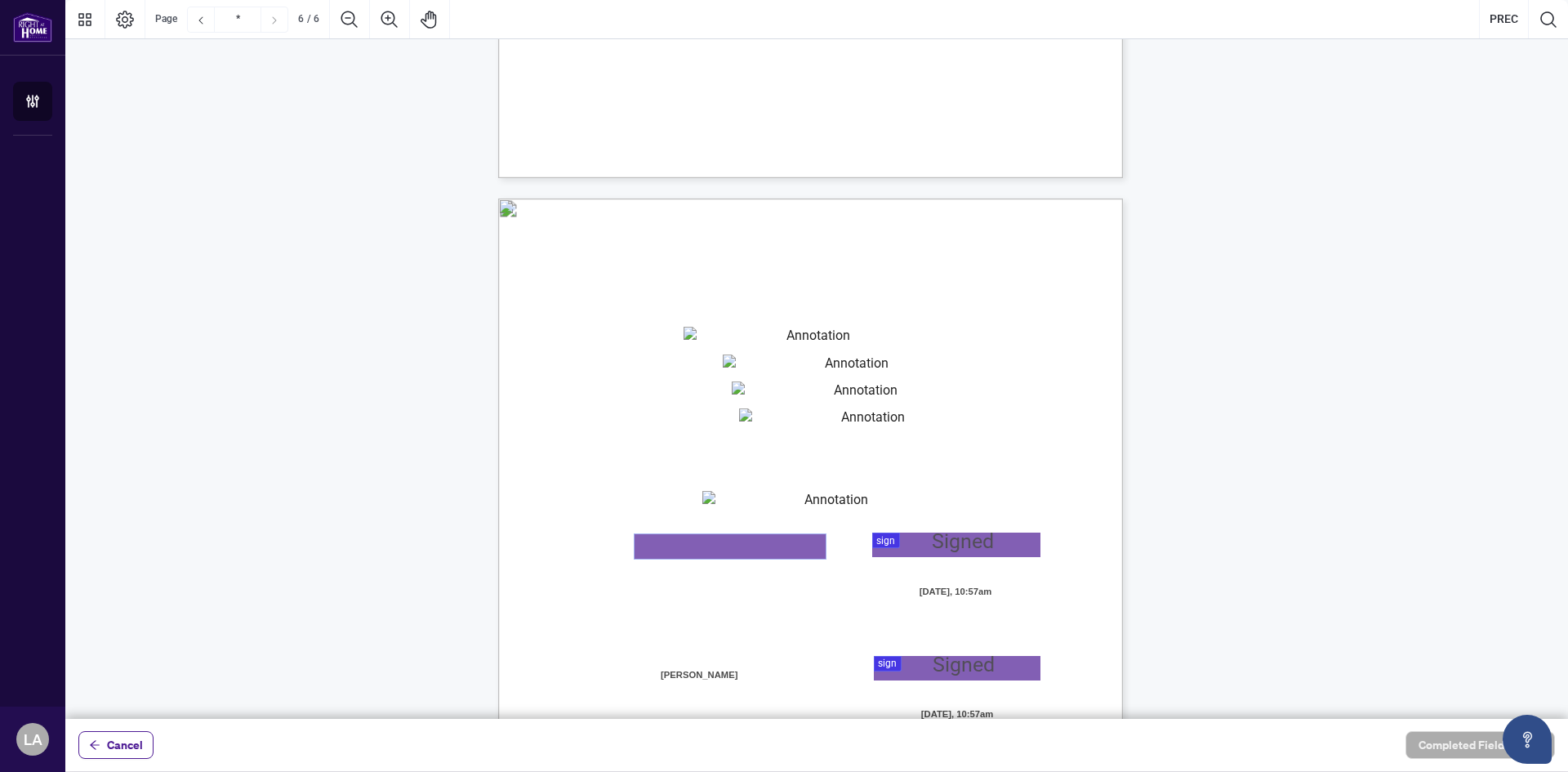
click at [731, 555] on textarea "01K2N884WGPMN0CYYT5M8Z5CXC" at bounding box center [730, 547] width 191 height 25
type textarea "*"
type textarea "**********"
click at [897, 545] on div at bounding box center [817, 360] width 1503 height 719
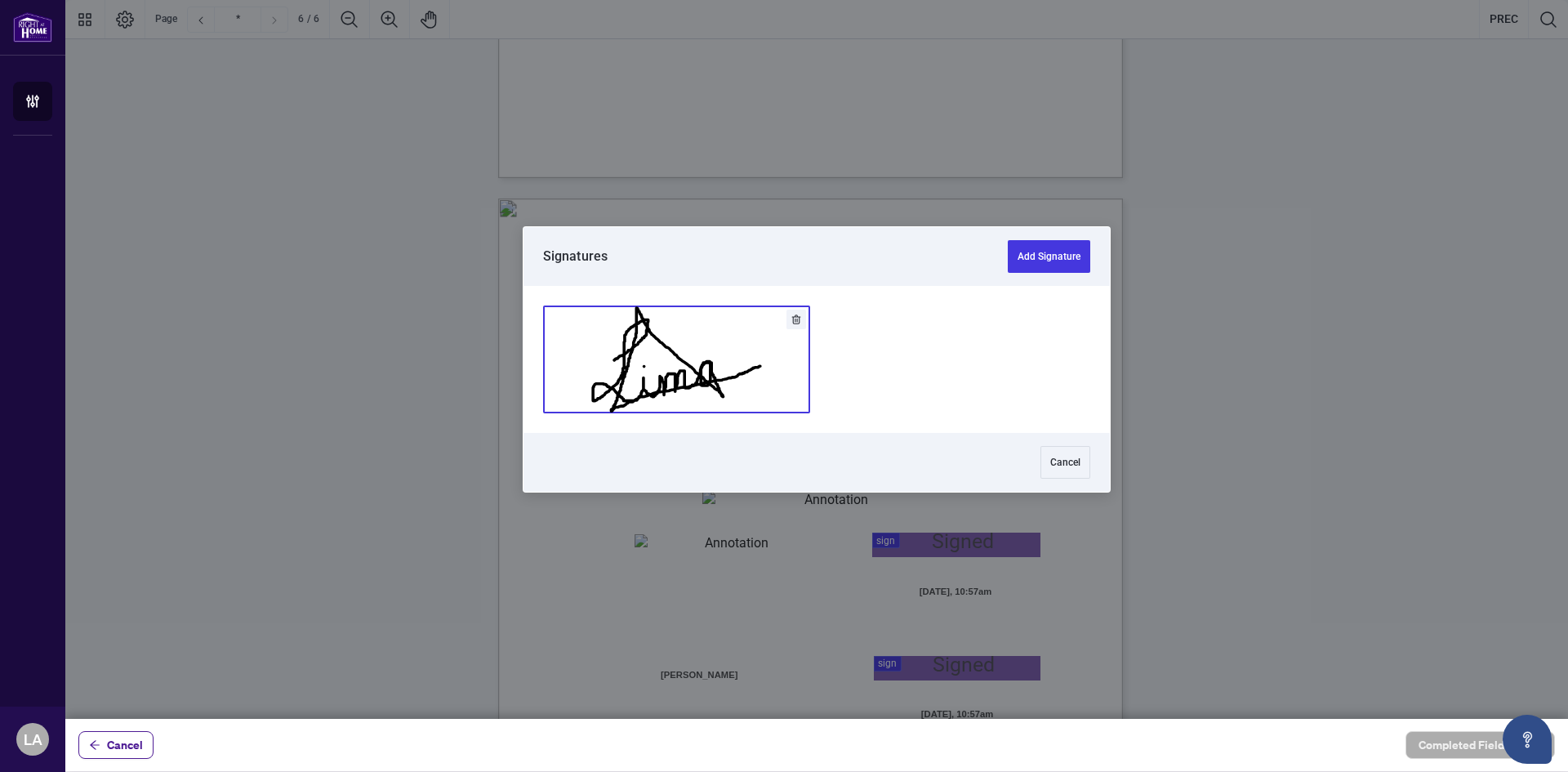
click at [775, 384] on button "Add Signature" at bounding box center [676, 359] width 265 height 106
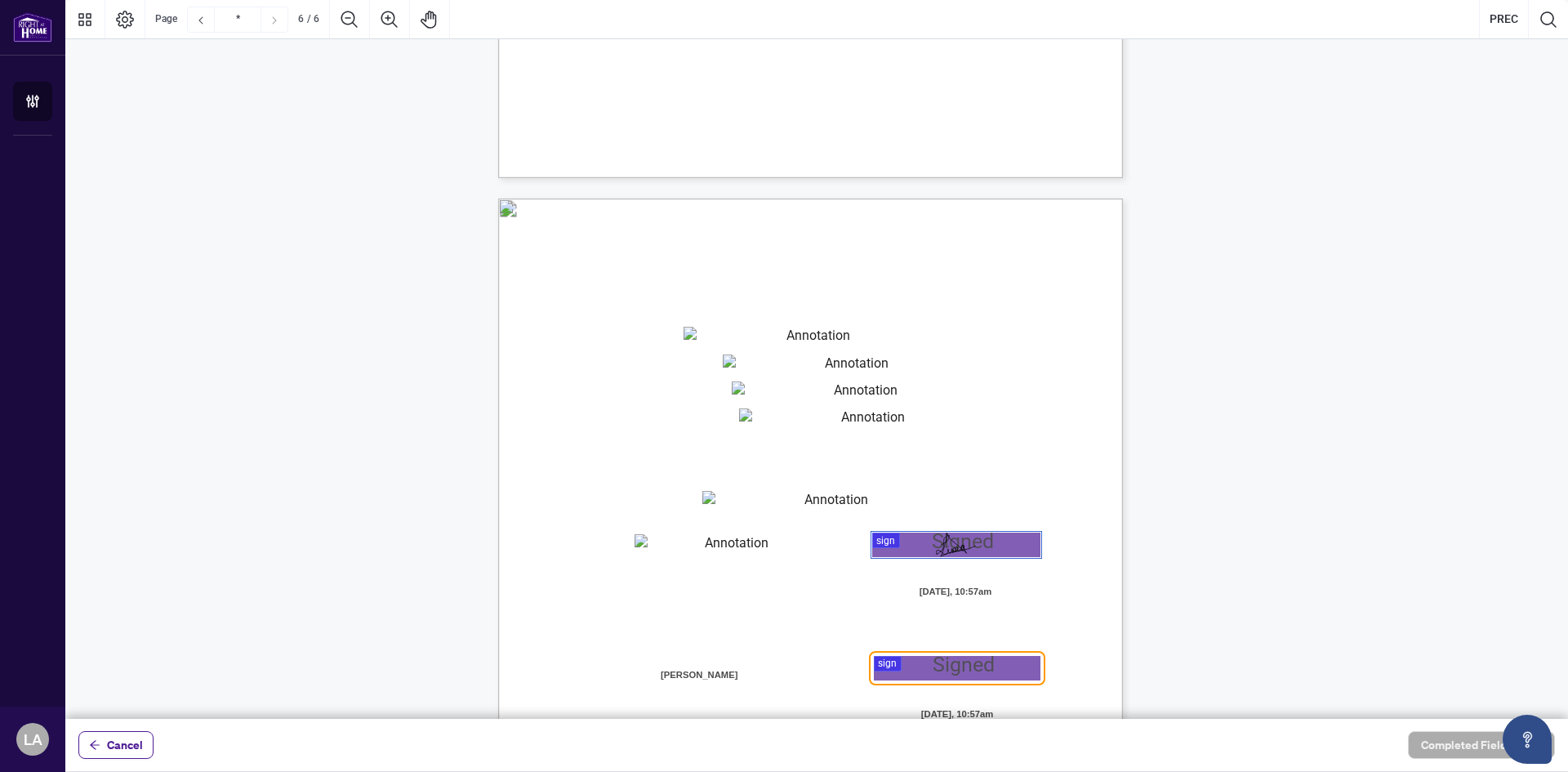
click at [881, 673] on div at bounding box center [817, 360] width 1503 height 719
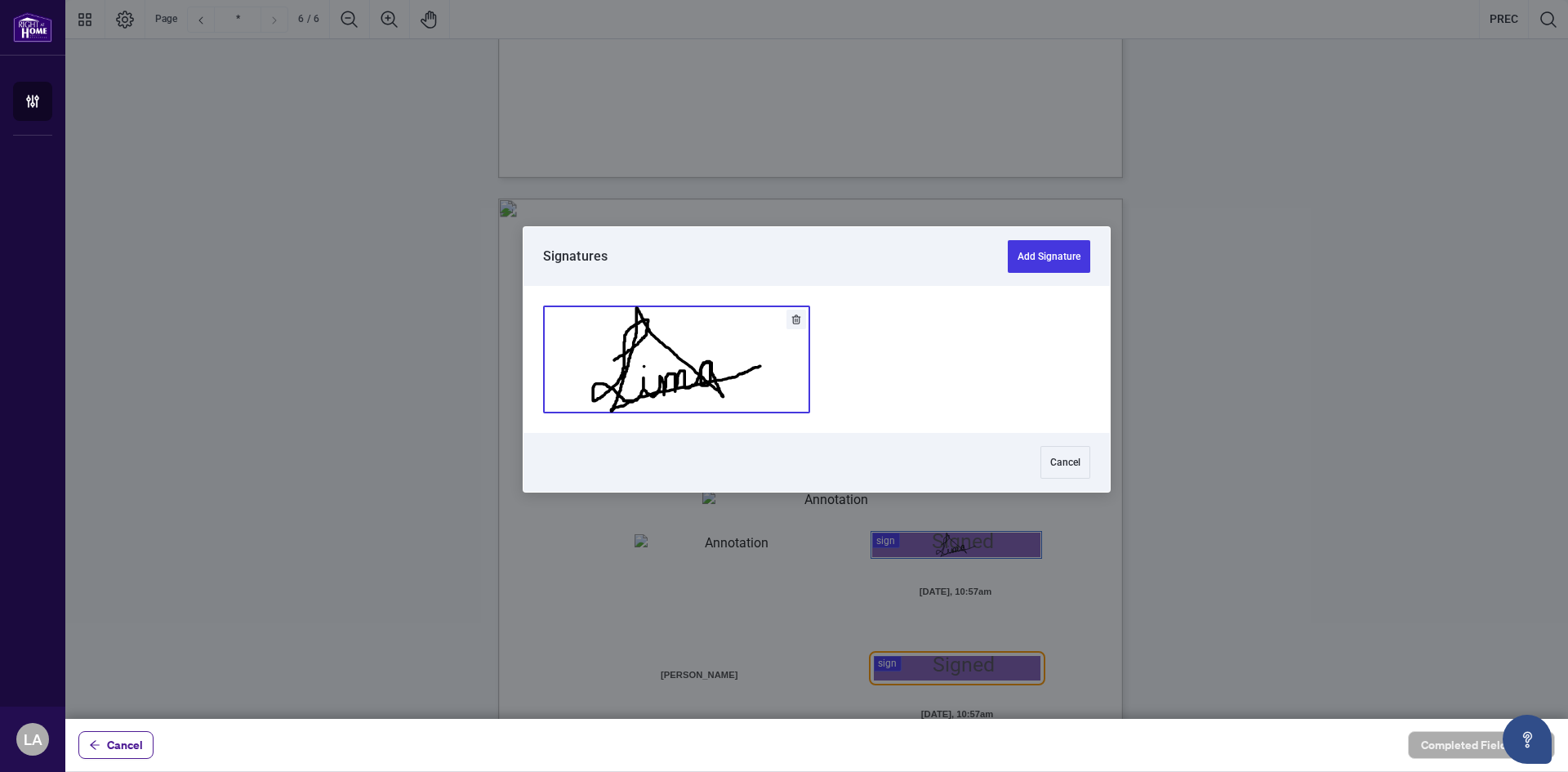
click at [676, 366] on button "Add Signature" at bounding box center [676, 359] width 265 height 106
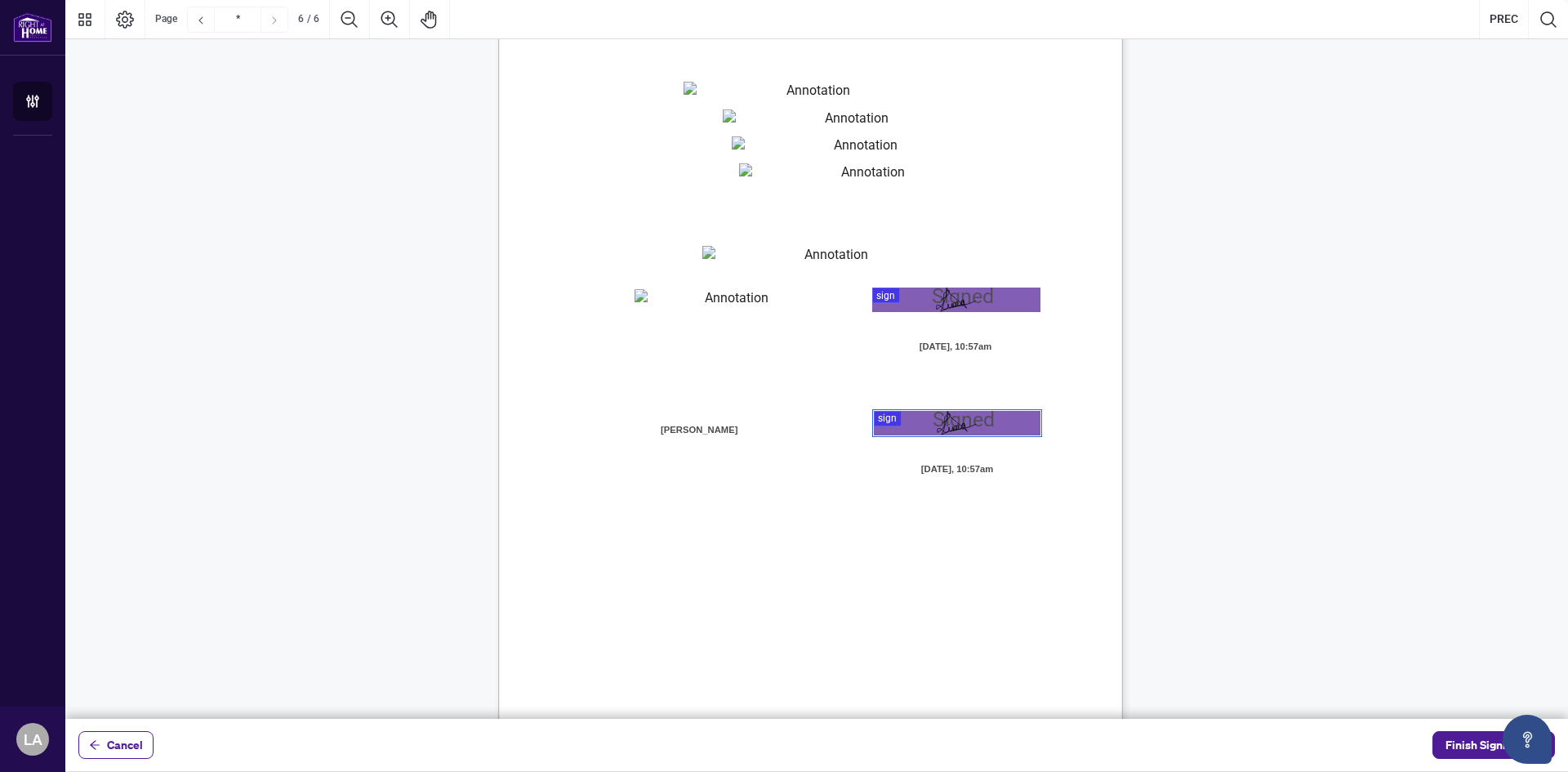
scroll to position [4309, 0]
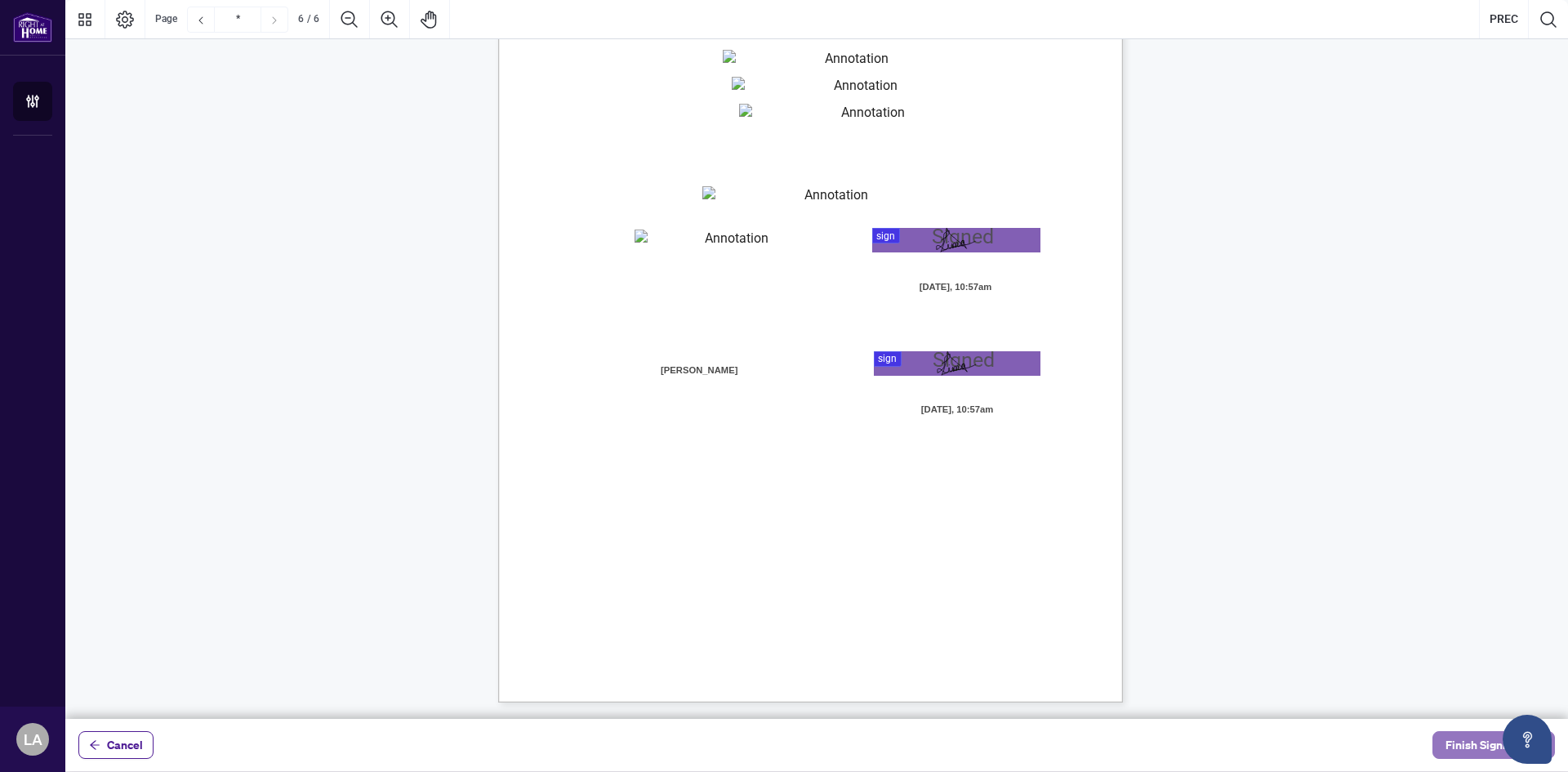
click at [1447, 733] on button "Finish Signing" at bounding box center [1493, 746] width 122 height 28
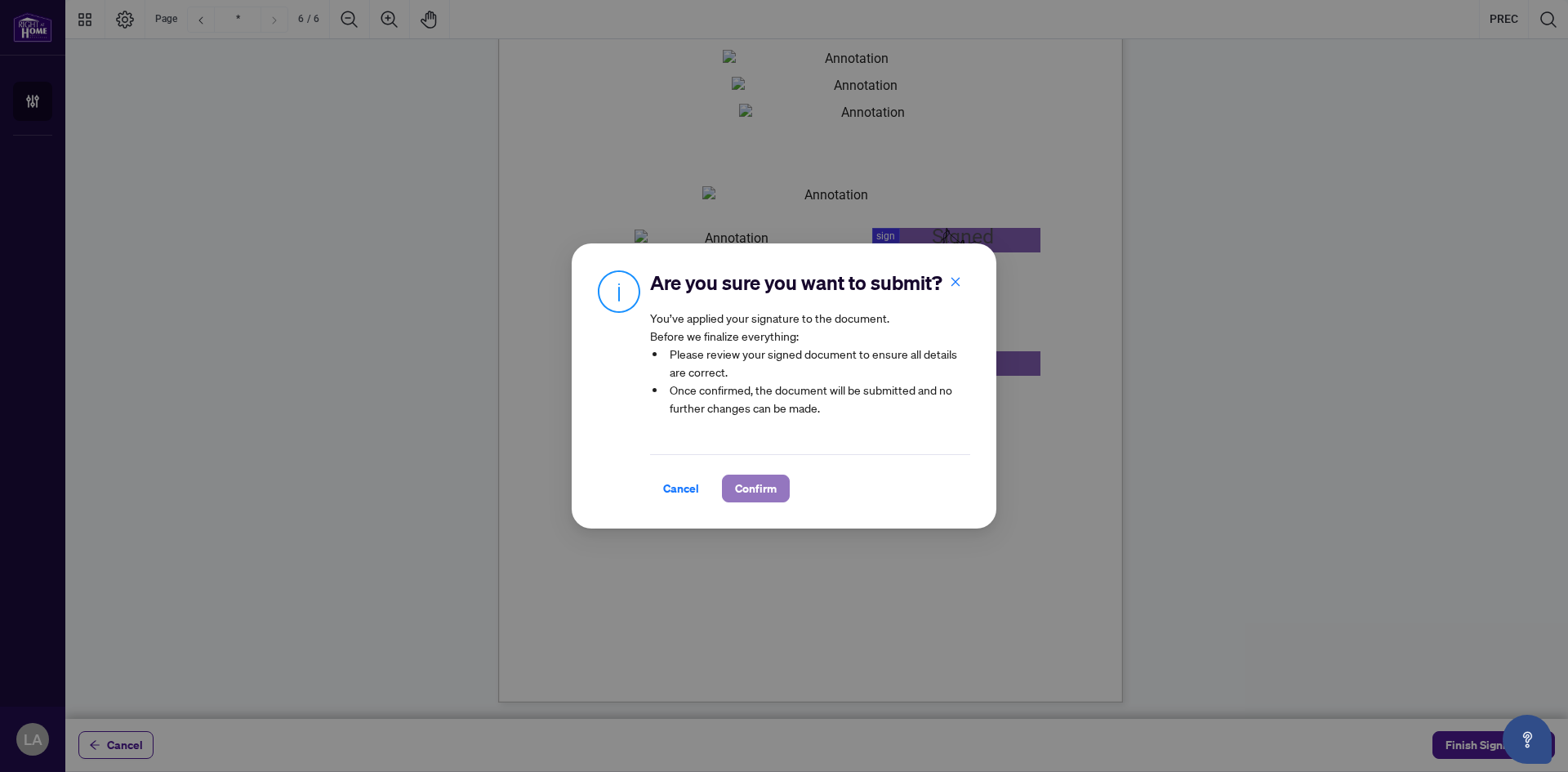
click at [761, 502] on span "Confirm" at bounding box center [755, 489] width 42 height 26
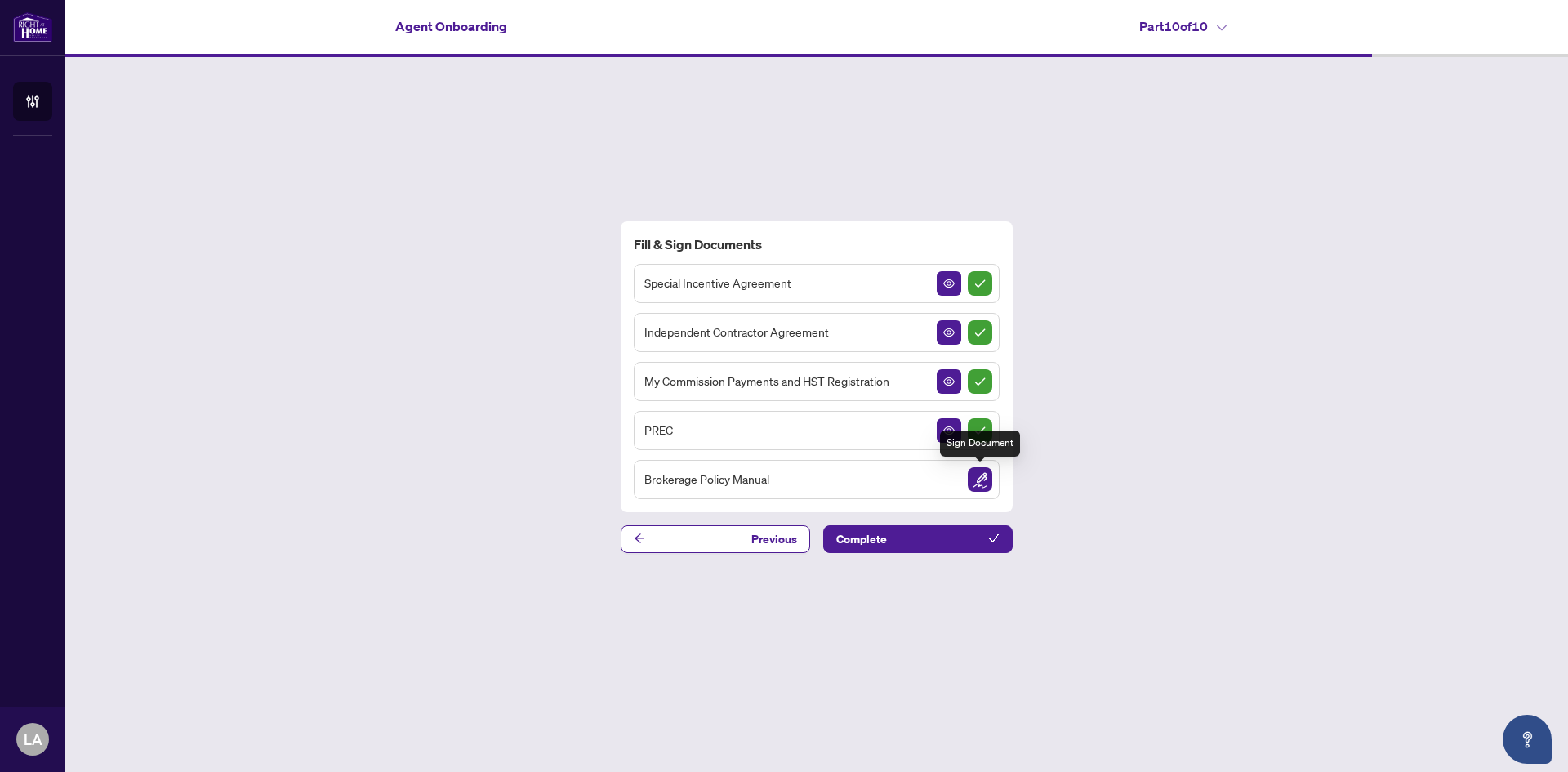
click at [970, 477] on img "Sign Document" at bounding box center [980, 480] width 25 height 25
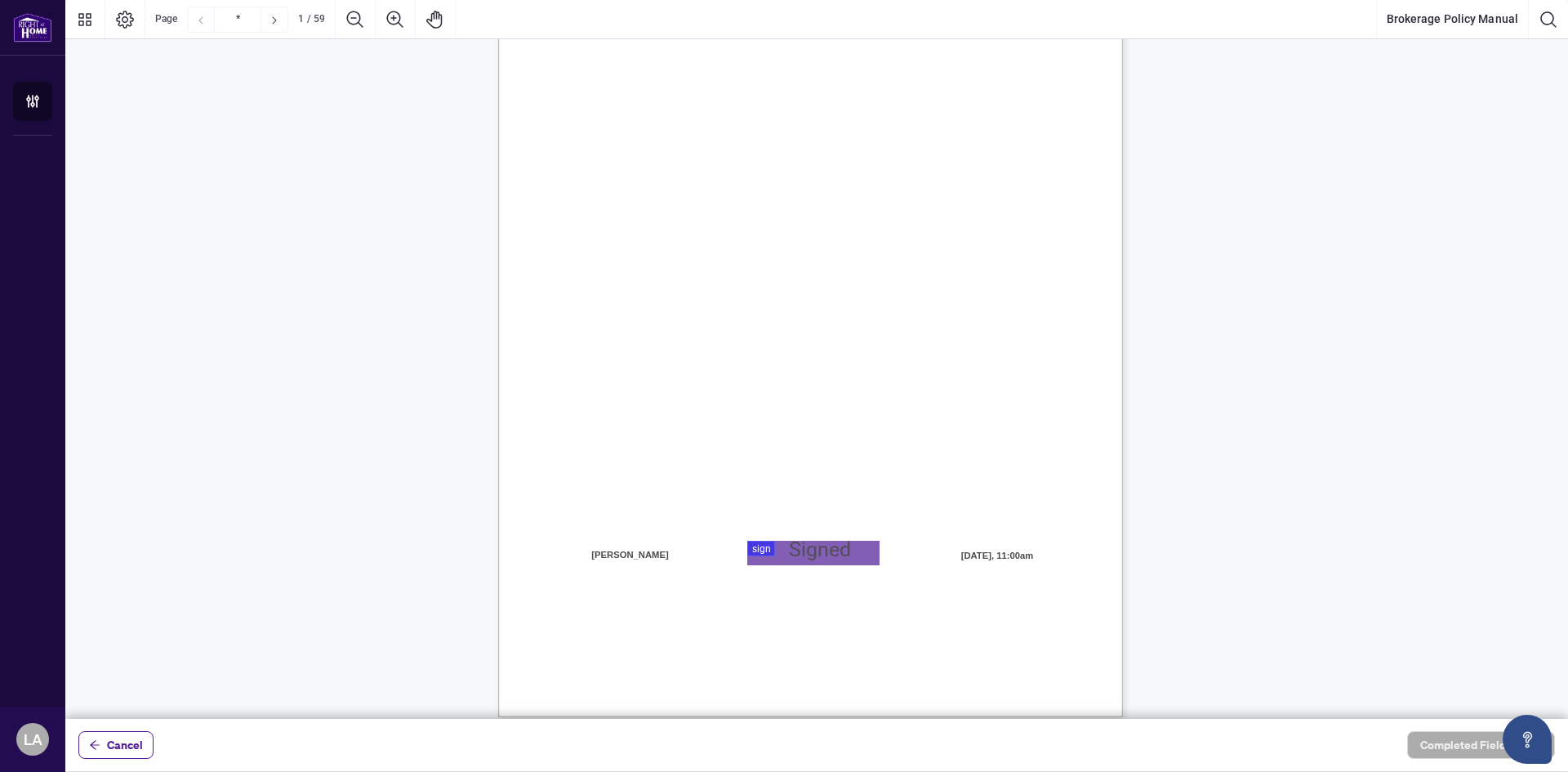
scroll to position [163, 0]
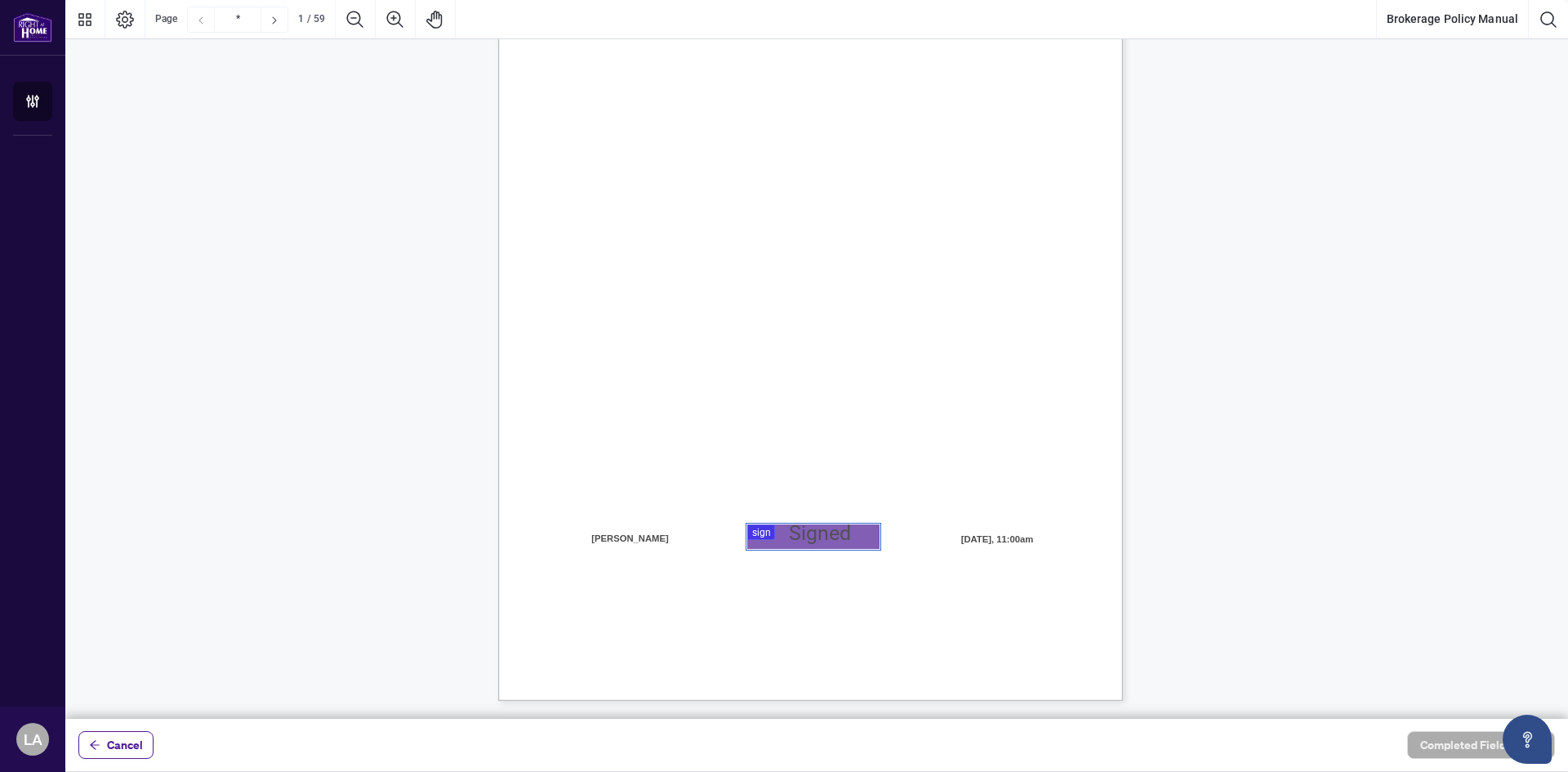
click at [801, 528] on div at bounding box center [817, 360] width 1503 height 719
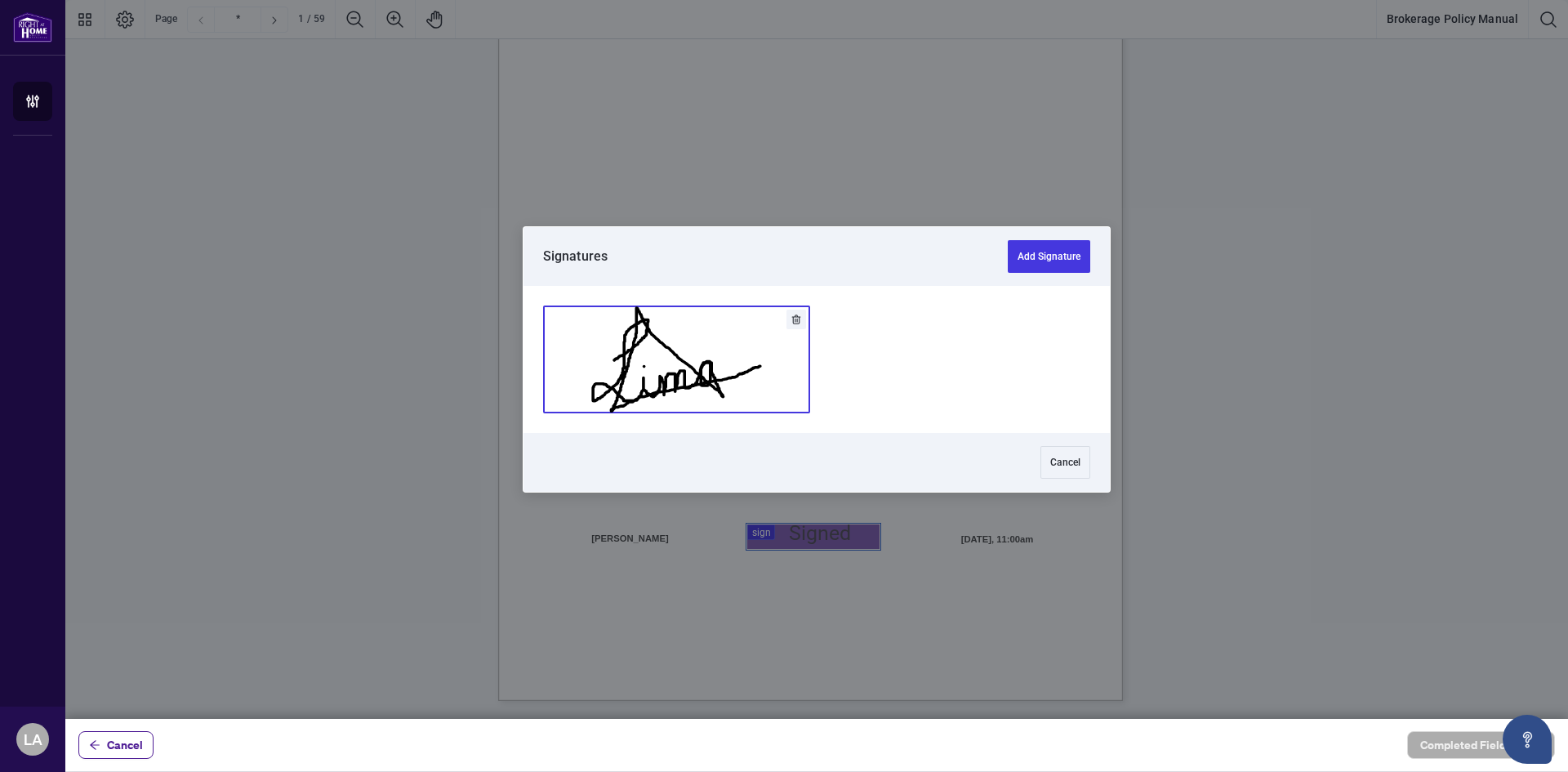
click at [724, 361] on button "Add Signature" at bounding box center [676, 359] width 265 height 106
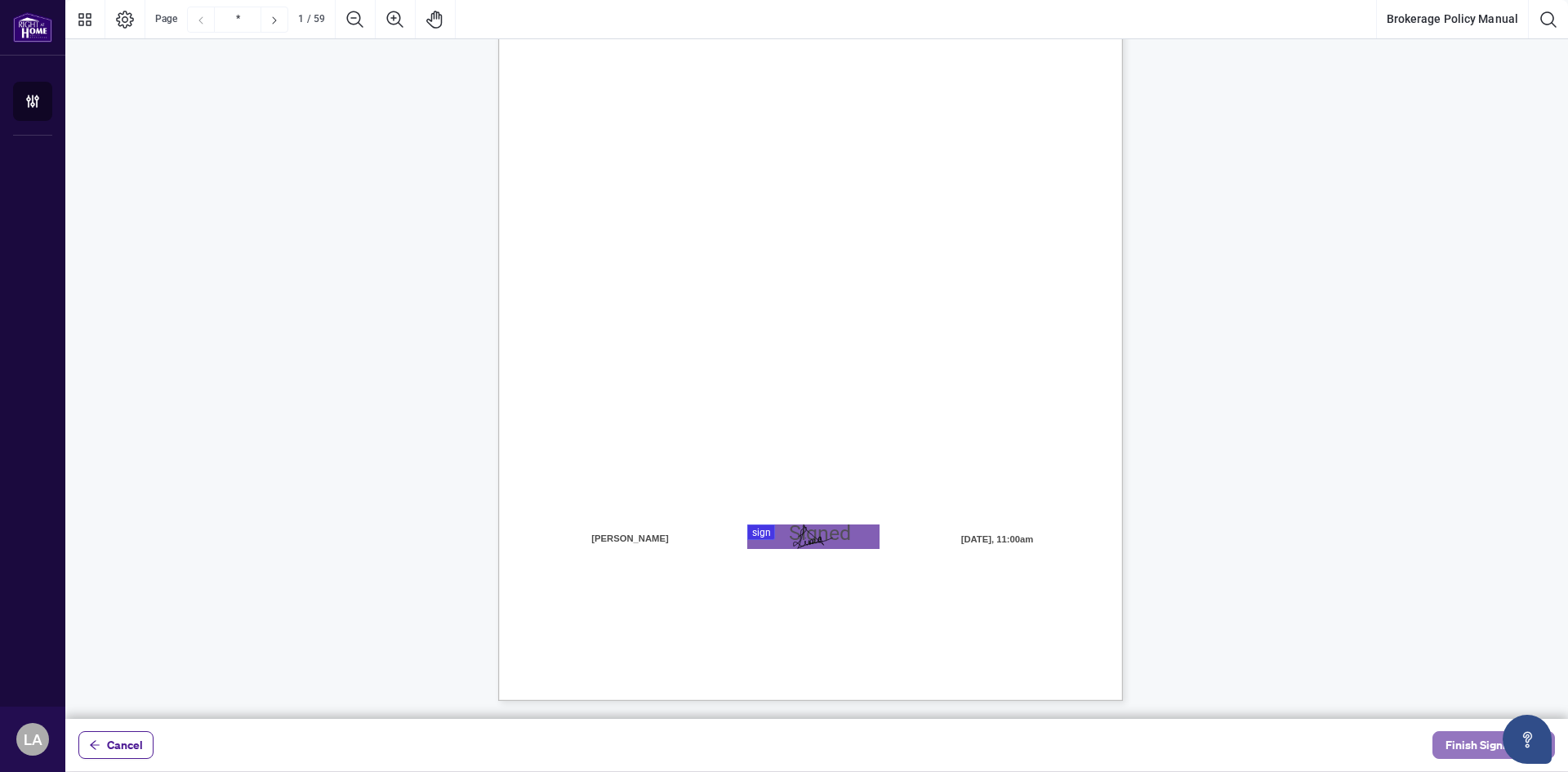
click at [1469, 747] on span "Finish Signing" at bounding box center [1483, 746] width 74 height 26
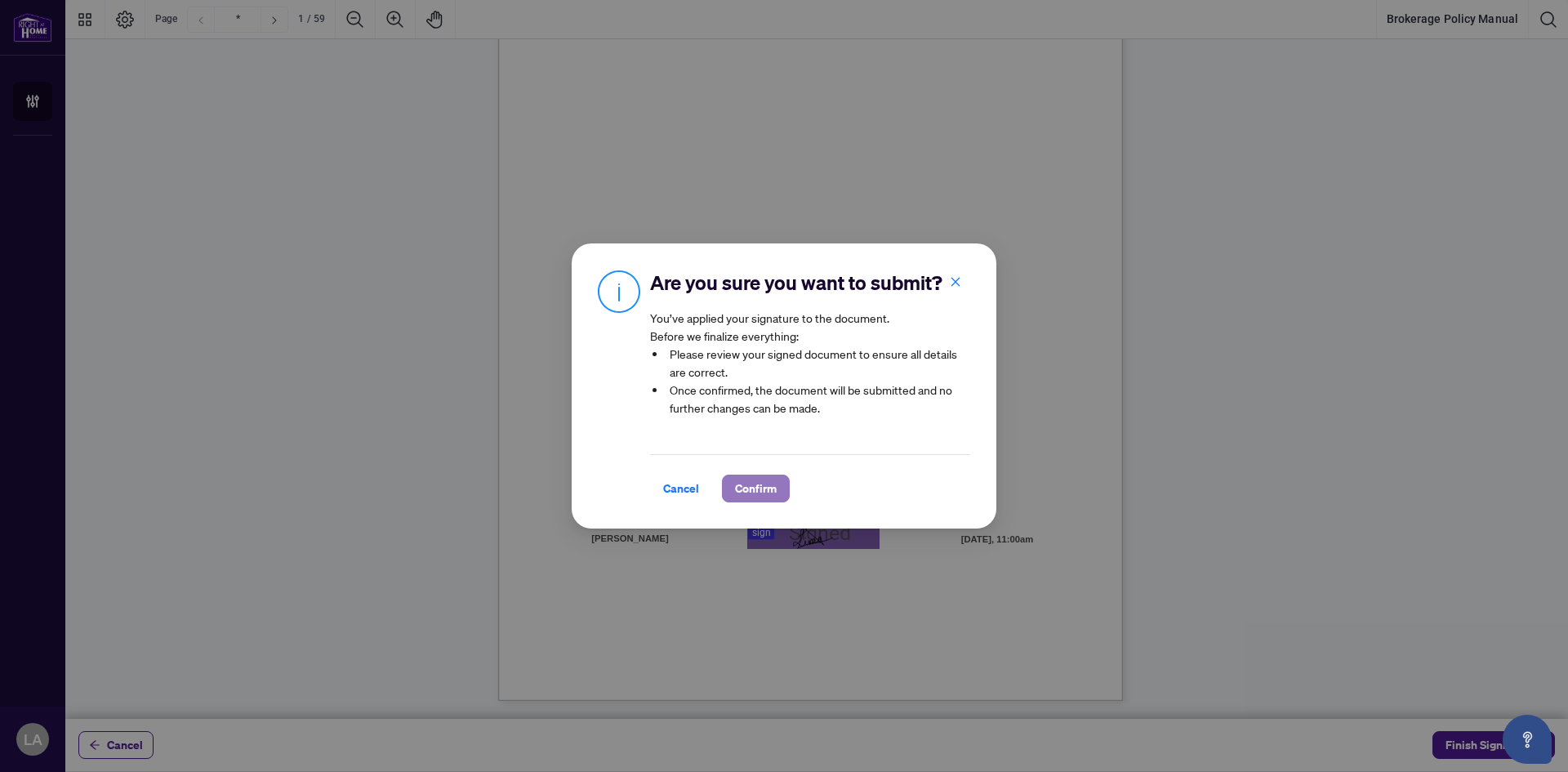
click at [766, 497] on span "Confirm" at bounding box center [755, 489] width 42 height 26
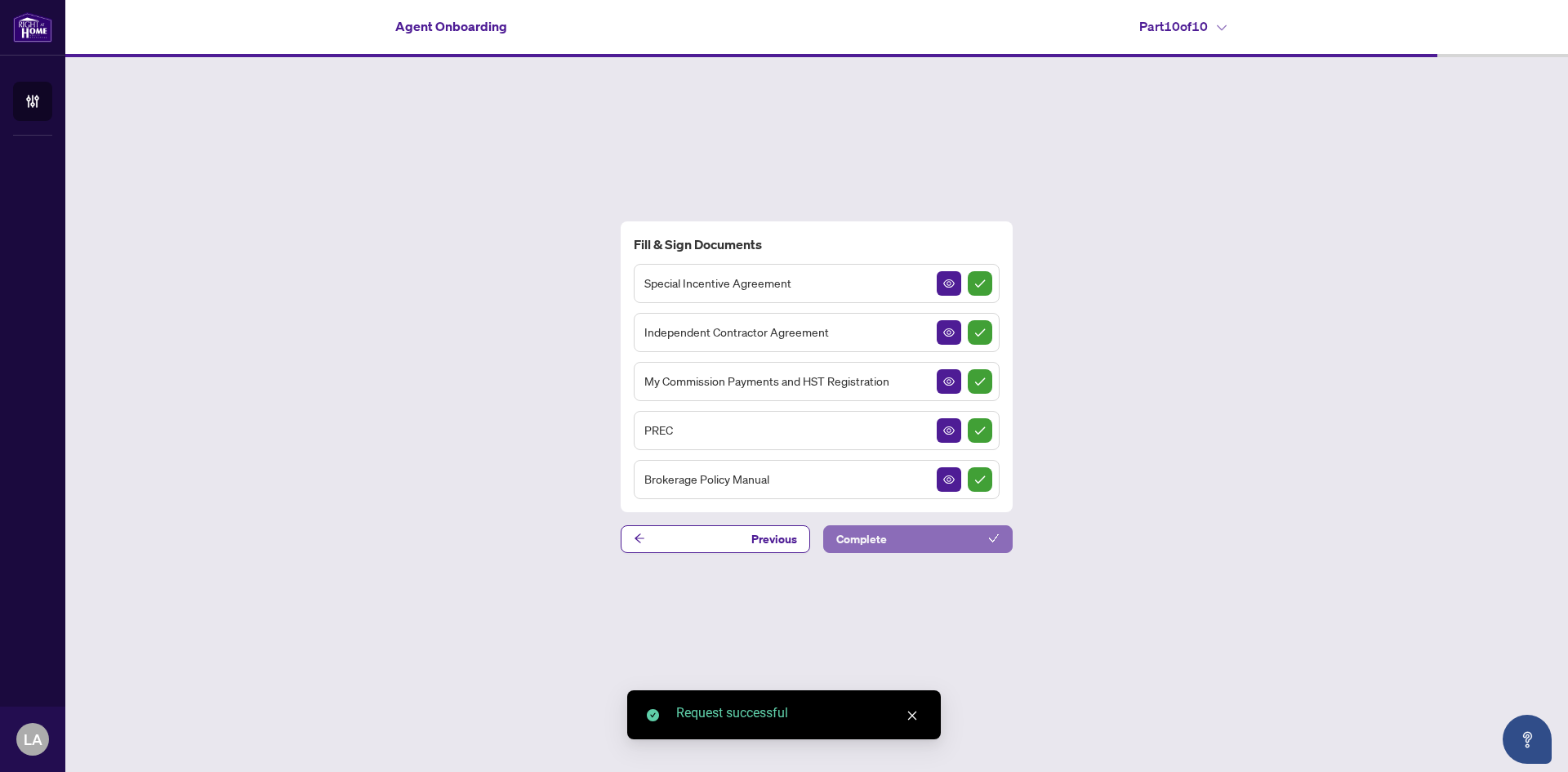
click at [893, 535] on button "Complete" at bounding box center [918, 540] width 190 height 28
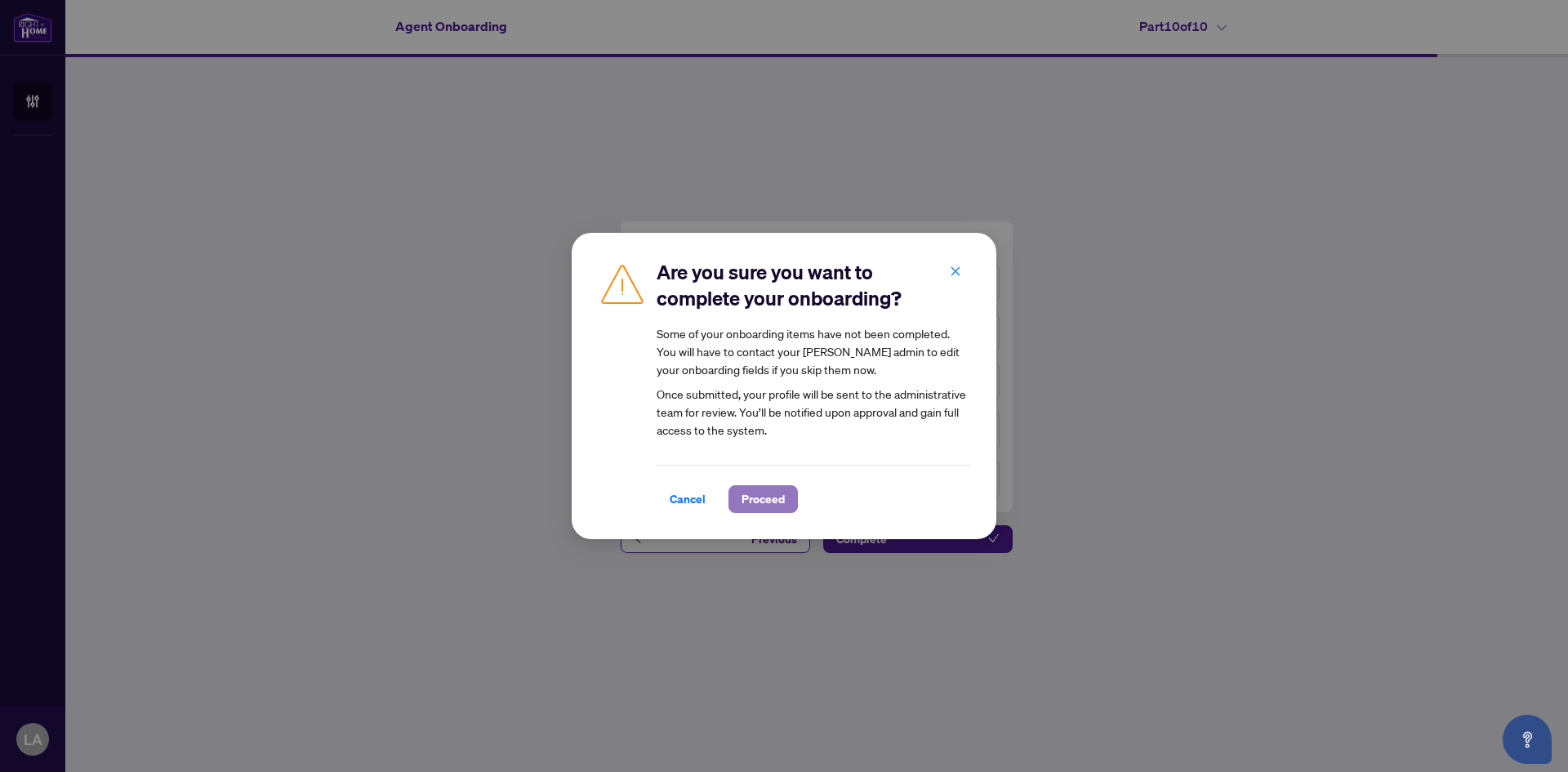
click at [744, 508] on span "Proceed" at bounding box center [763, 499] width 44 height 26
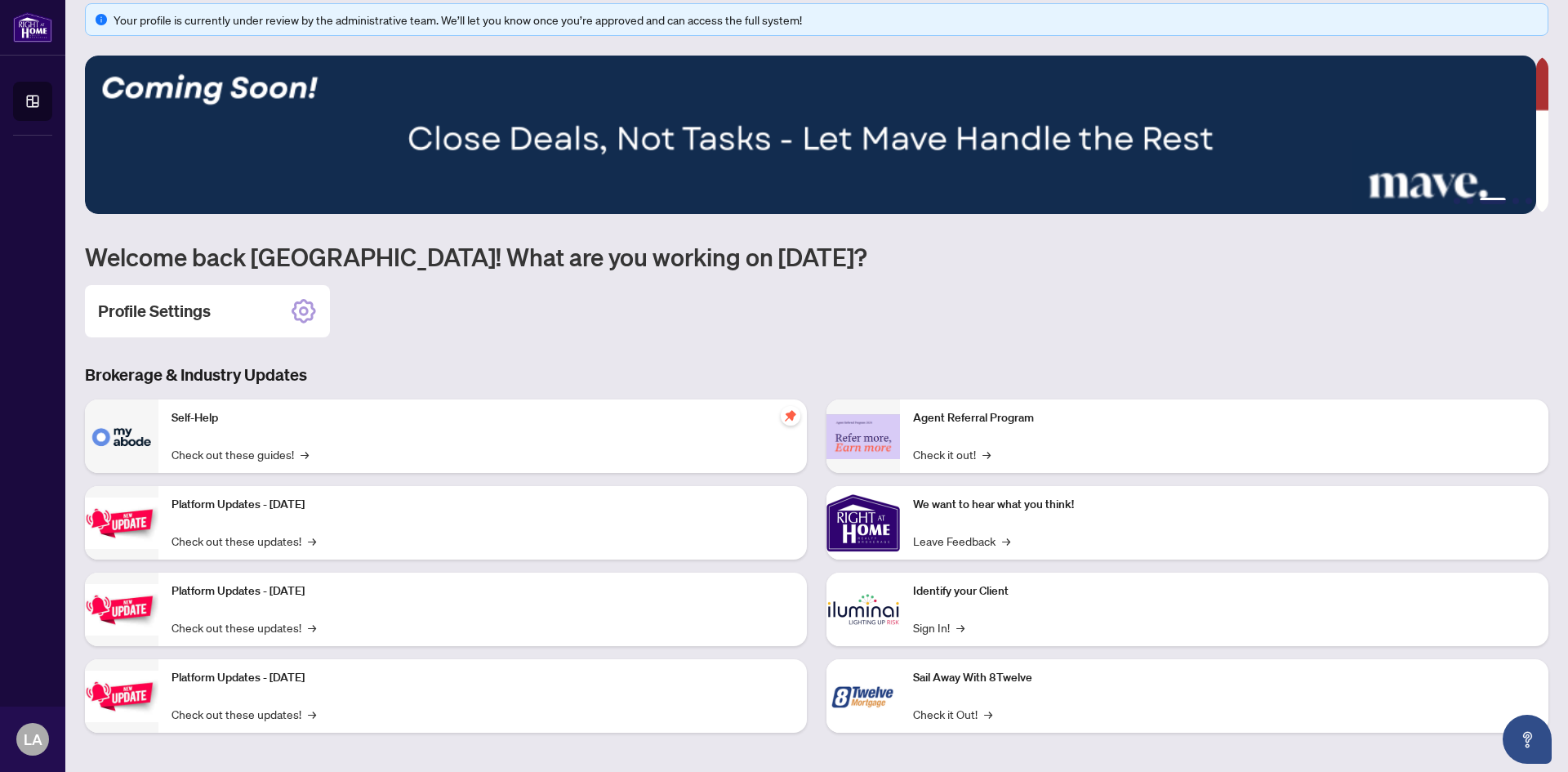
scroll to position [21, 0]
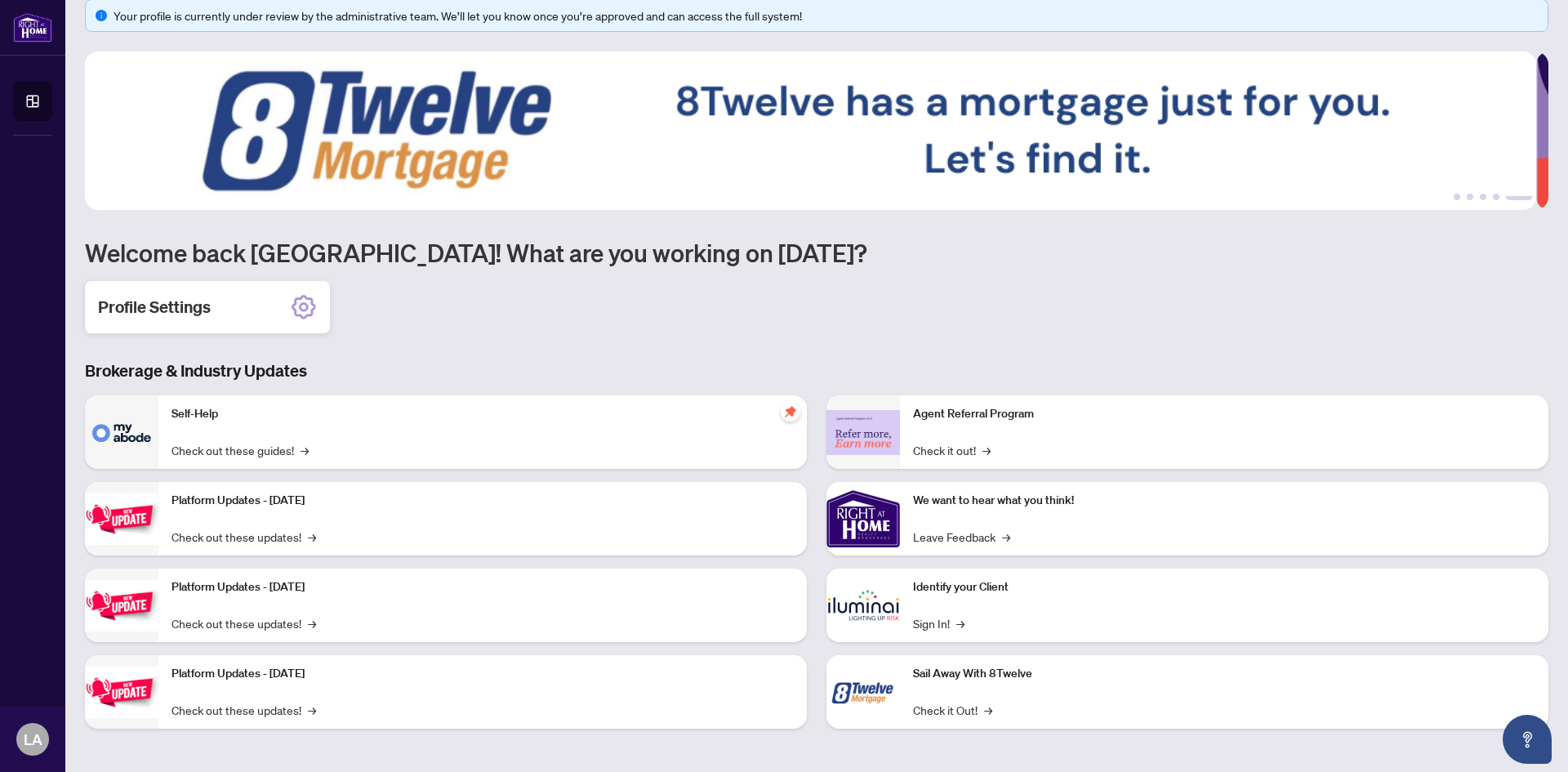
click at [301, 297] on icon at bounding box center [304, 308] width 25 height 25
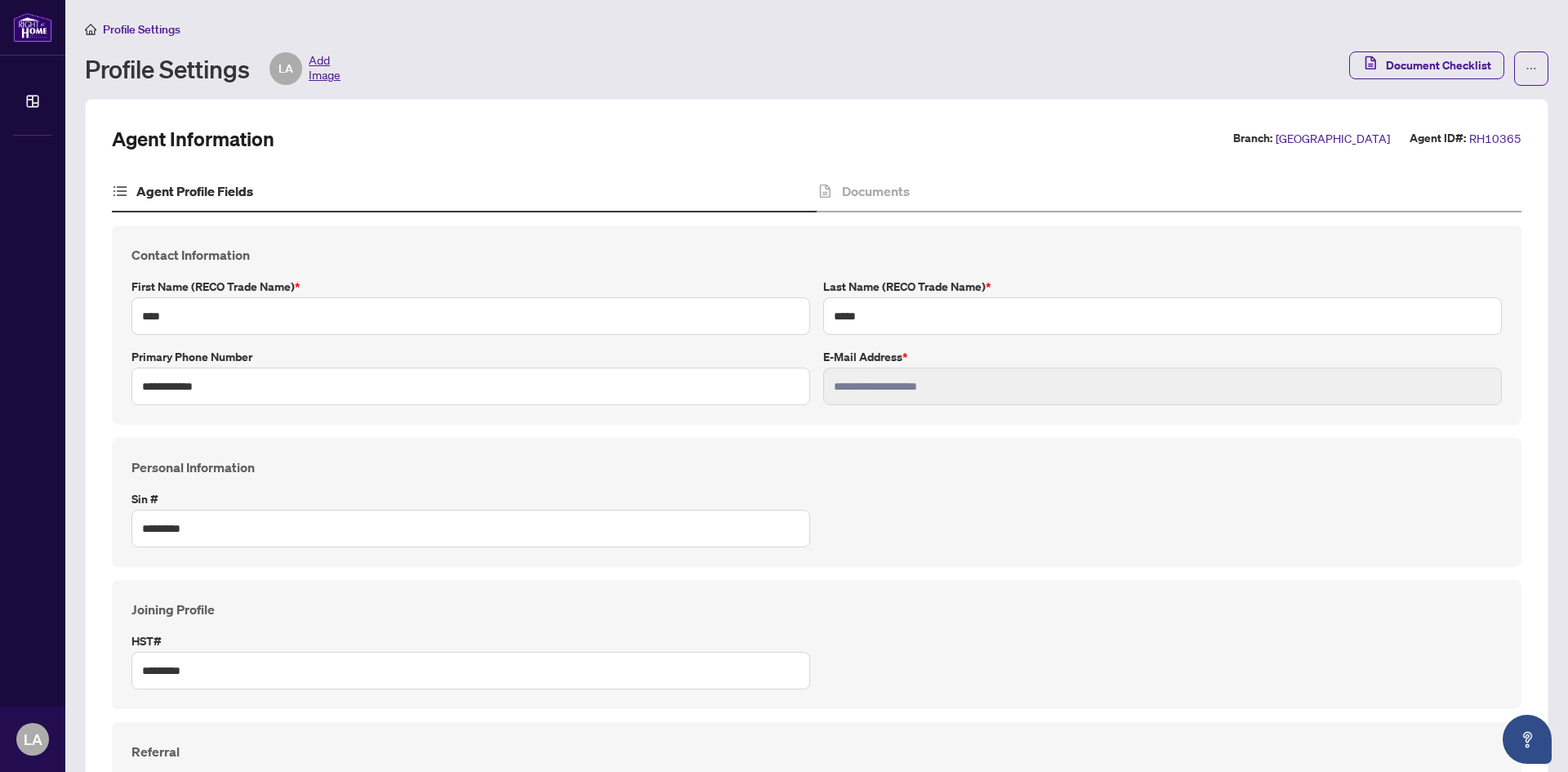
click at [320, 62] on span "Add Image" at bounding box center [324, 69] width 32 height 33
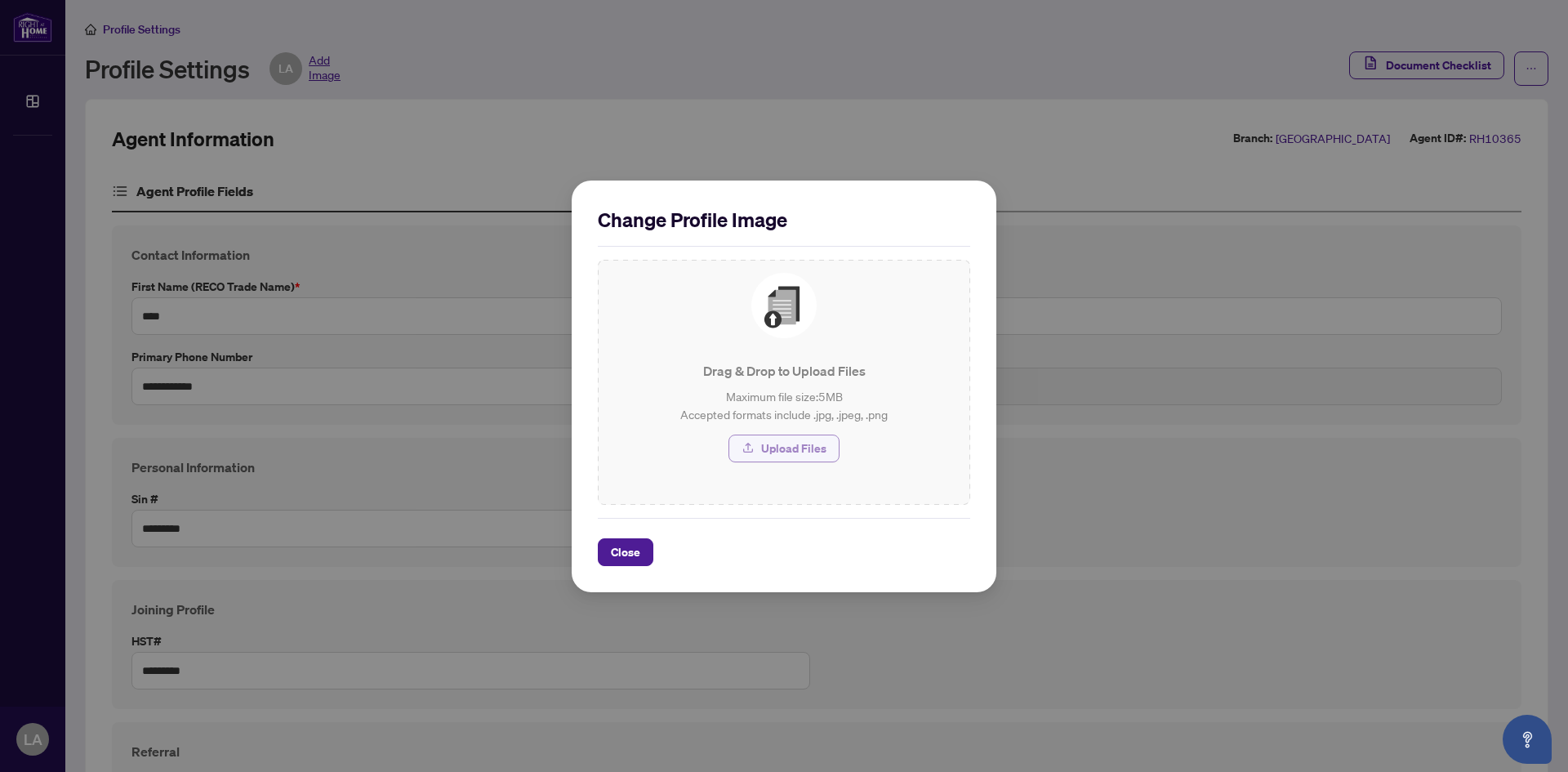
click at [754, 439] on span "button" at bounding box center [748, 448] width 13 height 26
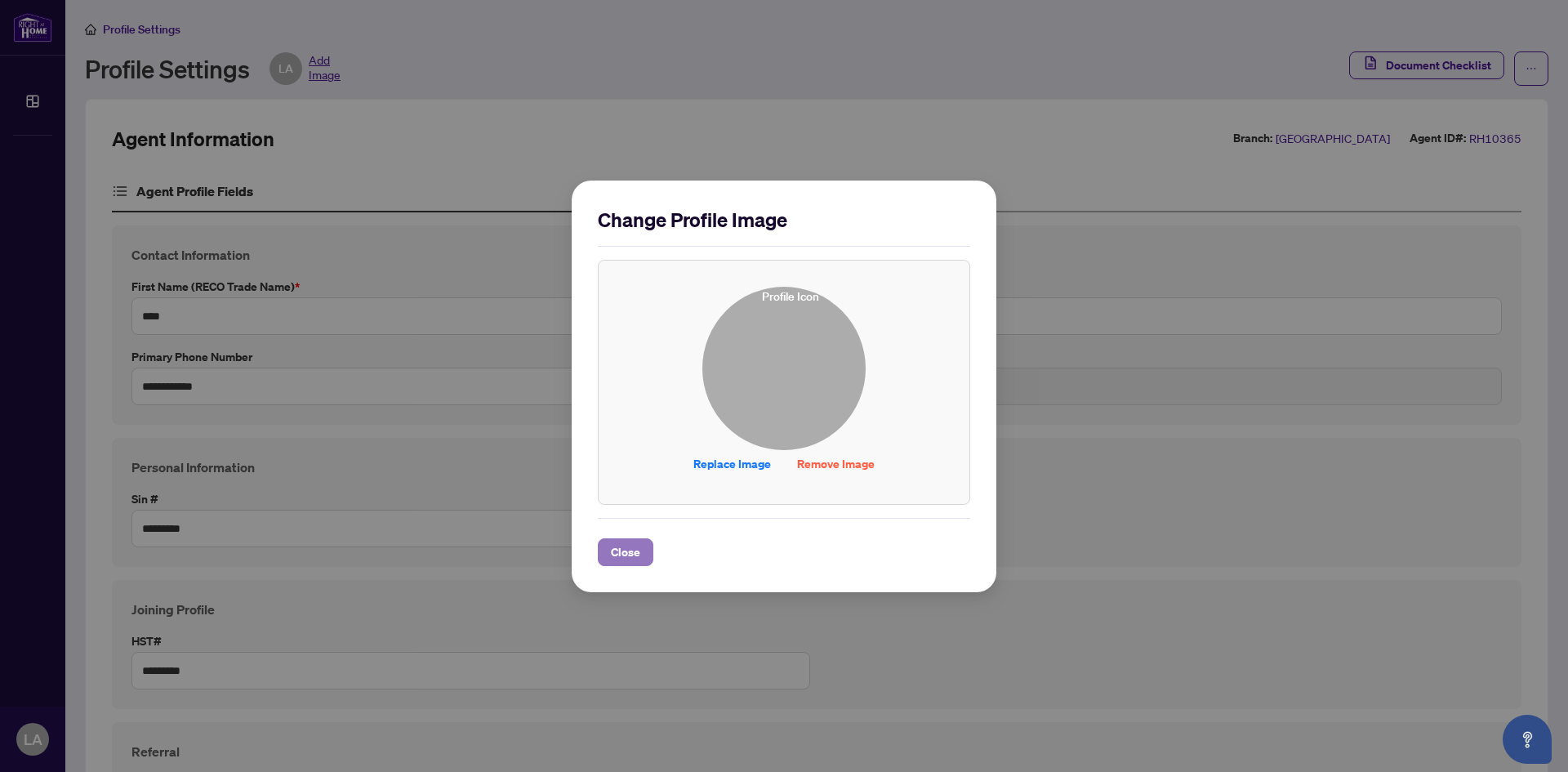
click at [620, 557] on span "Close" at bounding box center [626, 553] width 30 height 26
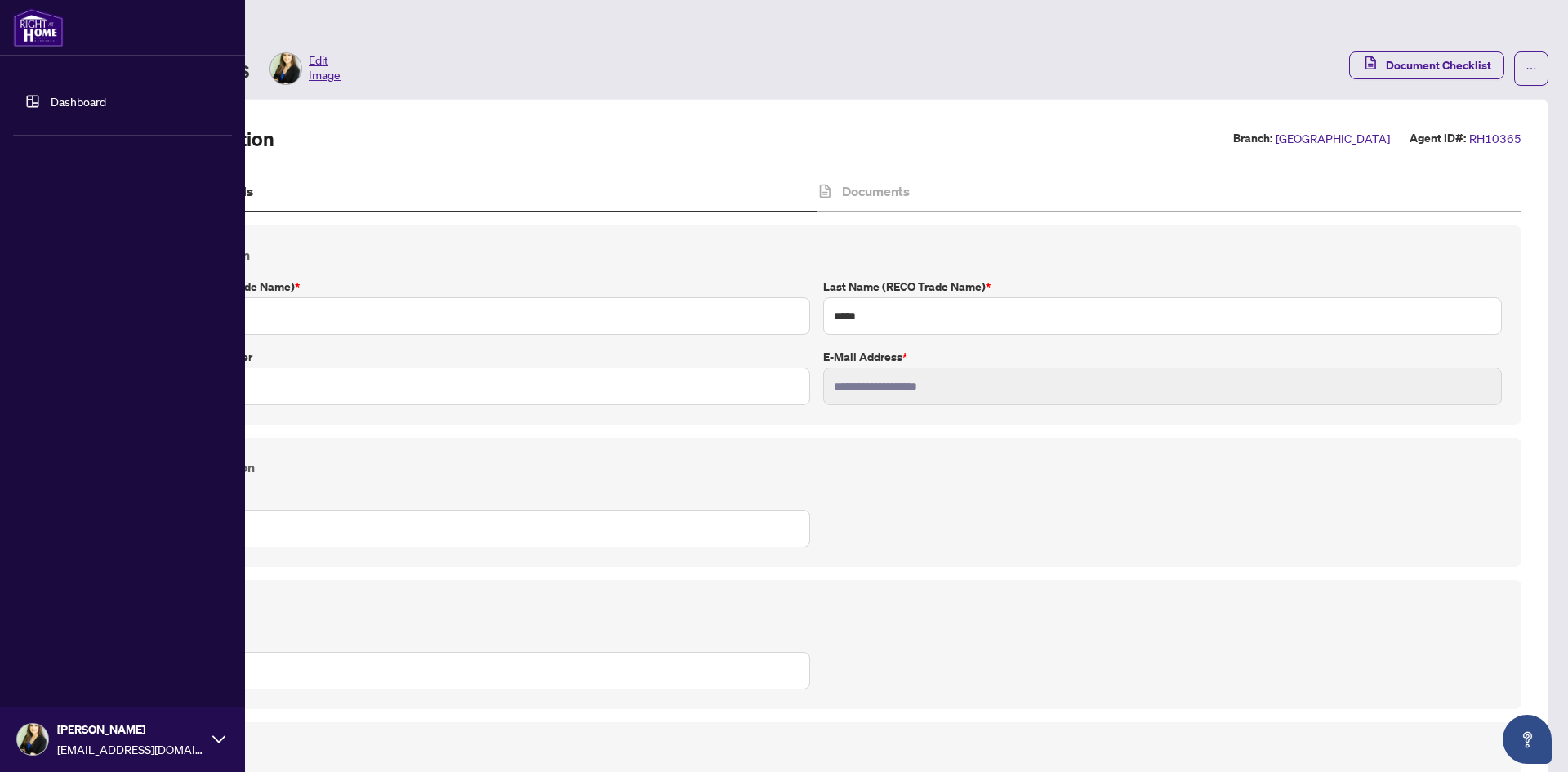
click at [89, 103] on link "Dashboard" at bounding box center [79, 101] width 56 height 15
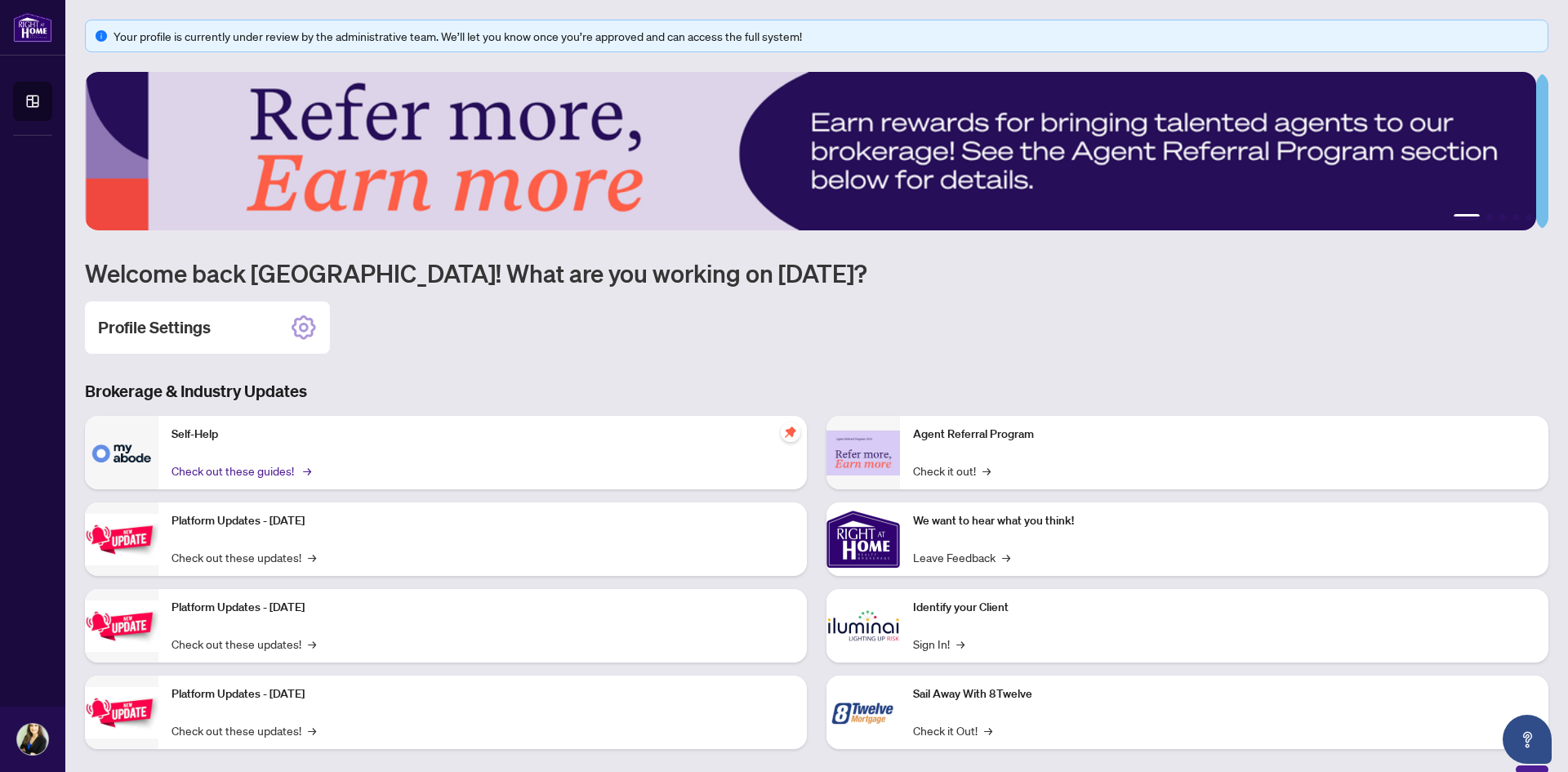
click at [232, 470] on link "Check out these guides! →" at bounding box center [240, 471] width 137 height 18
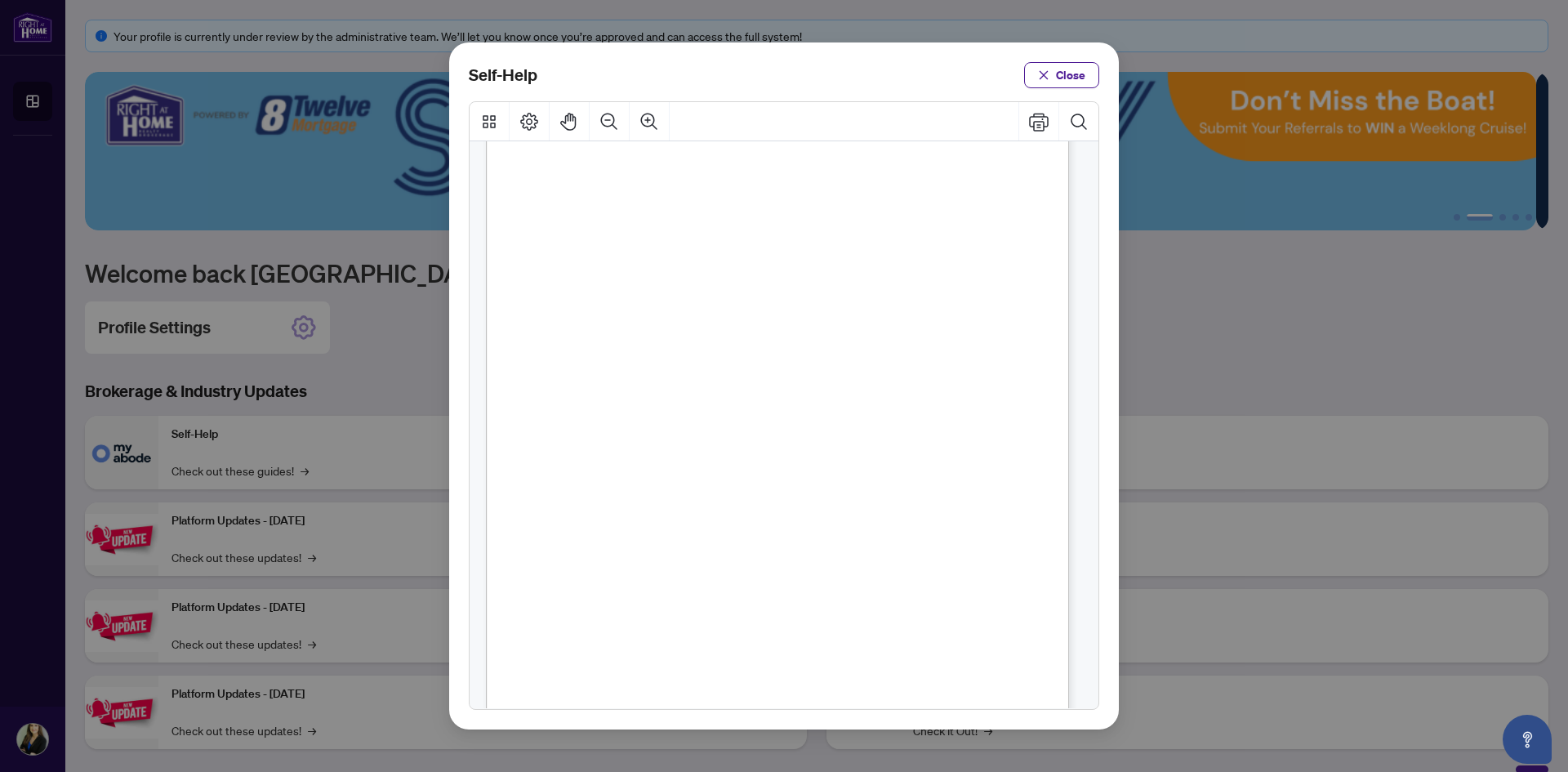
scroll to position [817, 0]
click at [1057, 68] on button "Close" at bounding box center [1062, 76] width 76 height 26
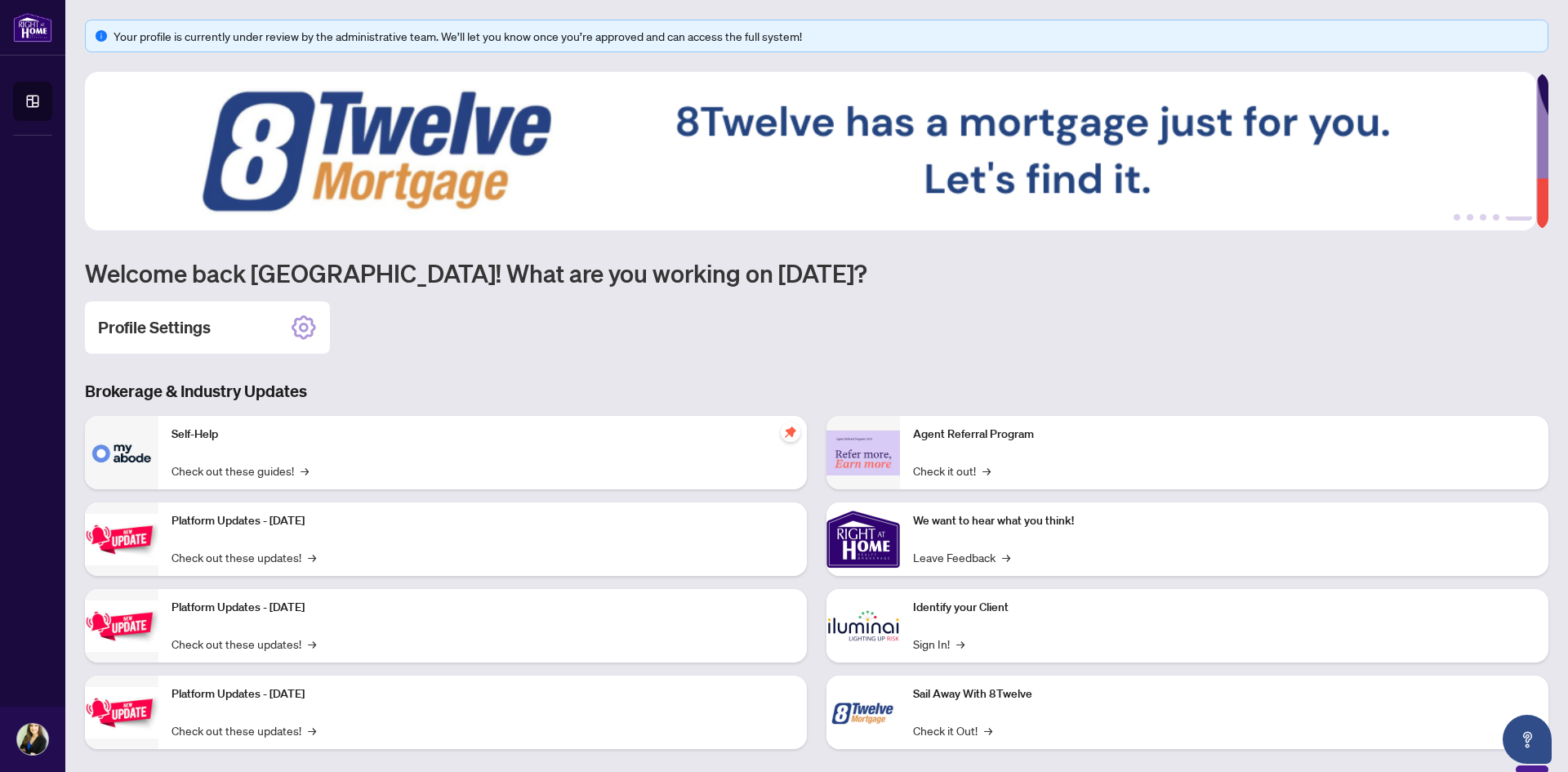
scroll to position [21, 0]
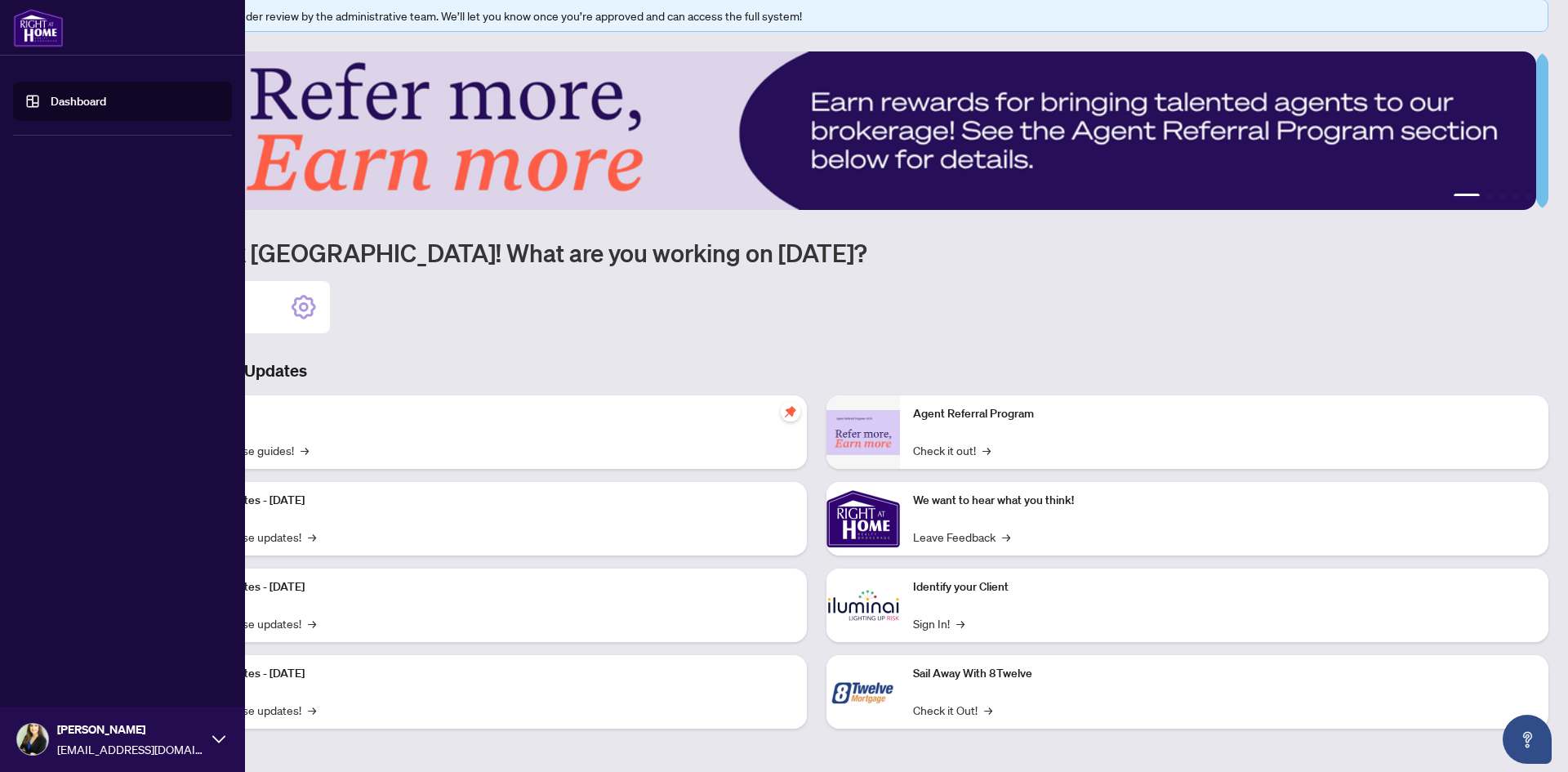
click at [45, 38] on img at bounding box center [39, 28] width 51 height 39
